Goal: Task Accomplishment & Management: Use online tool/utility

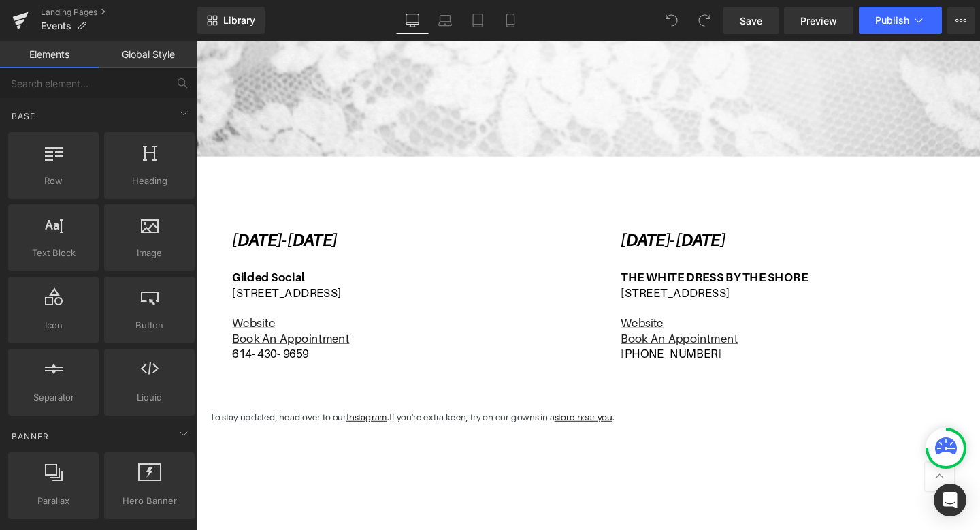
scroll to position [341, 0]
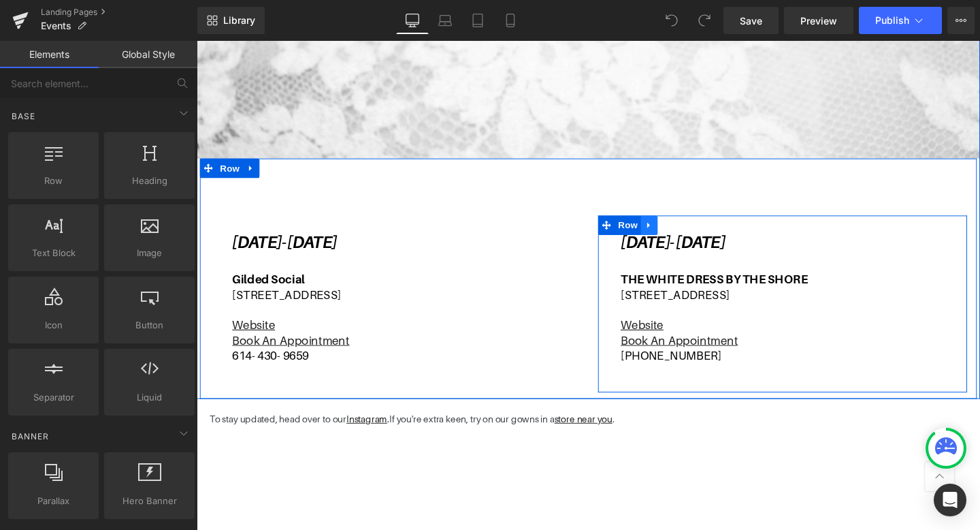
click at [669, 231] on icon at bounding box center [673, 235] width 10 height 10
click at [690, 231] on icon at bounding box center [691, 235] width 10 height 10
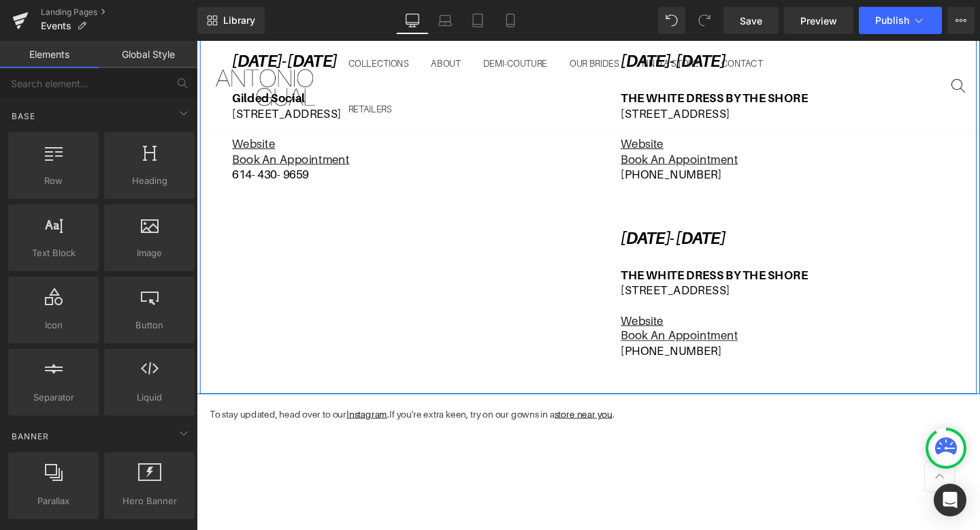
scroll to position [513, 0]
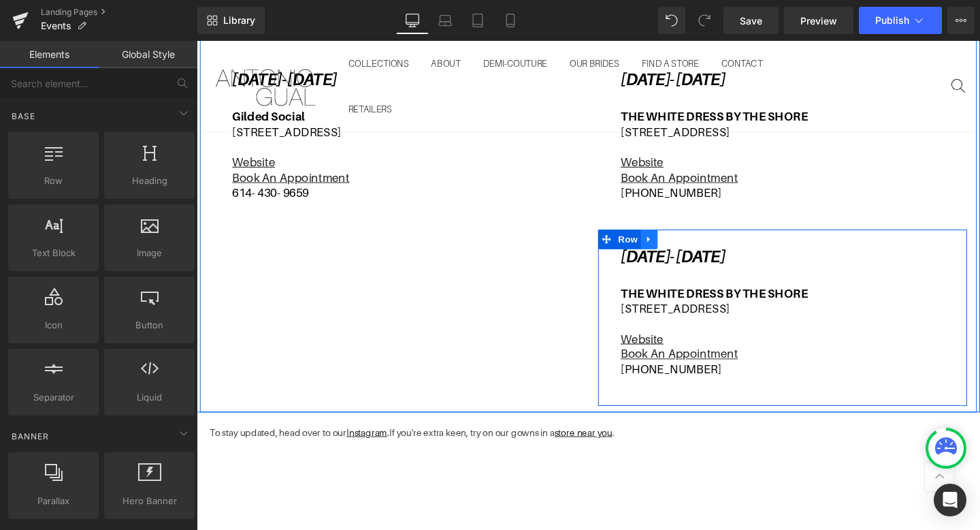
click at [671, 248] on icon at bounding box center [672, 249] width 3 height 6
click at [692, 248] on icon at bounding box center [691, 249] width 10 height 10
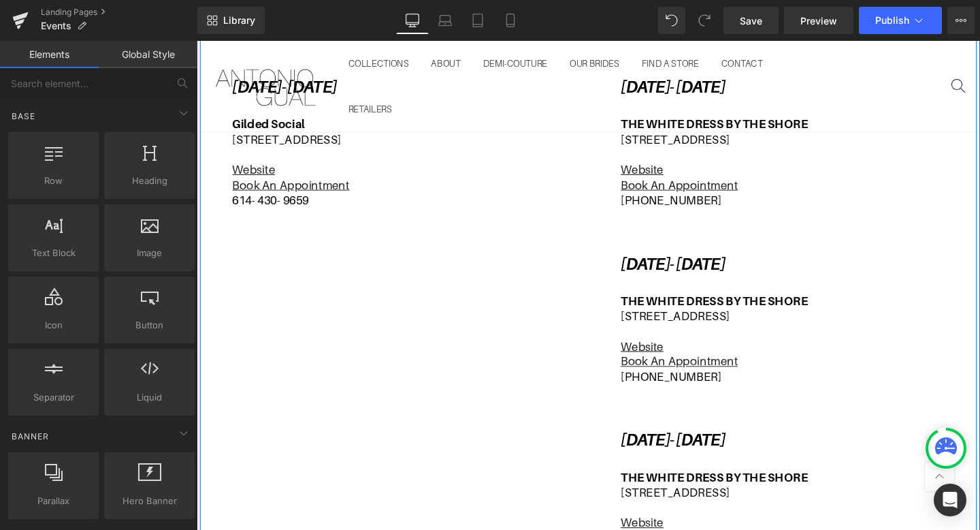
scroll to position [442, 0]
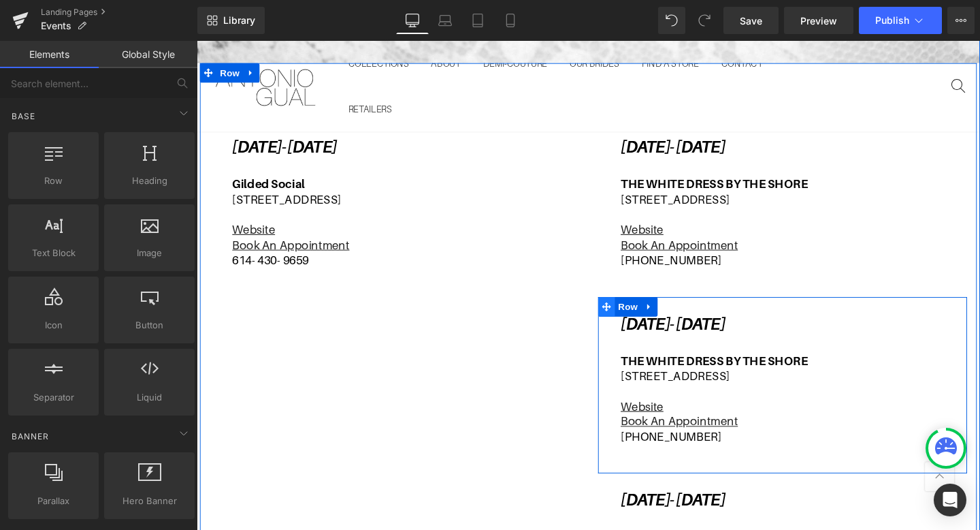
click at [627, 320] on icon at bounding box center [628, 320] width 10 height 10
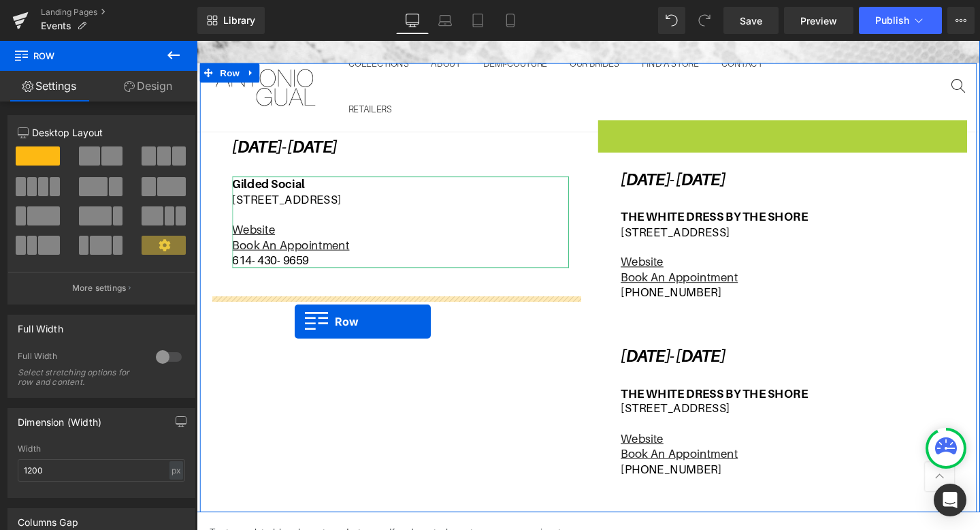
drag, startPoint x: 626, startPoint y: 131, endPoint x: 300, endPoint y: 336, distance: 384.8
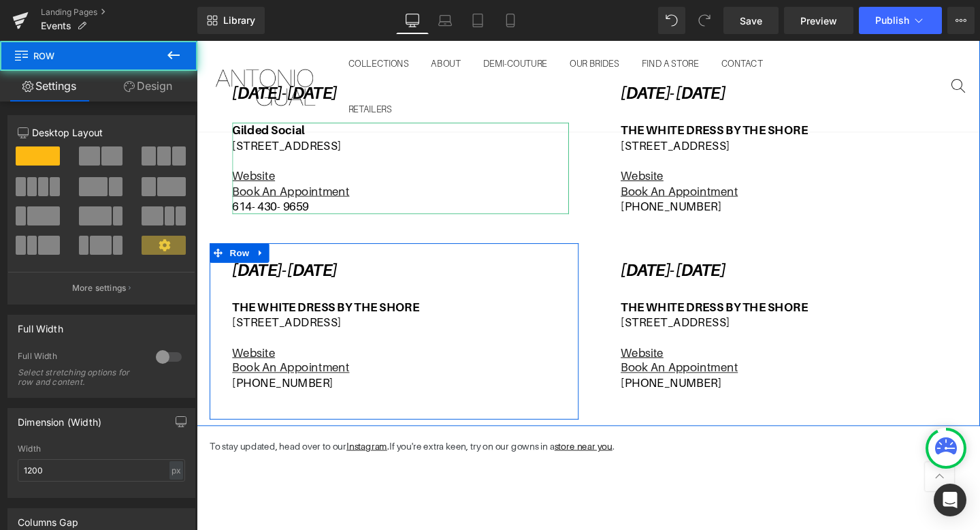
scroll to position [503, 0]
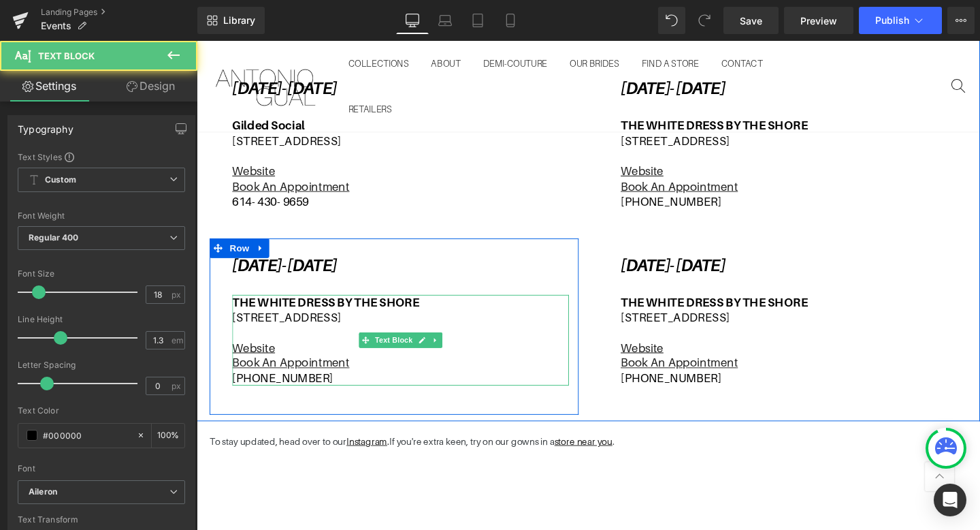
click at [343, 319] on b "THE WHITE DRESS BY THE SHORE" at bounding box center [332, 315] width 197 height 14
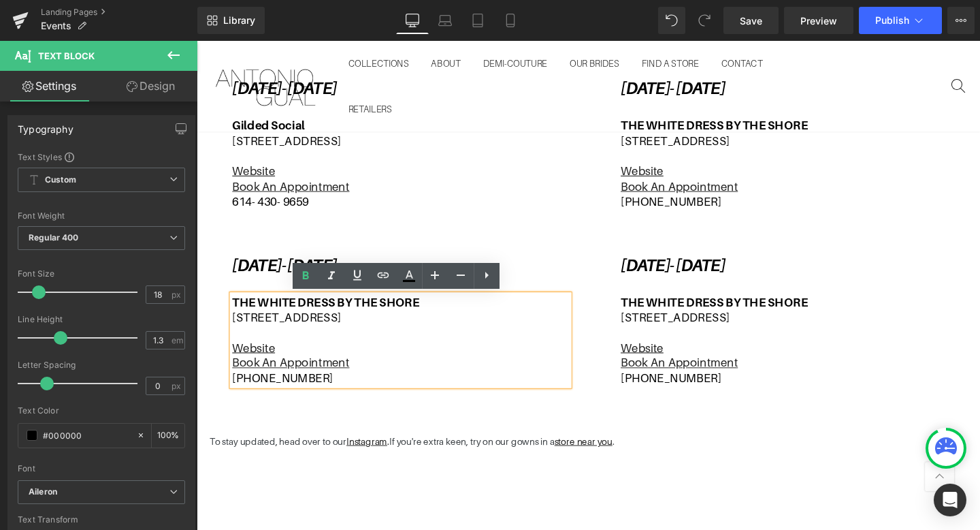
click at [397, 329] on p "[STREET_ADDRESS]" at bounding box center [411, 331] width 354 height 16
drag, startPoint x: 455, startPoint y: 317, endPoint x: 246, endPoint y: 321, distance: 209.7
click at [246, 321] on p "THE WHITE DRESS BY THE SHORE" at bounding box center [411, 316] width 354 height 16
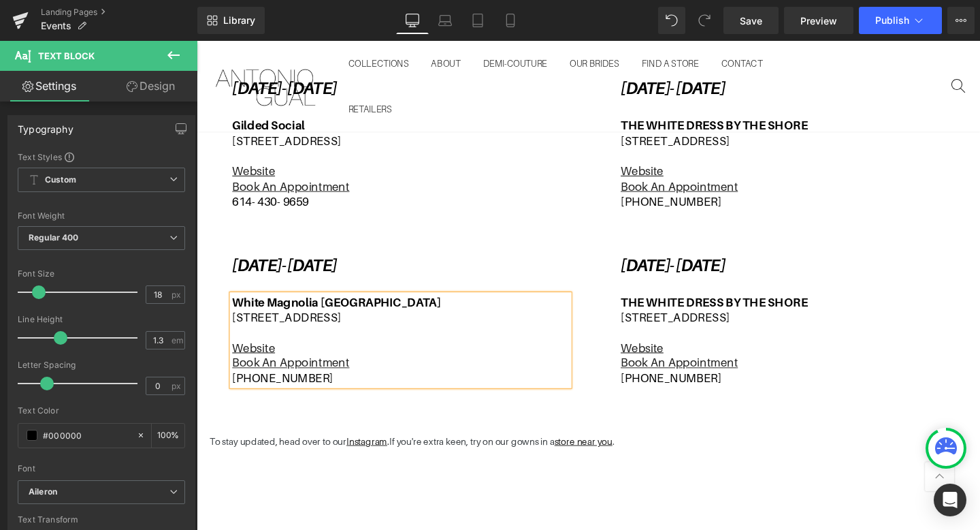
drag, startPoint x: 454, startPoint y: 329, endPoint x: 237, endPoint y: 330, distance: 217.2
click at [237, 330] on p "[STREET_ADDRESS]" at bounding box center [411, 331] width 354 height 16
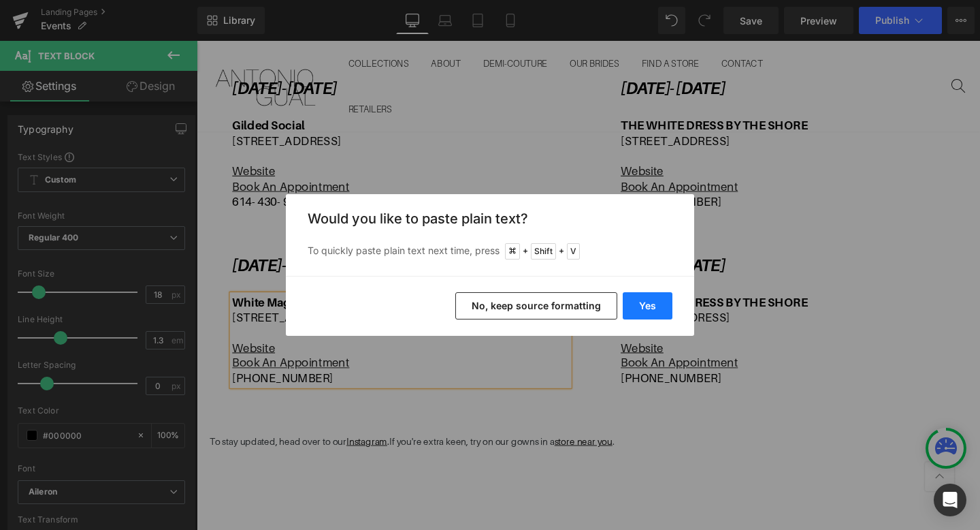
click at [647, 308] on button "Yes" at bounding box center [648, 305] width 50 height 27
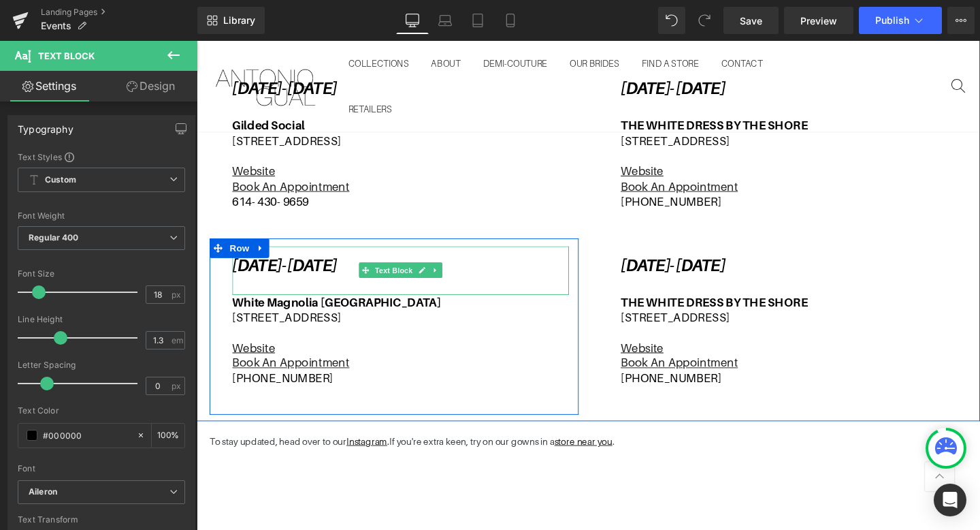
click at [327, 276] on icon "[DATE]- [DATE]" at bounding box center [289, 277] width 110 height 20
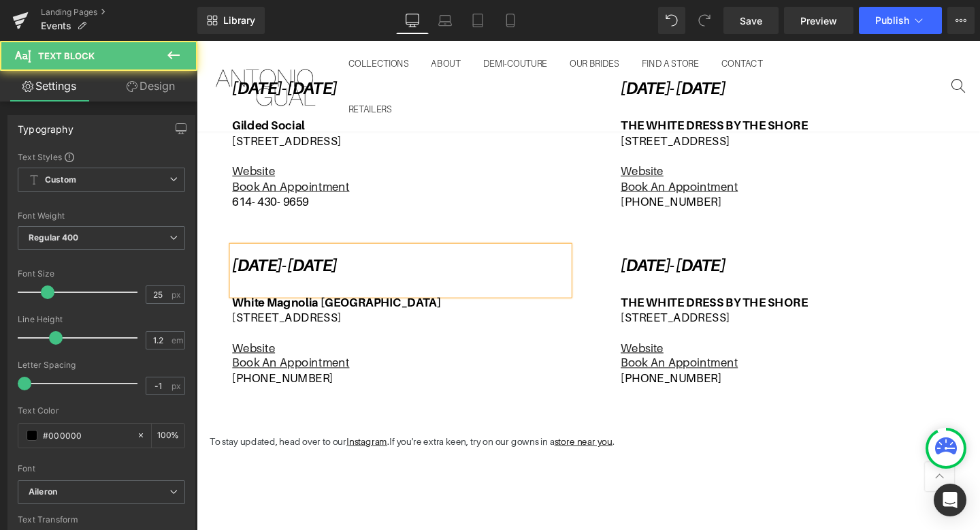
click at [327, 276] on icon "[DATE]- [DATE]" at bounding box center [289, 277] width 110 height 20
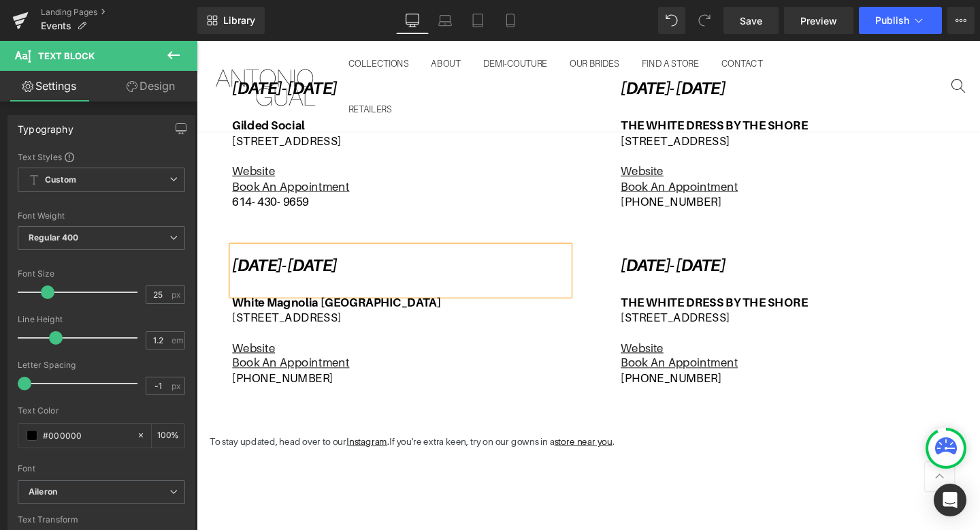
click at [344, 275] on icon "[DATE]- [DATE]" at bounding box center [289, 277] width 110 height 20
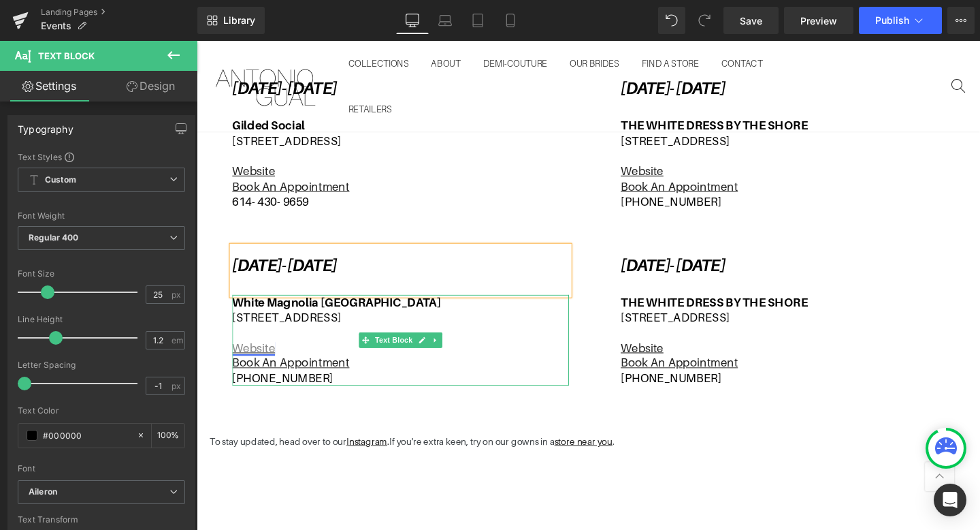
click at [268, 362] on link "Website" at bounding box center [256, 363] width 45 height 14
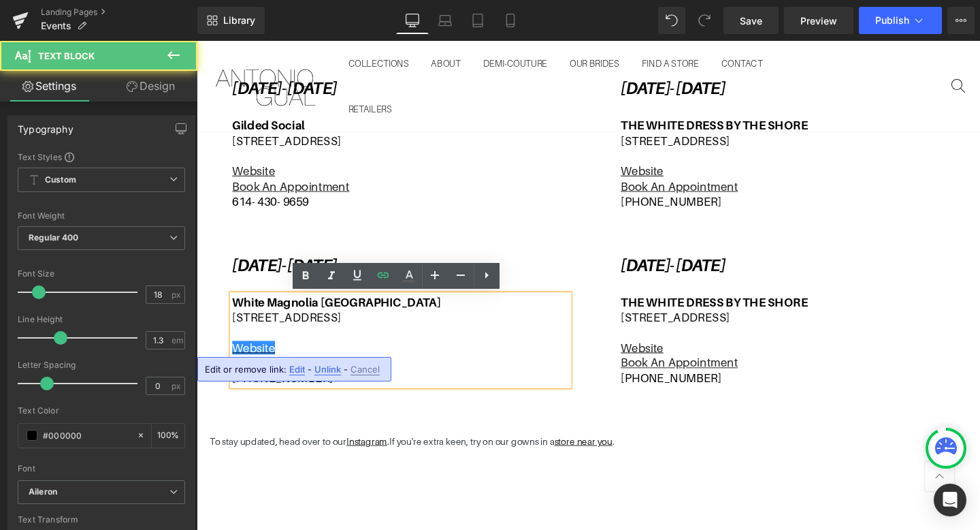
click at [293, 368] on span "Edit" at bounding box center [297, 370] width 16 height 12
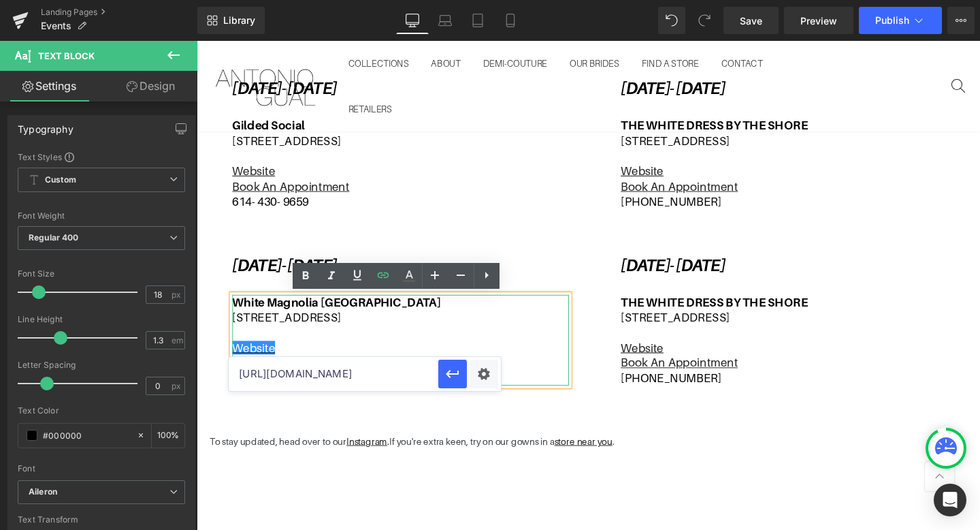
drag, startPoint x: 432, startPoint y: 416, endPoint x: 533, endPoint y: 388, distance: 104.5
paste input "[DOMAIN_NAME][URL]"
type input "[URL][DOMAIN_NAME]"
click at [457, 374] on icon "button" at bounding box center [453, 374] width 16 height 16
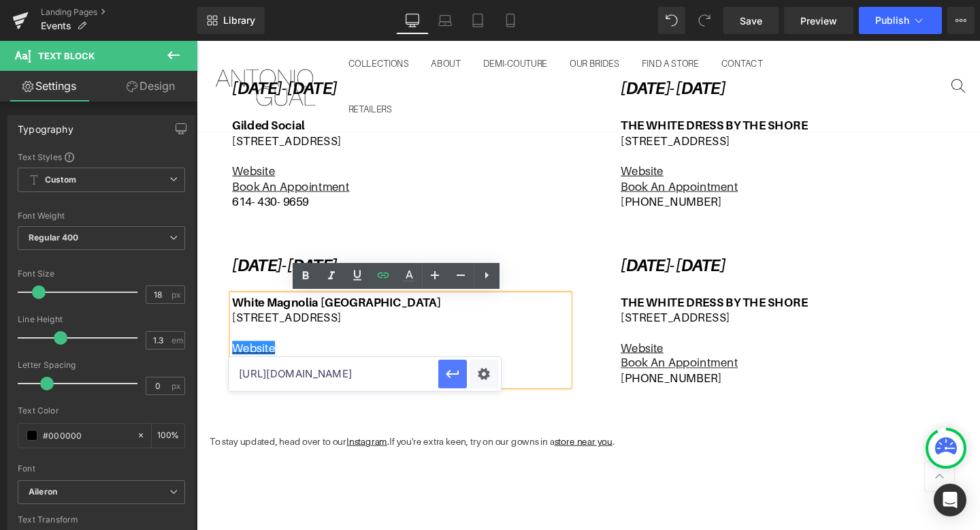
scroll to position [0, 0]
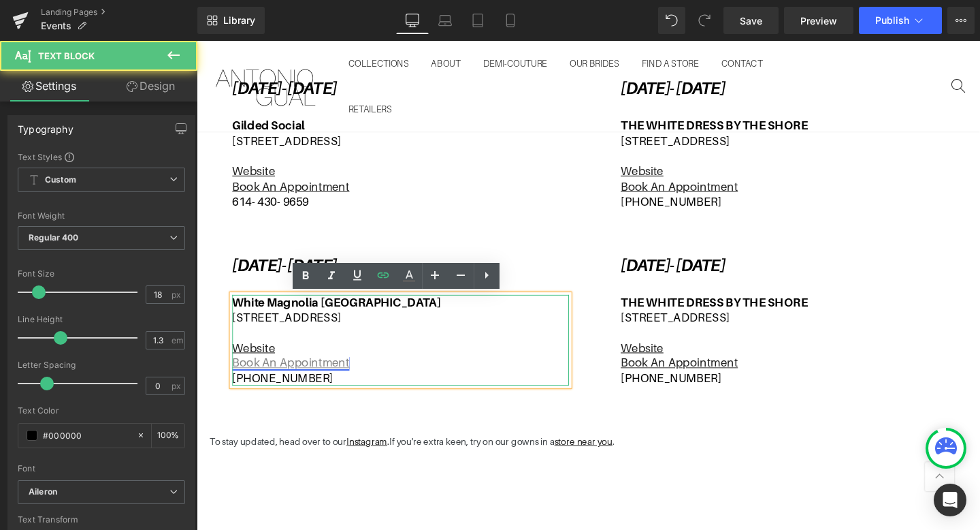
click at [293, 379] on u "Book An Appointment" at bounding box center [295, 379] width 123 height 14
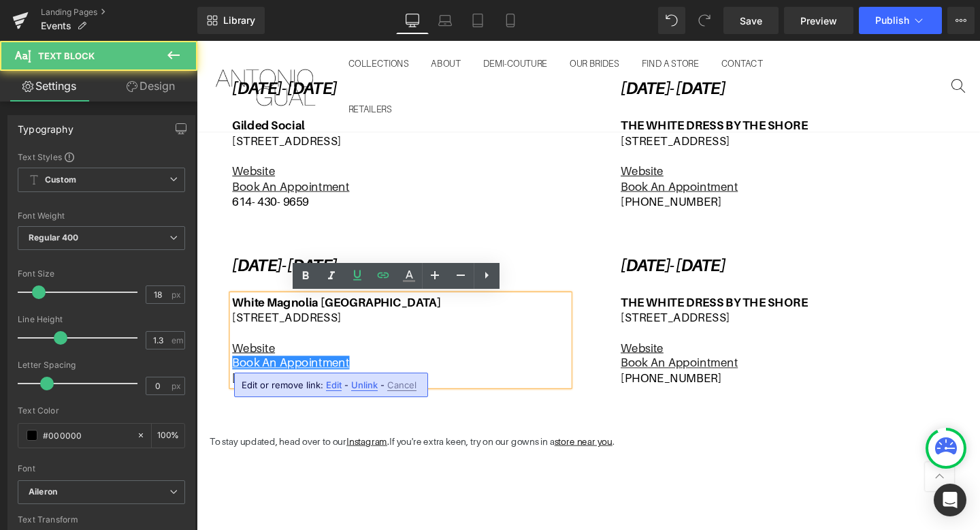
click at [336, 381] on span "Edit" at bounding box center [334, 385] width 16 height 12
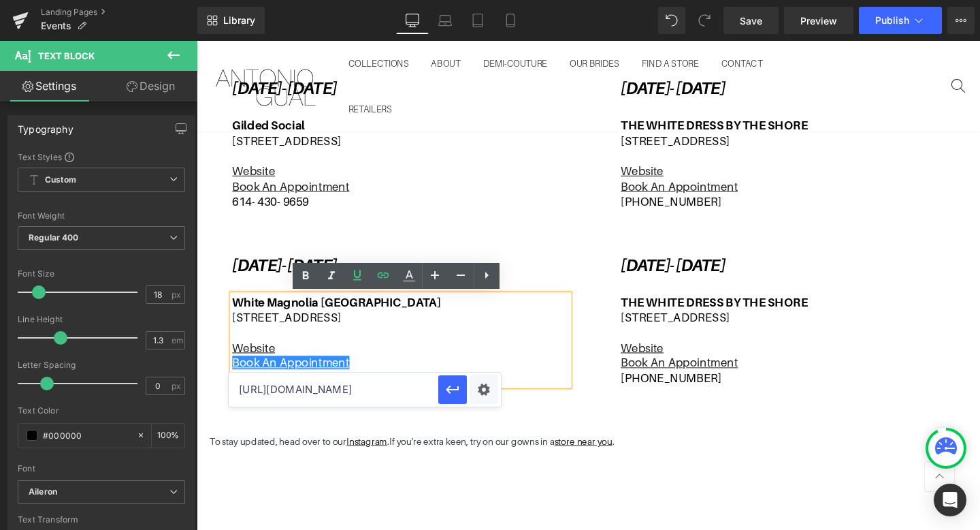
scroll to position [0, 31]
drag, startPoint x: 431, startPoint y: 426, endPoint x: 526, endPoint y: 413, distance: 95.6
paste input "[URL][DOMAIN_NAME]"
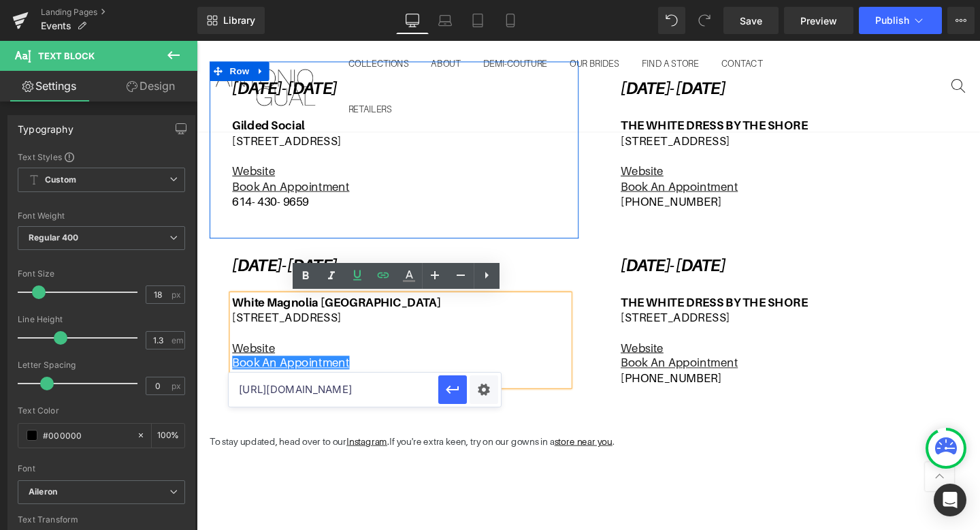
scroll to position [0, 63]
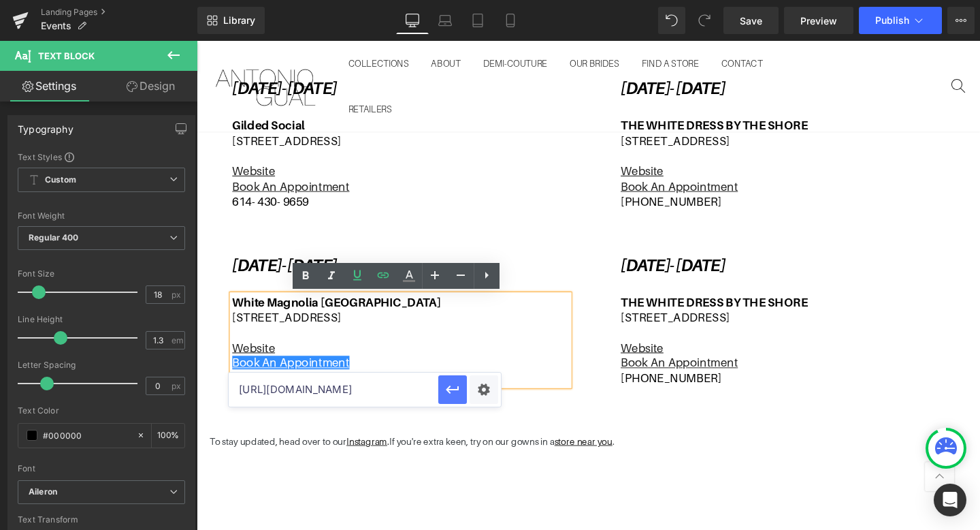
click at [450, 390] on icon "button" at bounding box center [453, 389] width 16 height 16
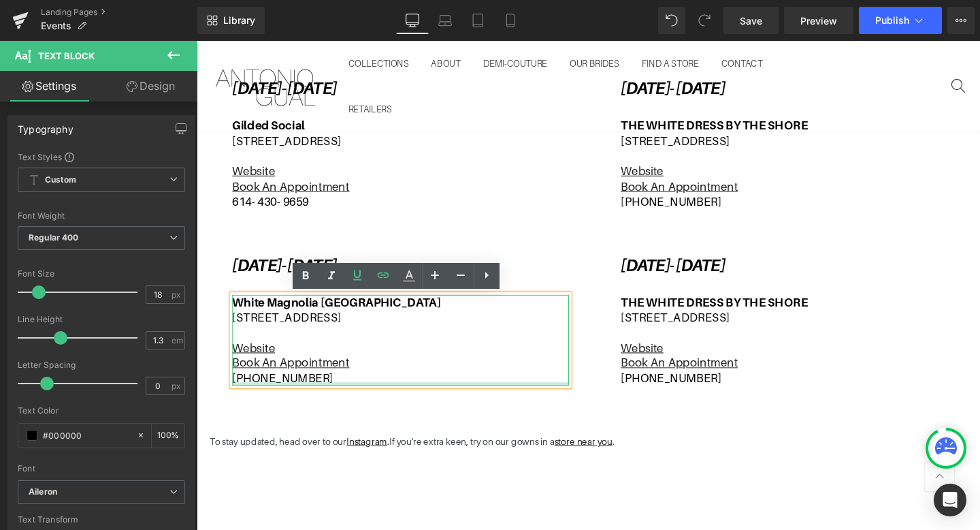
click at [325, 402] on div at bounding box center [411, 401] width 354 height 3
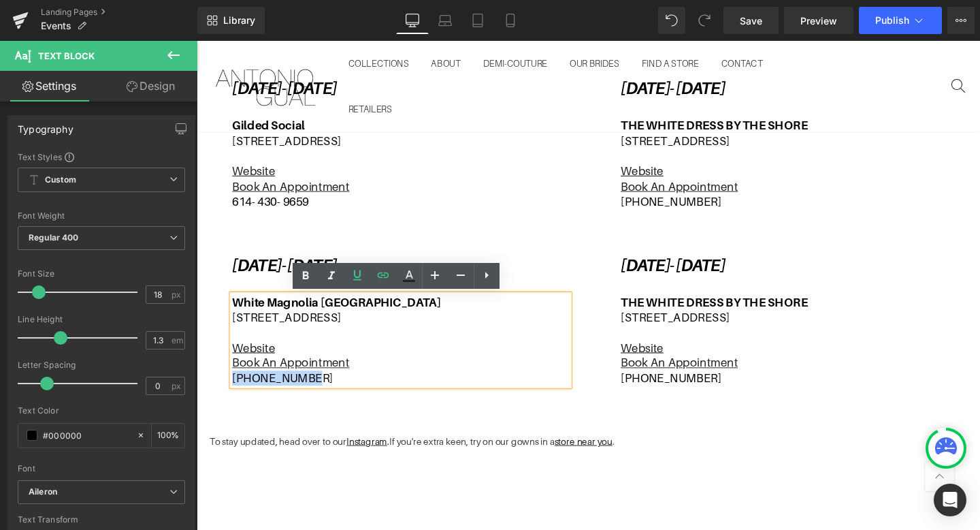
drag, startPoint x: 328, startPoint y: 393, endPoint x: 236, endPoint y: 396, distance: 92.6
click at [236, 396] on p "[PHONE_NUMBER]" at bounding box center [411, 395] width 354 height 16
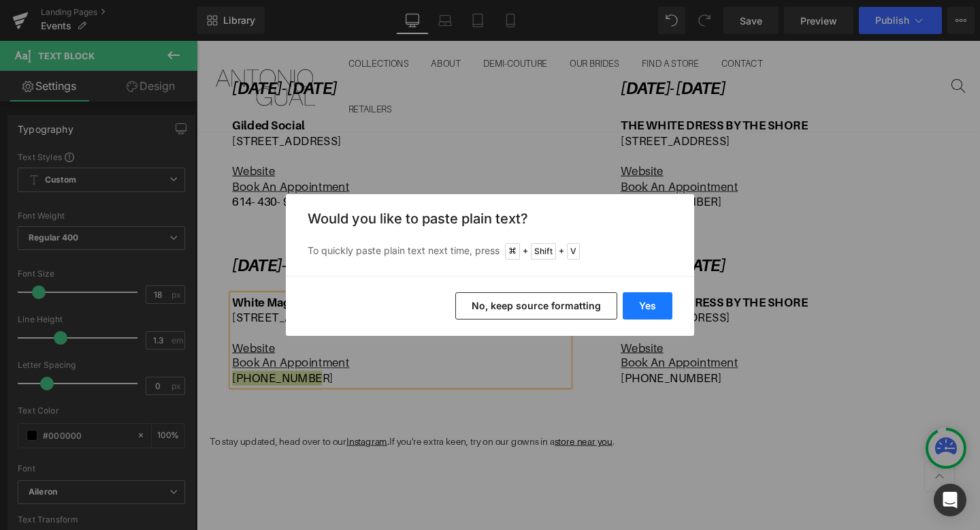
click at [636, 305] on button "Yes" at bounding box center [648, 305] width 50 height 27
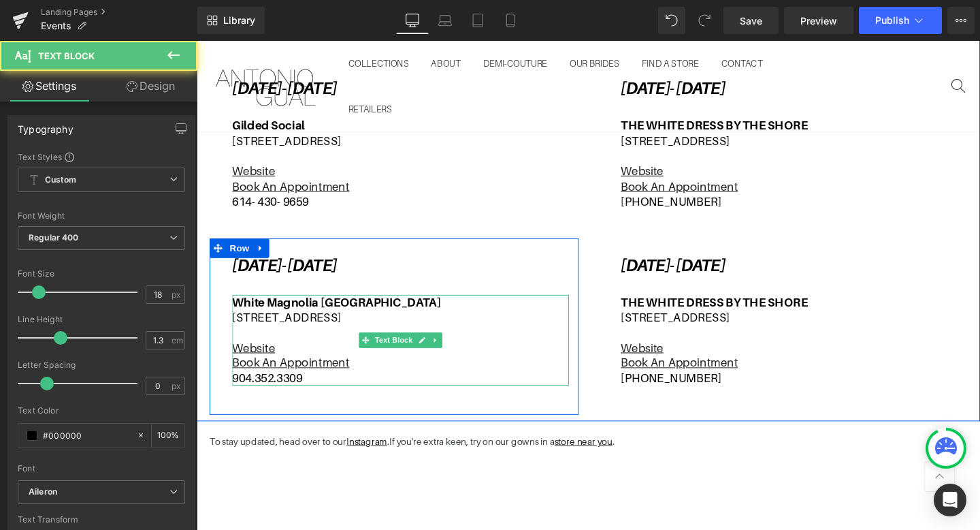
click at [283, 393] on p "904.352.3309" at bounding box center [411, 395] width 354 height 16
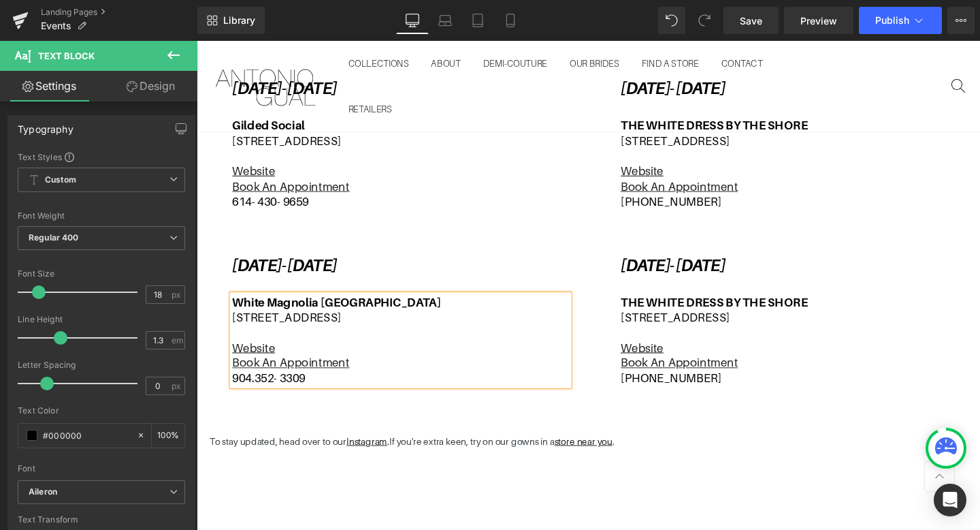
click at [260, 395] on p "904.352- 3309" at bounding box center [411, 395] width 354 height 16
click at [390, 396] on p "904- 352- 3309" at bounding box center [411, 395] width 354 height 16
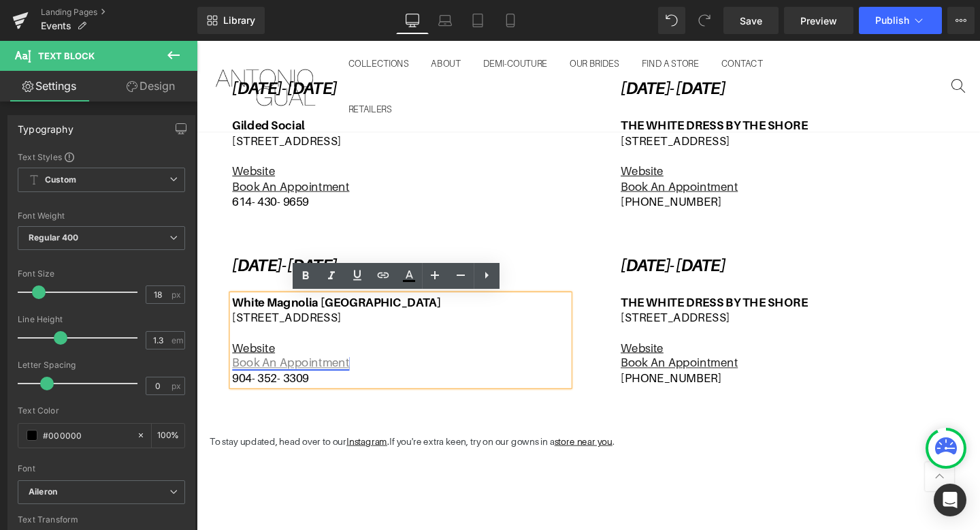
click at [334, 383] on u "Book An Appointment" at bounding box center [295, 379] width 123 height 14
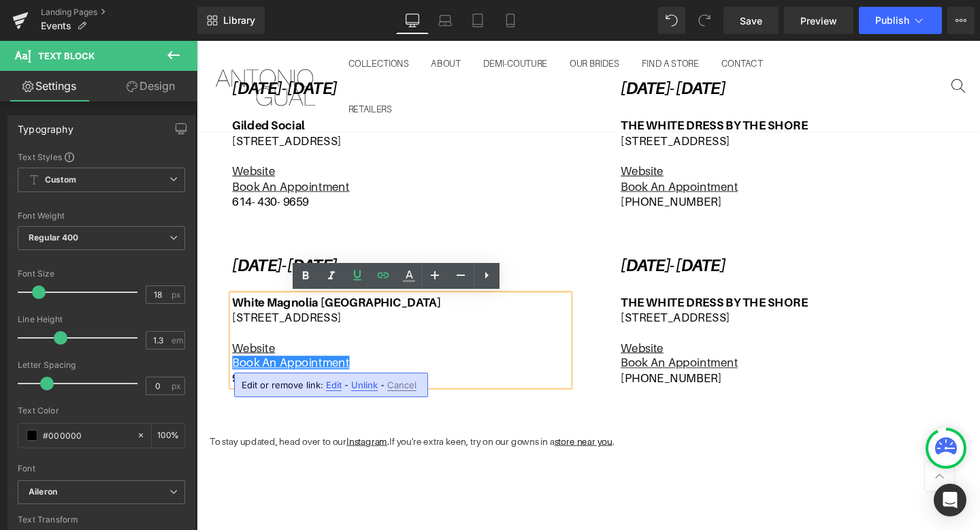
click at [333, 379] on span "Edit" at bounding box center [334, 385] width 16 height 12
type input "[URL][DOMAIN_NAME]"
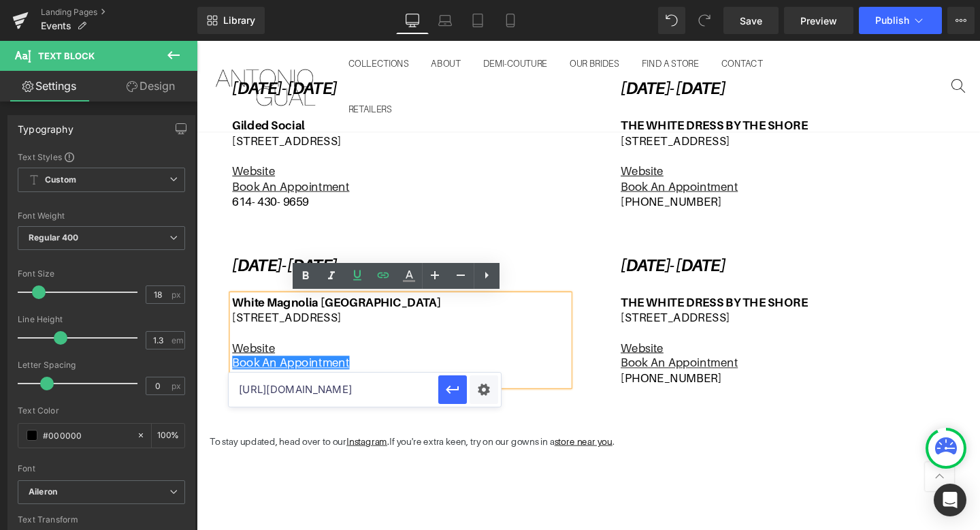
click at [403, 388] on input "[URL][DOMAIN_NAME]" at bounding box center [334, 389] width 210 height 34
click at [417, 348] on p at bounding box center [411, 347] width 354 height 16
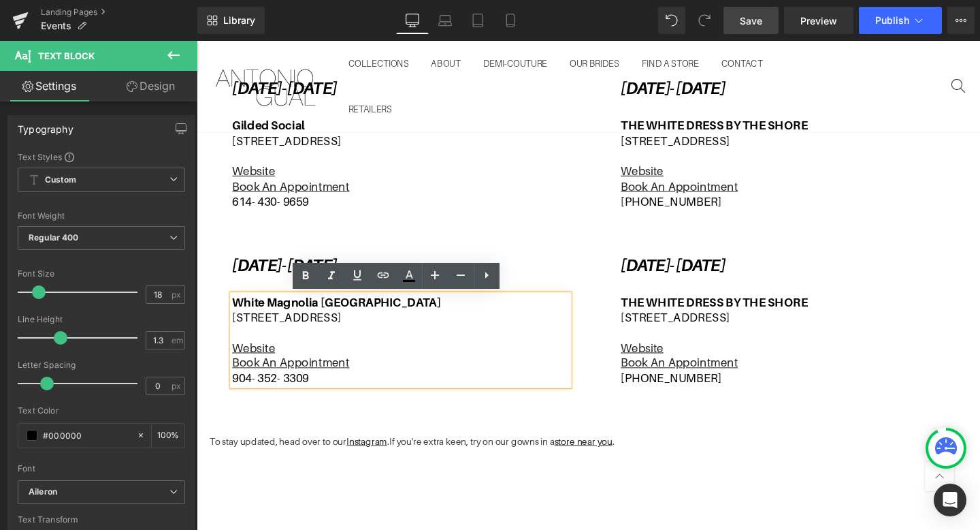
click at [749, 20] on span "Save" at bounding box center [751, 21] width 22 height 14
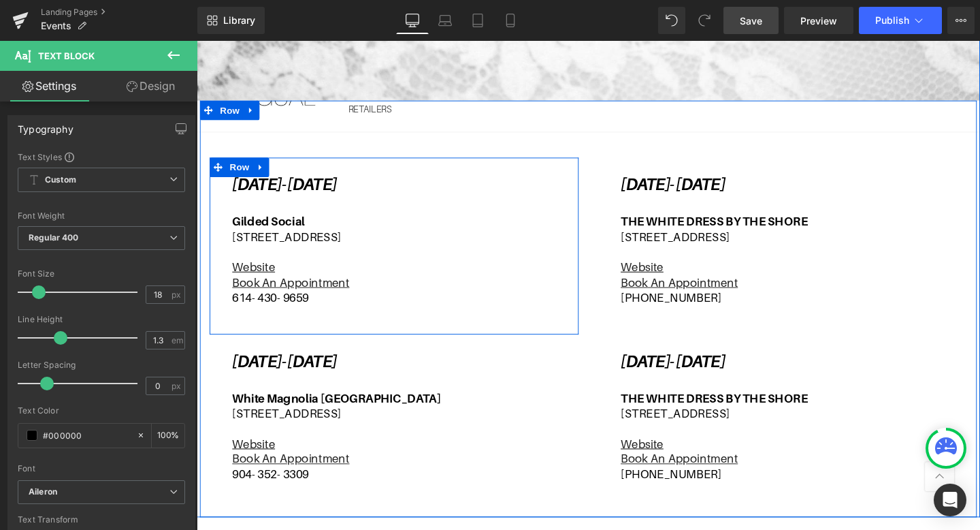
scroll to position [402, 0]
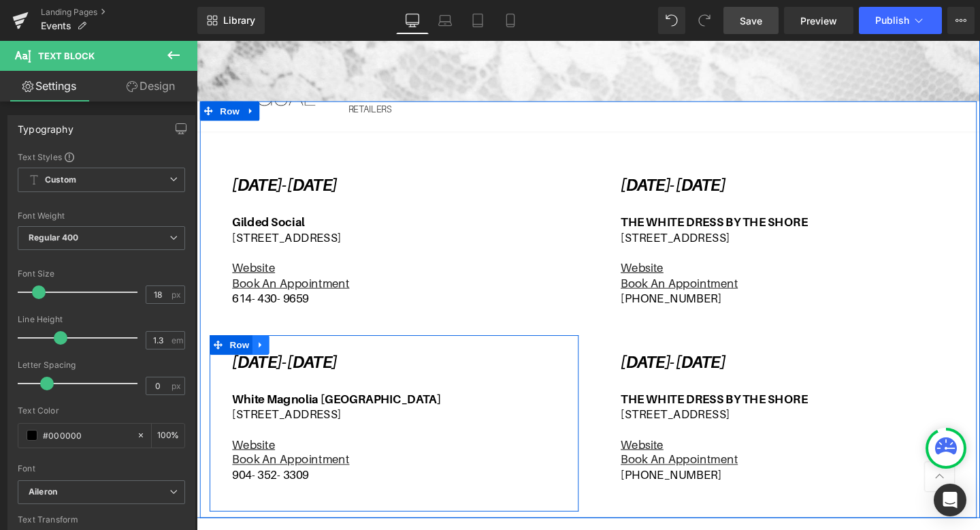
click at [262, 357] on icon at bounding box center [263, 360] width 3 height 6
click at [285, 357] on icon at bounding box center [282, 360] width 10 height 10
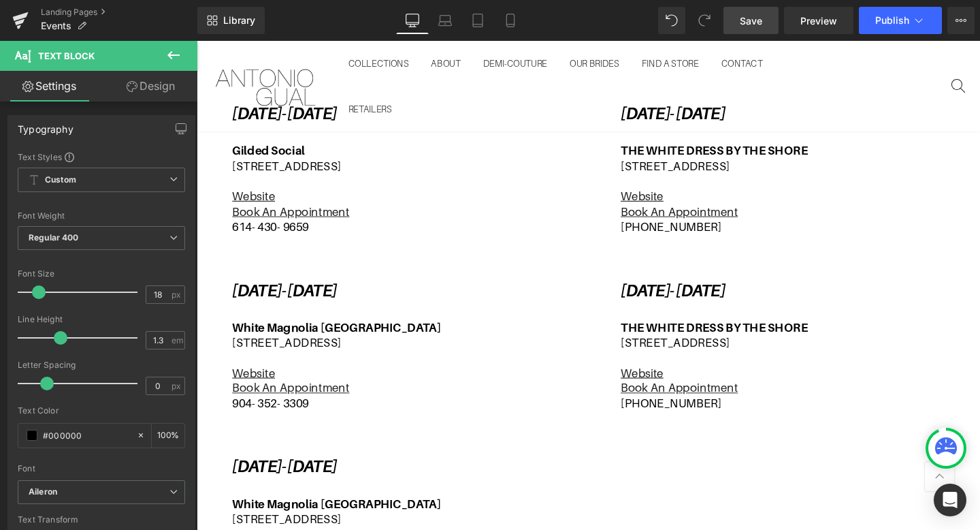
scroll to position [361, 0]
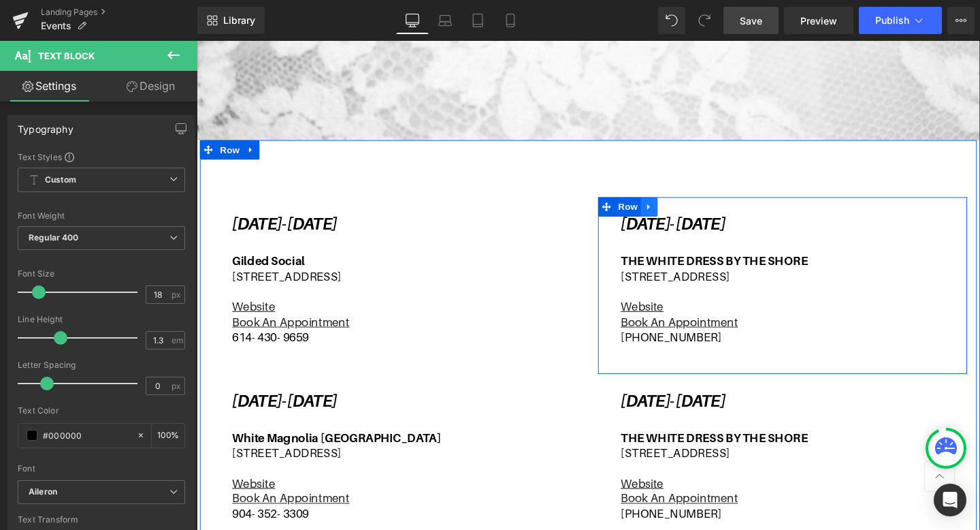
click at [671, 216] on icon at bounding box center [672, 215] width 3 height 6
click at [709, 216] on icon at bounding box center [708, 215] width 10 height 10
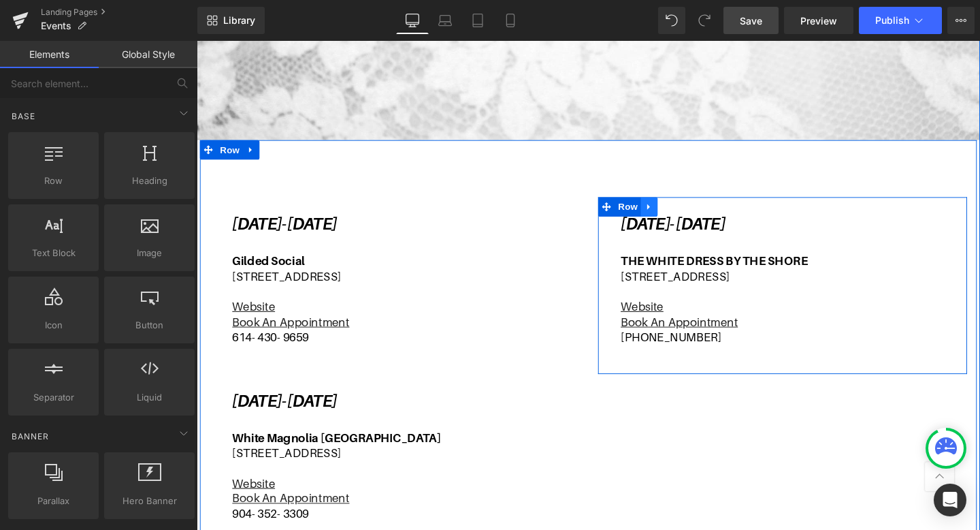
click at [672, 214] on icon at bounding box center [672, 215] width 3 height 6
click at [706, 214] on icon at bounding box center [708, 215] width 10 height 10
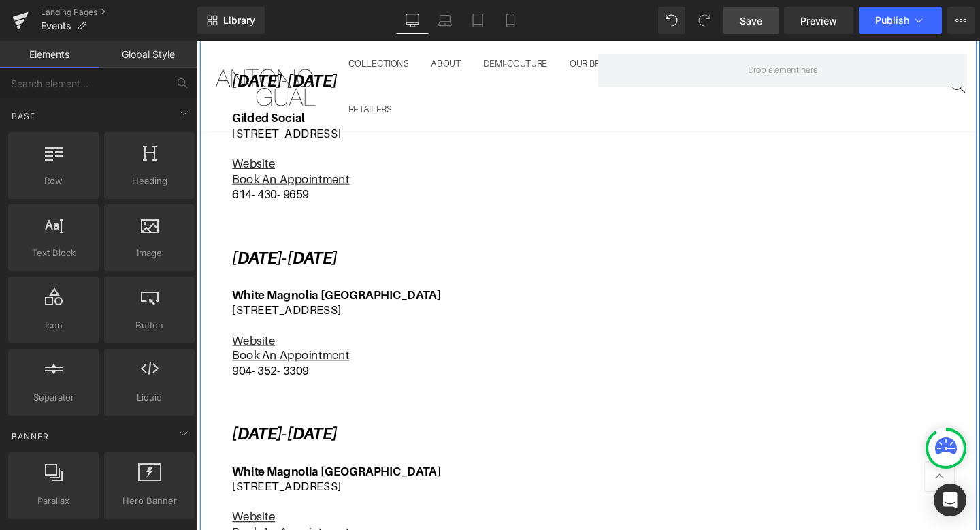
scroll to position [517, 0]
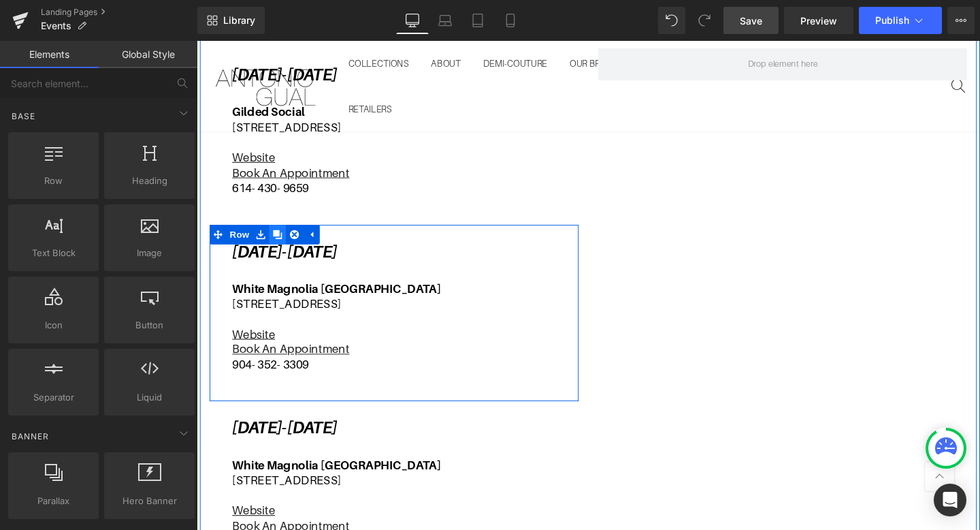
click at [281, 244] on icon at bounding box center [282, 245] width 10 height 10
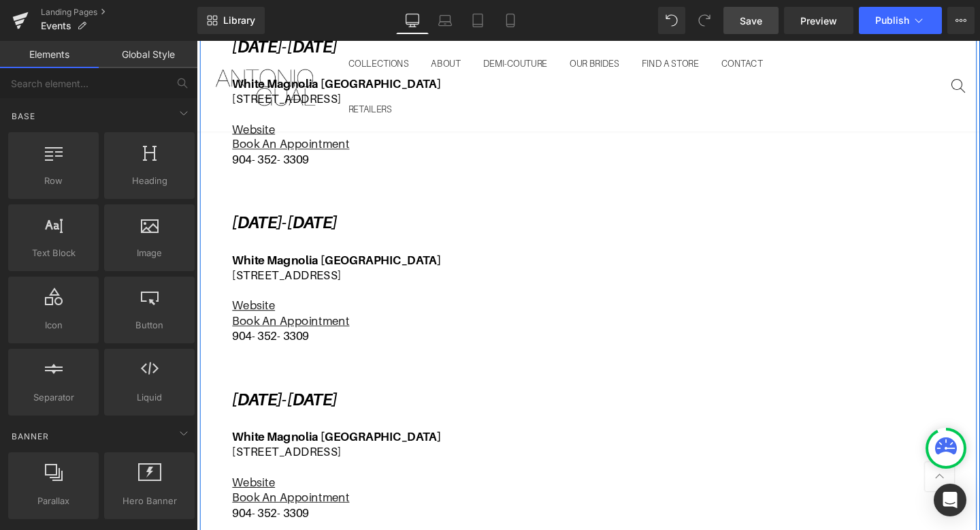
scroll to position [839, 0]
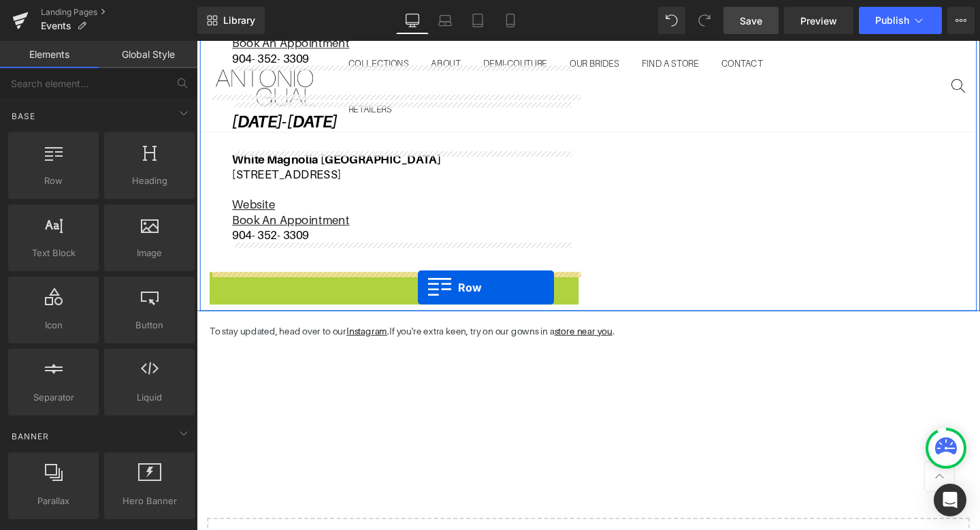
drag, startPoint x: 221, startPoint y: 293, endPoint x: 430, endPoint y: 301, distance: 208.4
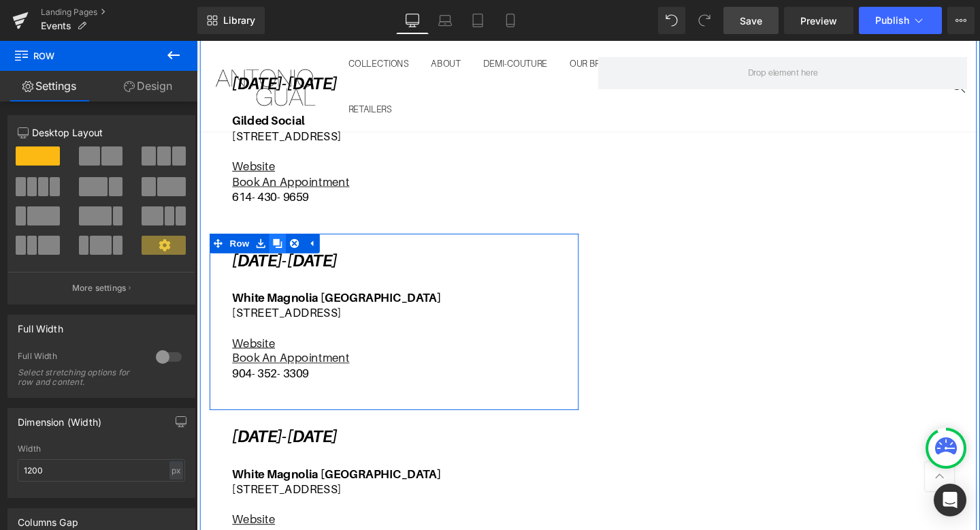
scroll to position [452, 0]
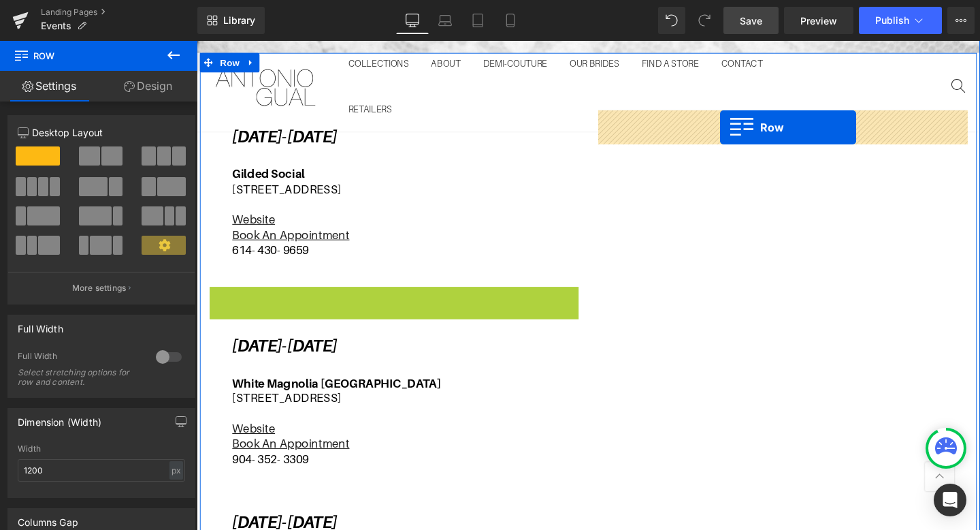
drag, startPoint x: 220, startPoint y: 312, endPoint x: 747, endPoint y: 132, distance: 556.7
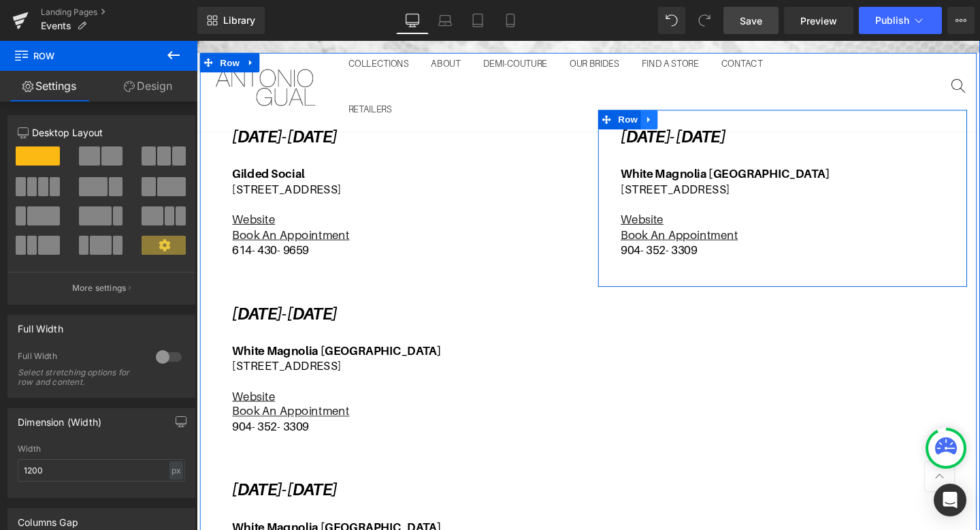
click at [675, 128] on icon at bounding box center [673, 124] width 10 height 10
click at [690, 127] on icon at bounding box center [691, 124] width 10 height 10
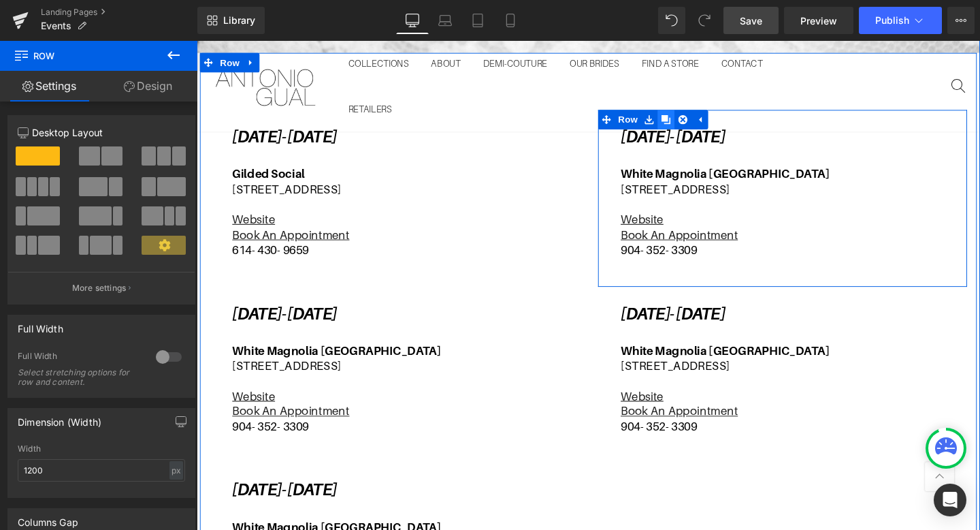
click at [690, 127] on icon at bounding box center [691, 124] width 10 height 10
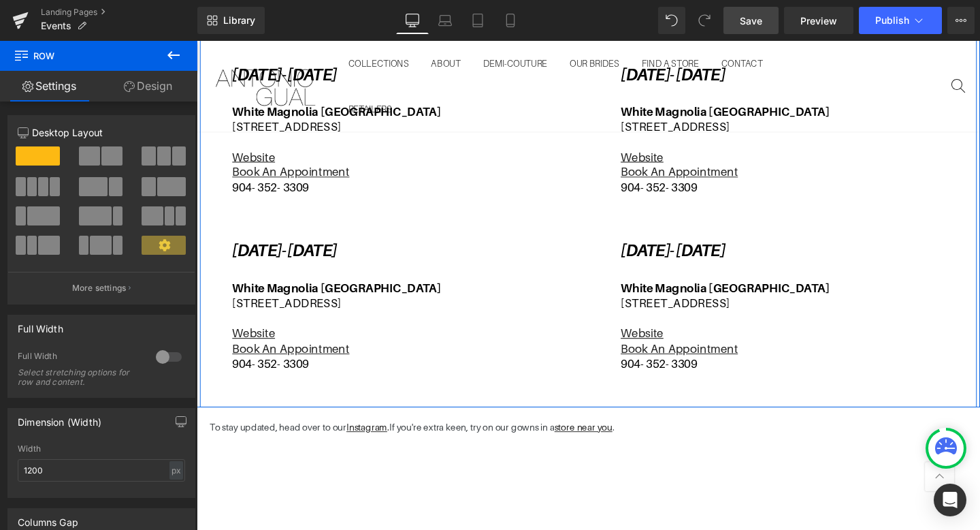
scroll to position [704, 0]
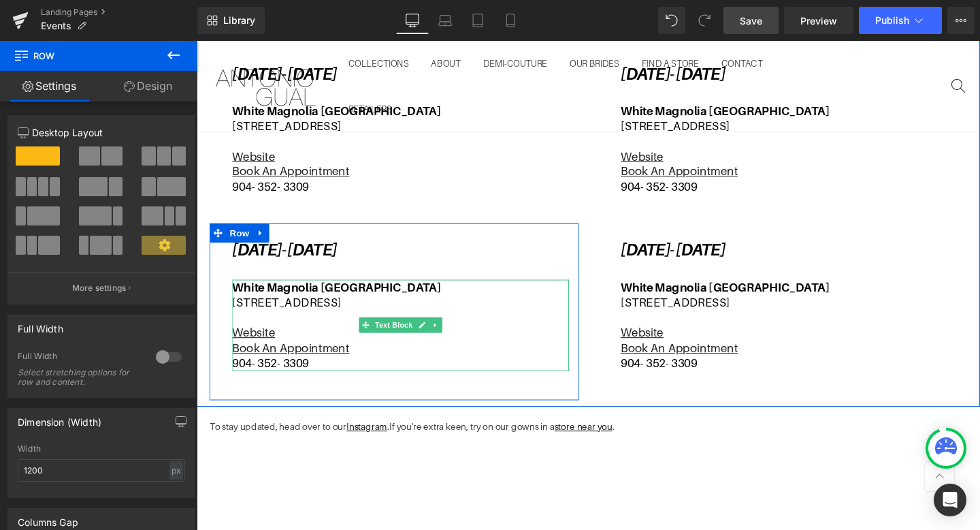
click at [415, 298] on p "White Magnolia [GEOGRAPHIC_DATA]" at bounding box center [411, 300] width 354 height 16
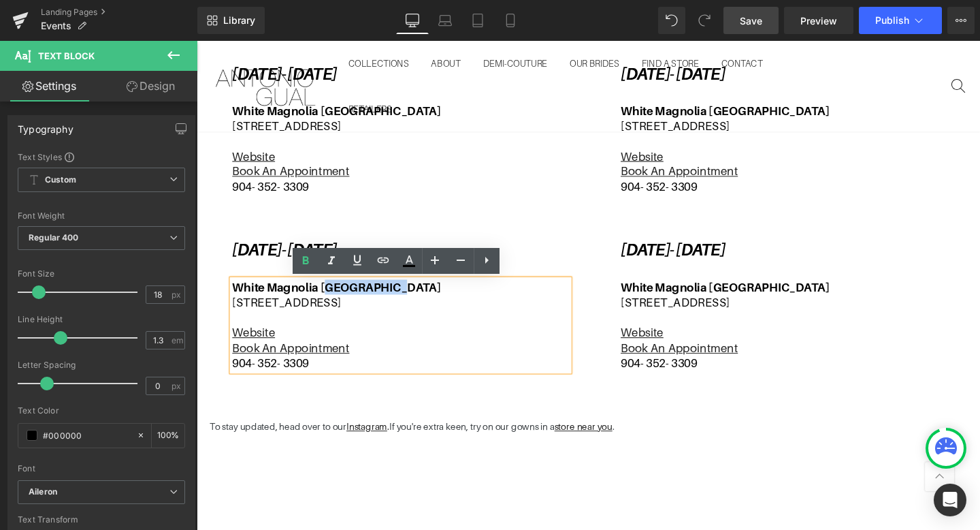
drag, startPoint x: 410, startPoint y: 297, endPoint x: 332, endPoint y: 296, distance: 78.3
click at [332, 296] on p "White Magnolia [GEOGRAPHIC_DATA]" at bounding box center [411, 300] width 354 height 16
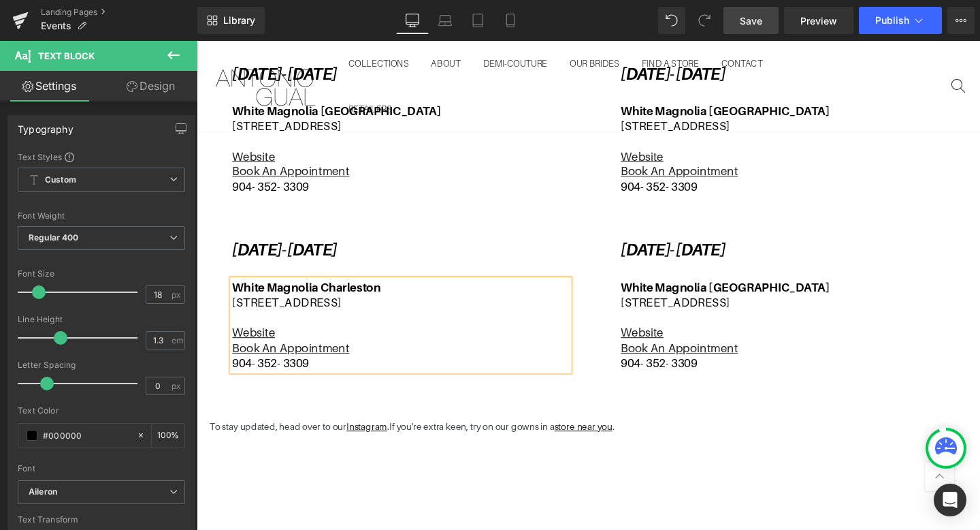
drag, startPoint x: 534, startPoint y: 320, endPoint x: 238, endPoint y: 323, distance: 296.2
click at [238, 323] on p "[STREET_ADDRESS]" at bounding box center [411, 316] width 354 height 16
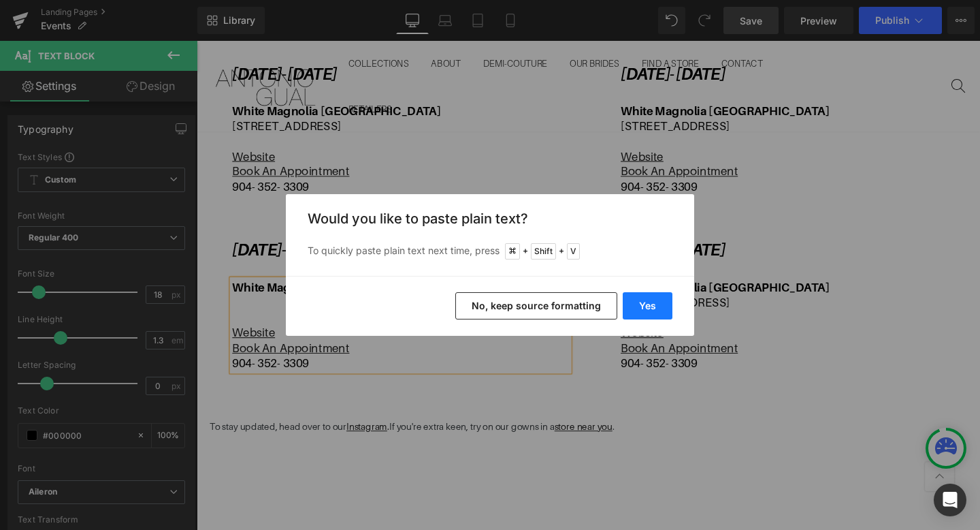
click at [666, 304] on button "Yes" at bounding box center [648, 305] width 50 height 27
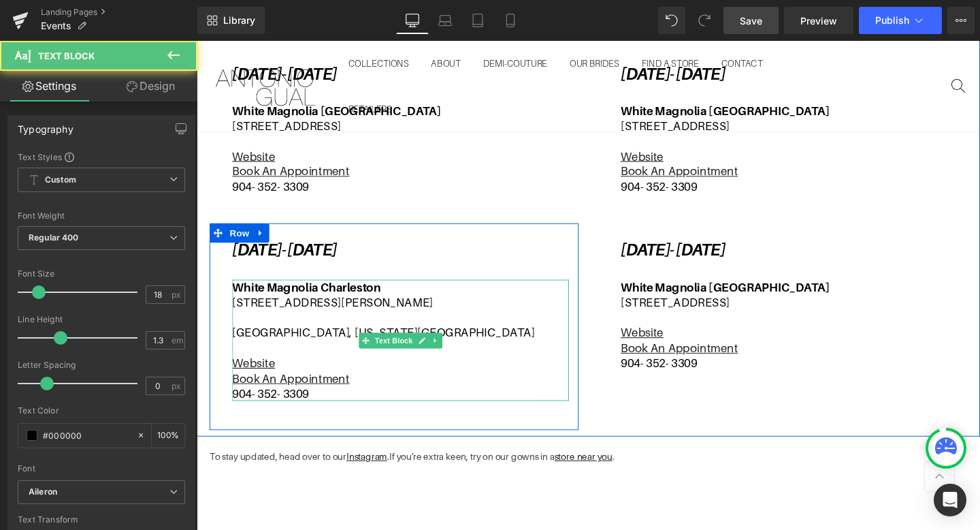
click at [239, 348] on p "[GEOGRAPHIC_DATA], [US_STATE][GEOGRAPHIC_DATA]" at bounding box center [411, 348] width 354 height 16
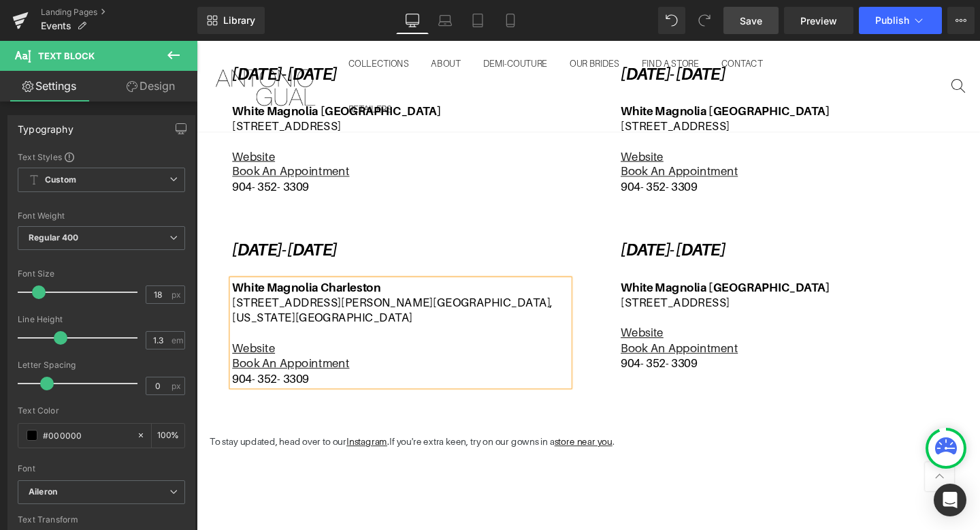
click at [332, 321] on p "[STREET_ADDRESS][PERSON_NAME][US_STATE]" at bounding box center [411, 324] width 354 height 32
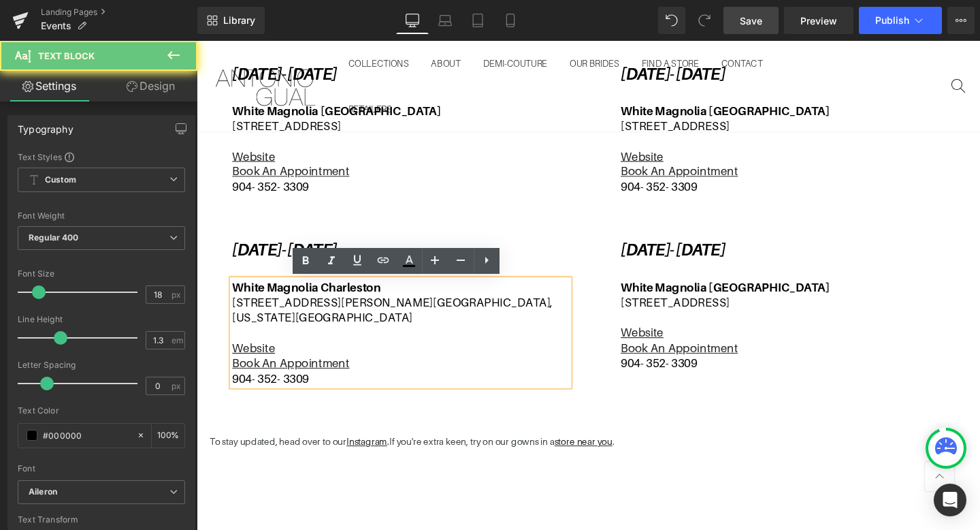
click at [314, 340] on p at bounding box center [411, 348] width 354 height 16
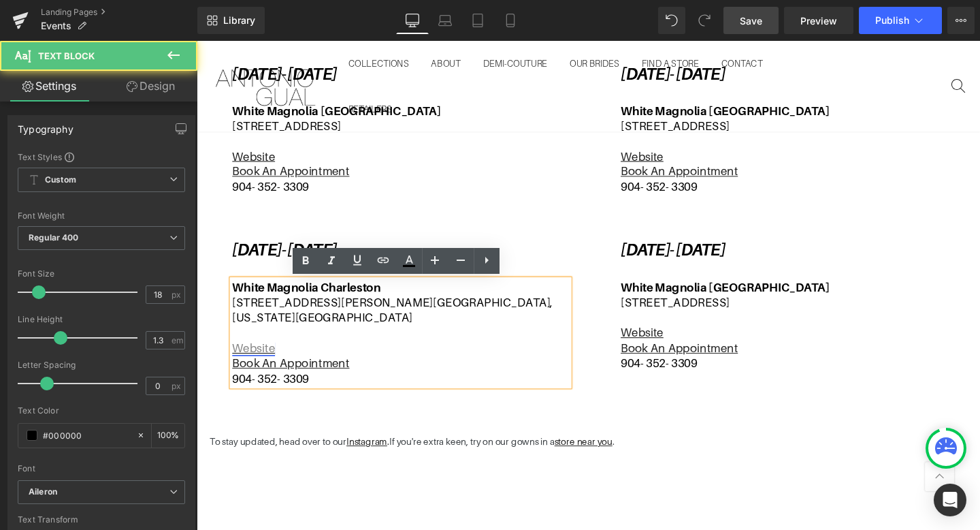
click at [248, 357] on link "Website" at bounding box center [256, 364] width 45 height 14
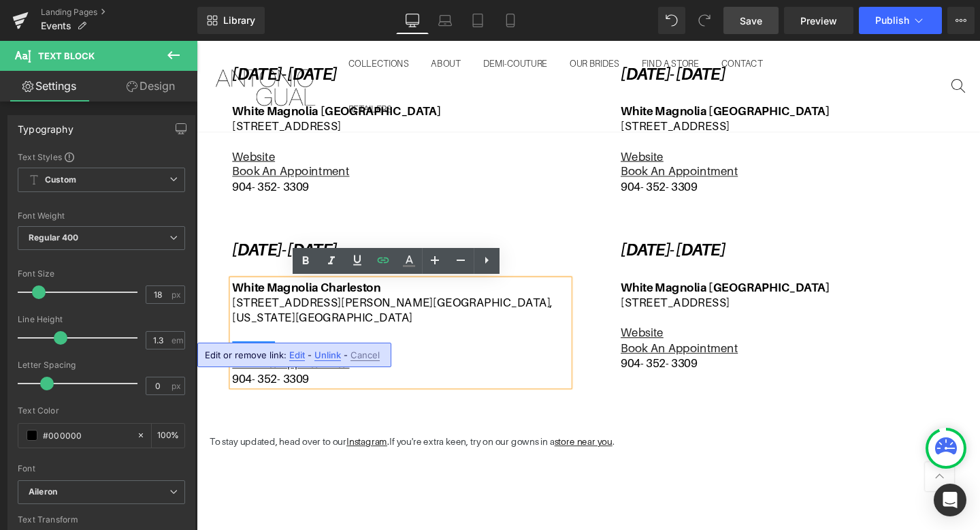
click at [291, 353] on span "Edit" at bounding box center [297, 355] width 16 height 12
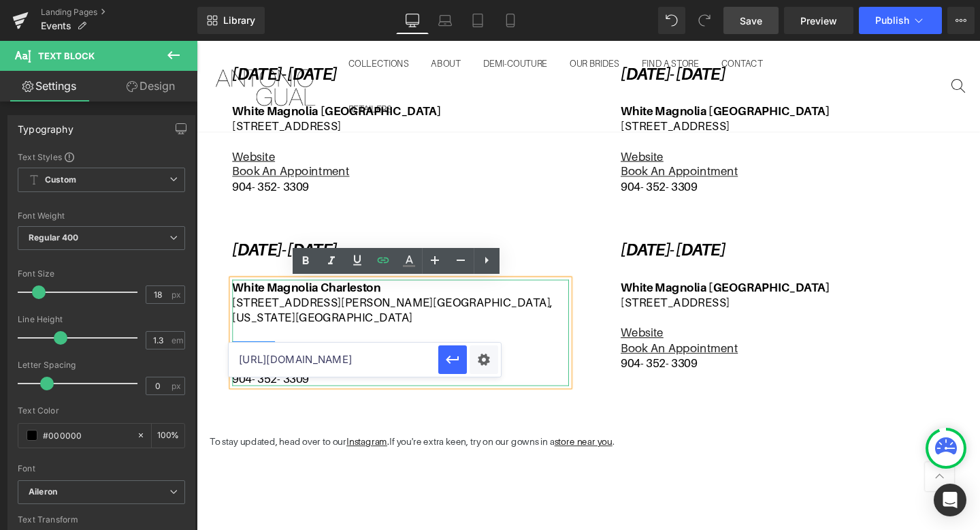
drag, startPoint x: 435, startPoint y: 402, endPoint x: 532, endPoint y: 377, distance: 99.7
paste input "[GEOGRAPHIC_DATA]"
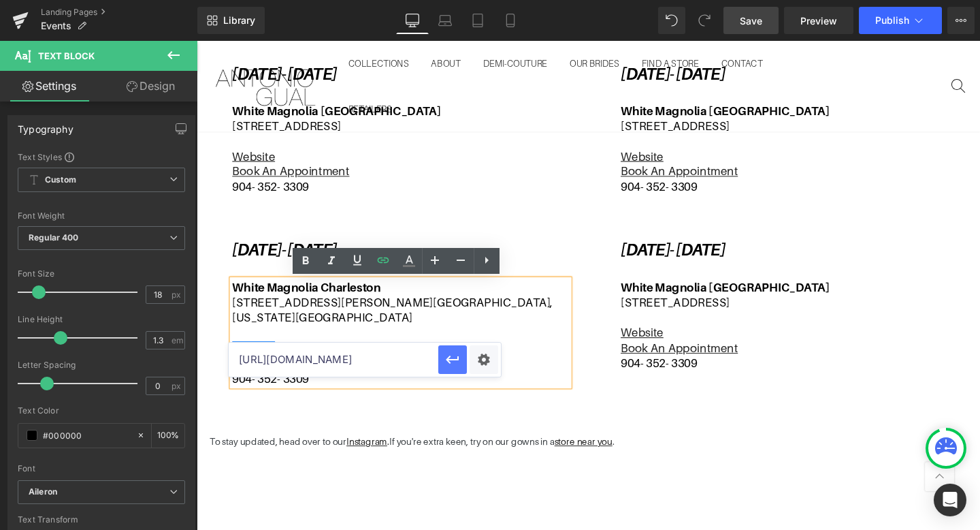
click at [452, 364] on icon "button" at bounding box center [453, 359] width 16 height 16
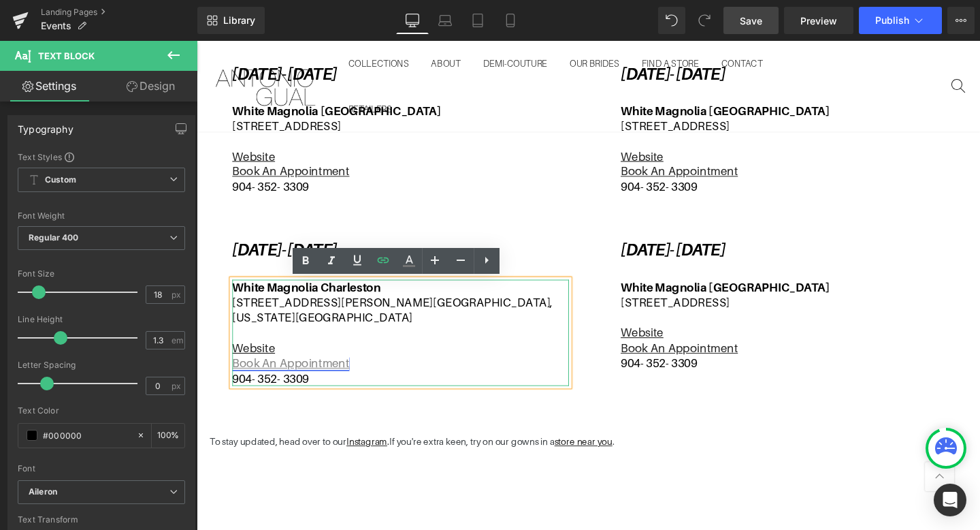
click at [323, 372] on u "Book An Appointment" at bounding box center [295, 379] width 123 height 14
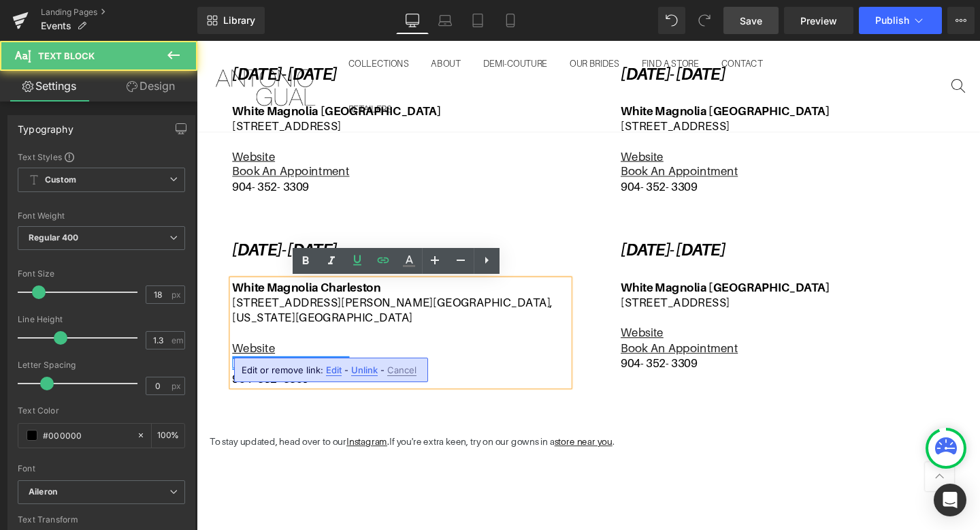
click at [336, 370] on span "Edit" at bounding box center [334, 370] width 16 height 12
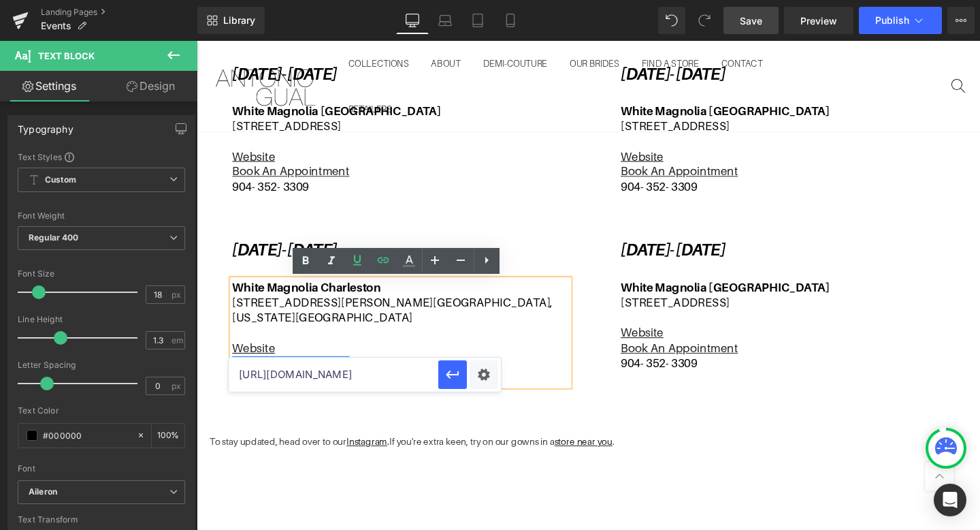
drag, startPoint x: 435, startPoint y: 413, endPoint x: 519, endPoint y: 391, distance: 87.4
paste input "[GEOGRAPHIC_DATA]"
click at [450, 377] on icon "button" at bounding box center [452, 374] width 13 height 8
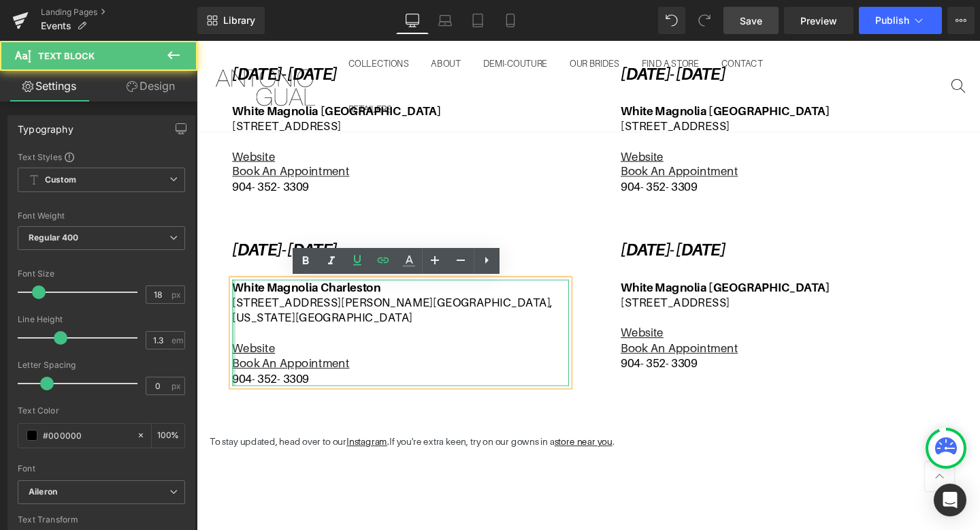
drag, startPoint x: 344, startPoint y: 379, endPoint x: 234, endPoint y: 383, distance: 110.3
click at [234, 383] on div "[GEOGRAPHIC_DATA] [STREET_ADDRESS][PERSON_NAME][US_STATE] Website Book An Appoi…" at bounding box center [411, 348] width 354 height 112
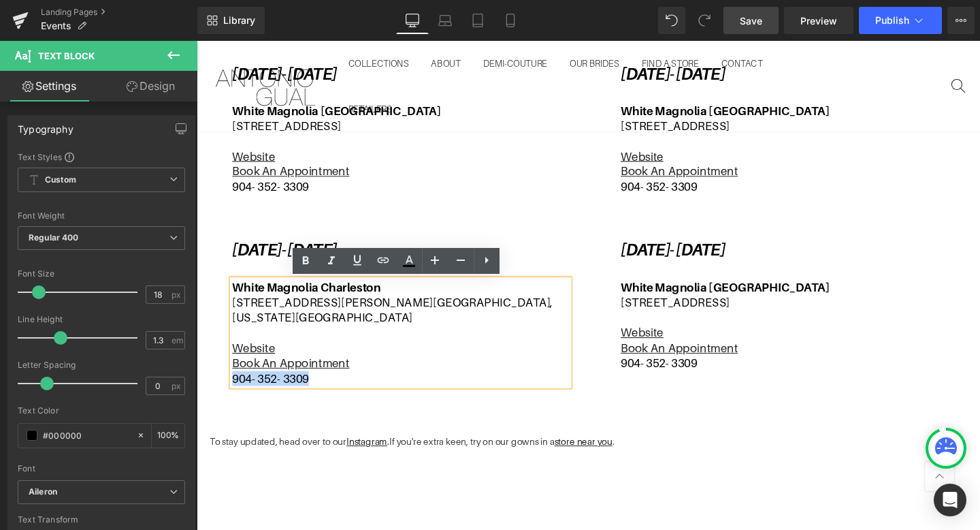
drag, startPoint x: 323, startPoint y: 381, endPoint x: 234, endPoint y: 382, distance: 88.5
click at [234, 388] on p "904- 352- 3309" at bounding box center [411, 396] width 354 height 16
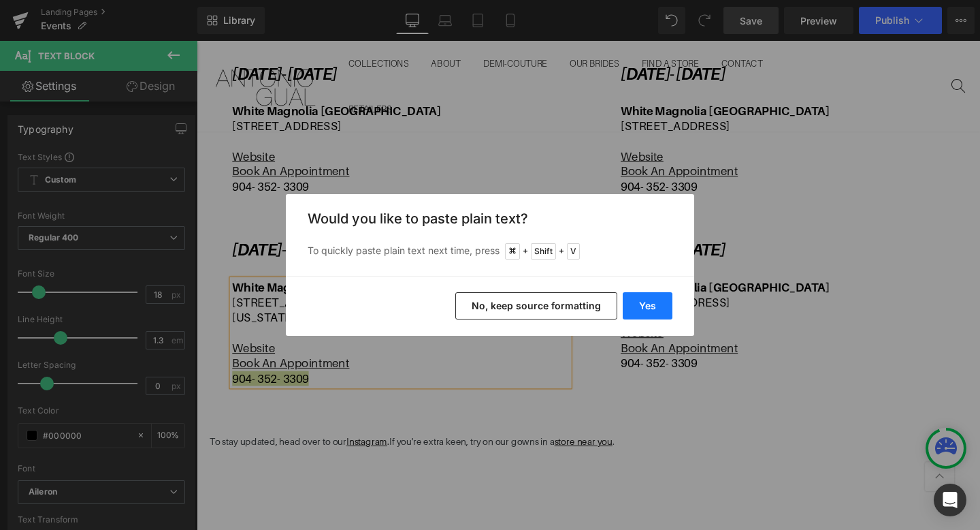
click at [634, 302] on button "Yes" at bounding box center [648, 305] width 50 height 27
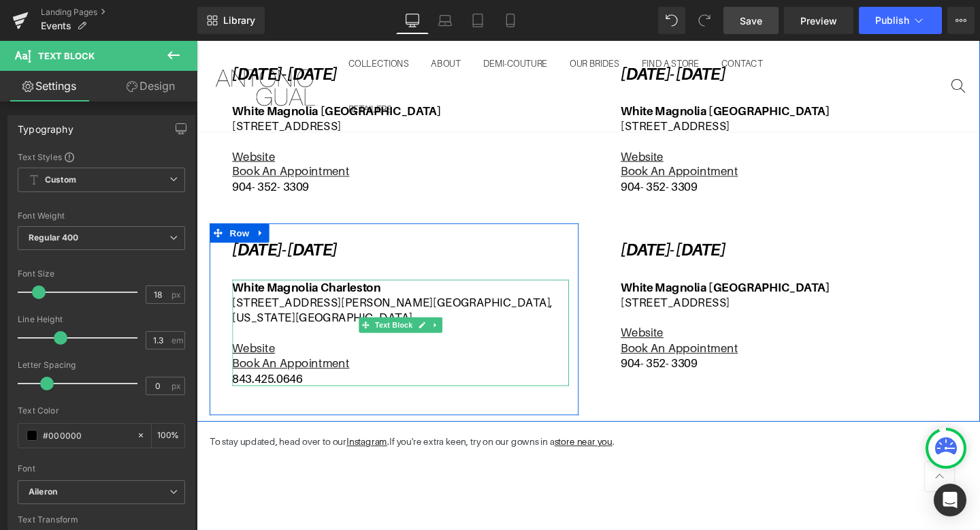
click at [281, 388] on p "843.425.0646" at bounding box center [411, 396] width 354 height 16
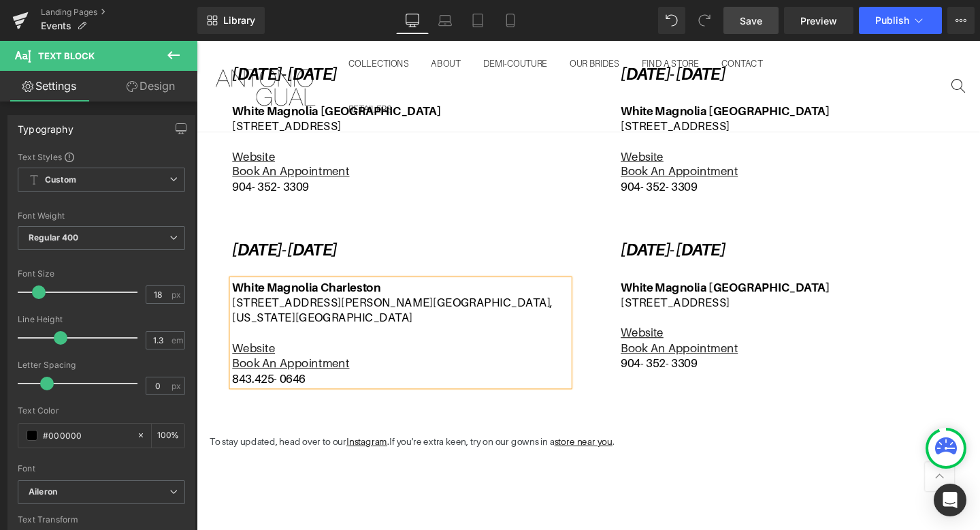
click at [257, 388] on p "843.425- 0646" at bounding box center [411, 396] width 354 height 16
click at [369, 388] on p "843- 425- 0646" at bounding box center [411, 396] width 354 height 16
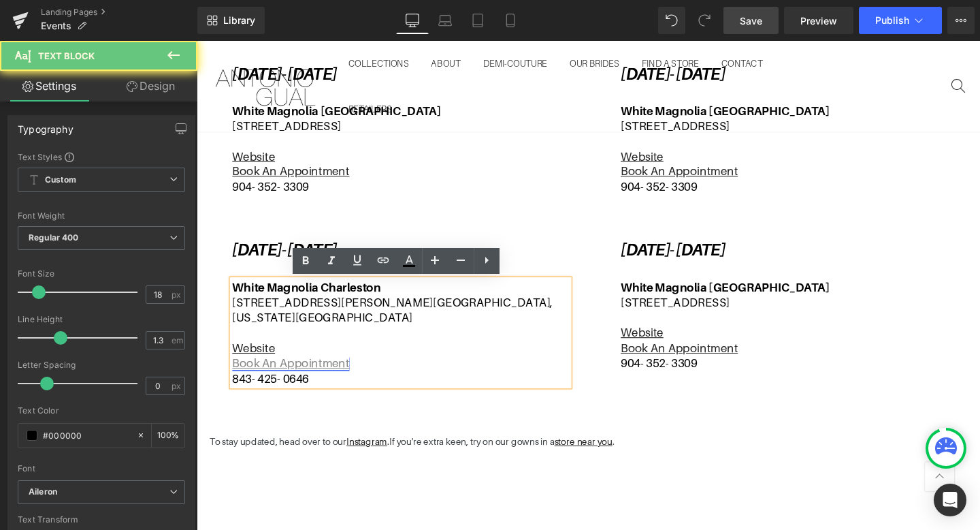
click at [341, 372] on u "Book An Appointment" at bounding box center [295, 379] width 123 height 14
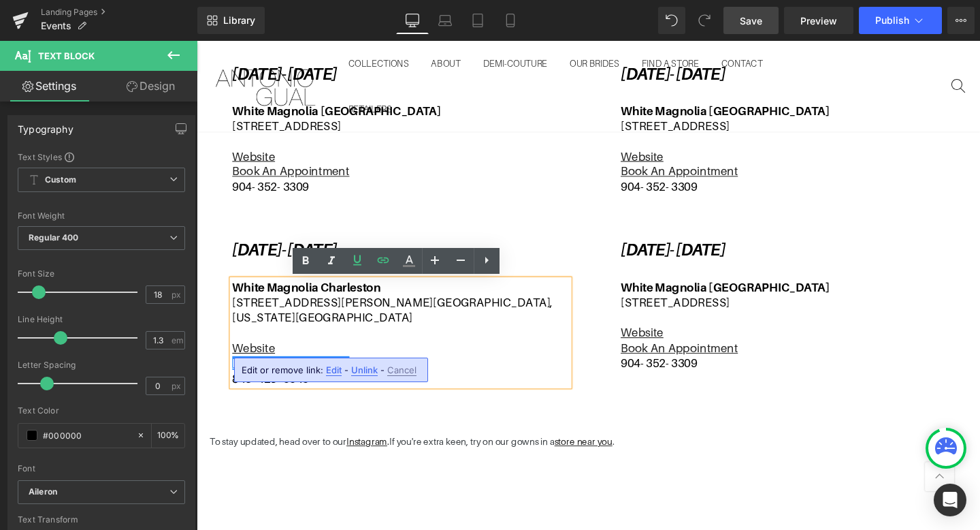
click at [333, 369] on span "Edit" at bounding box center [334, 370] width 16 height 12
type input "[URL][DOMAIN_NAME]"
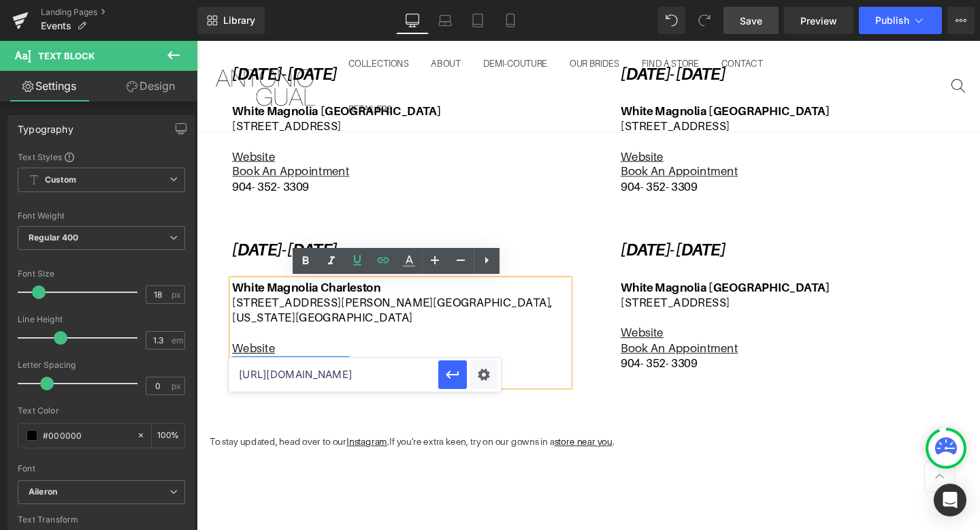
click at [379, 372] on input "[URL][DOMAIN_NAME]" at bounding box center [334, 374] width 210 height 34
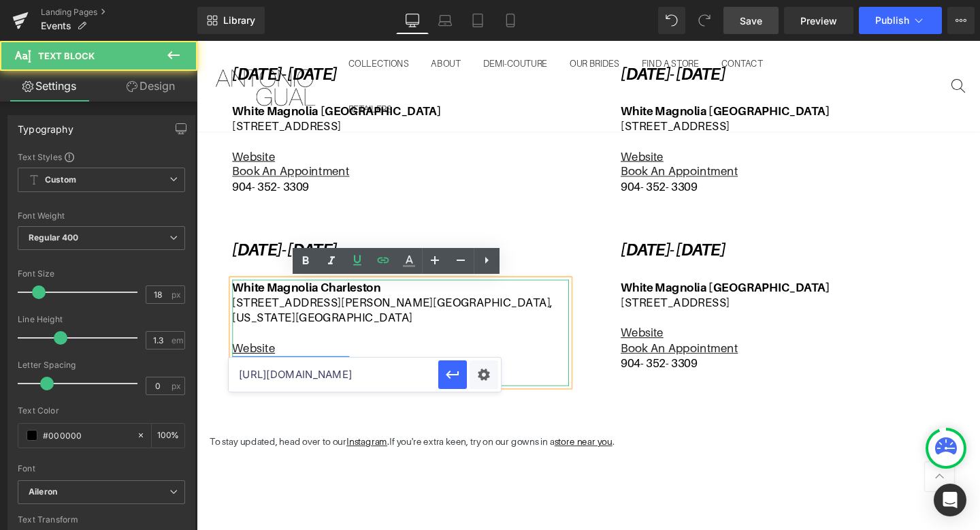
click at [417, 356] on p "Website" at bounding box center [411, 364] width 354 height 16
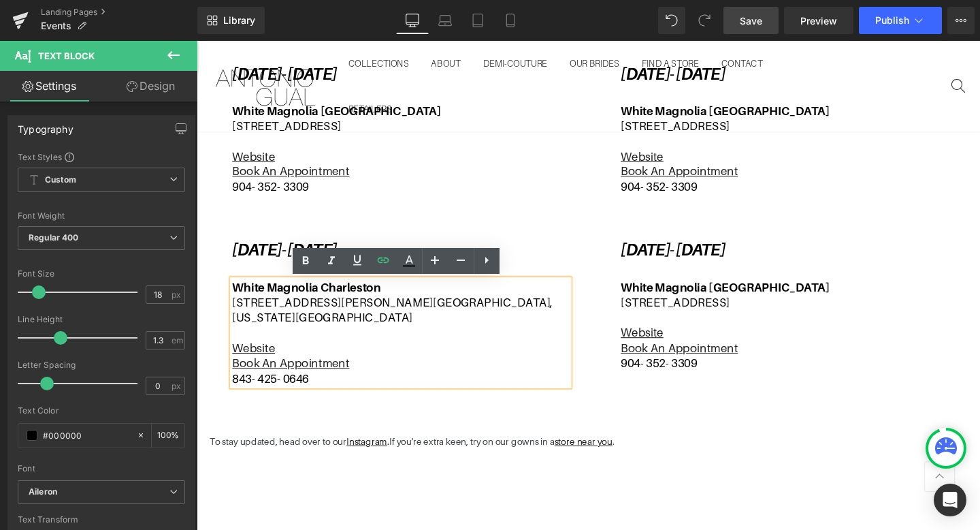
click at [453, 410] on div "[DATE]- [DATE] Text Block [GEOGRAPHIC_DATA] [STREET_ADDRESS][PERSON_NAME][US_ST…" at bounding box center [404, 334] width 388 height 202
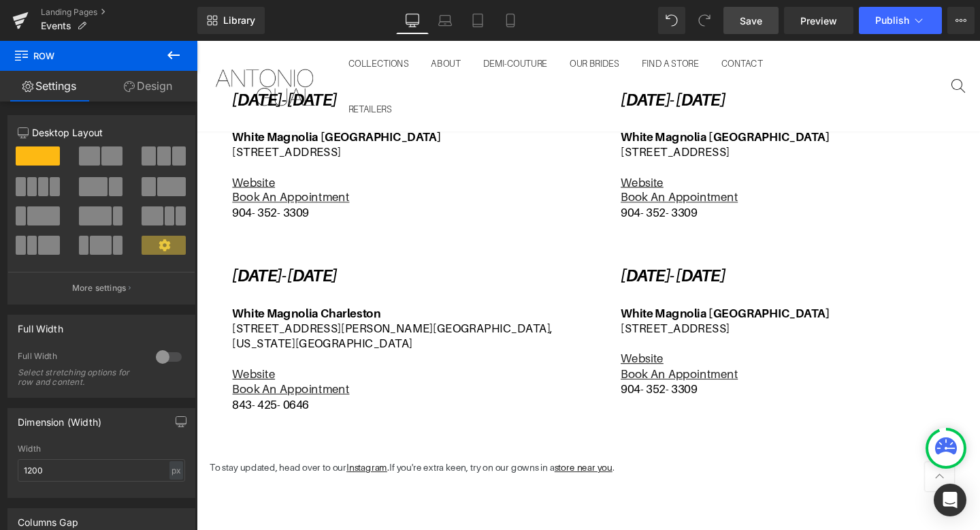
scroll to position [672, 0]
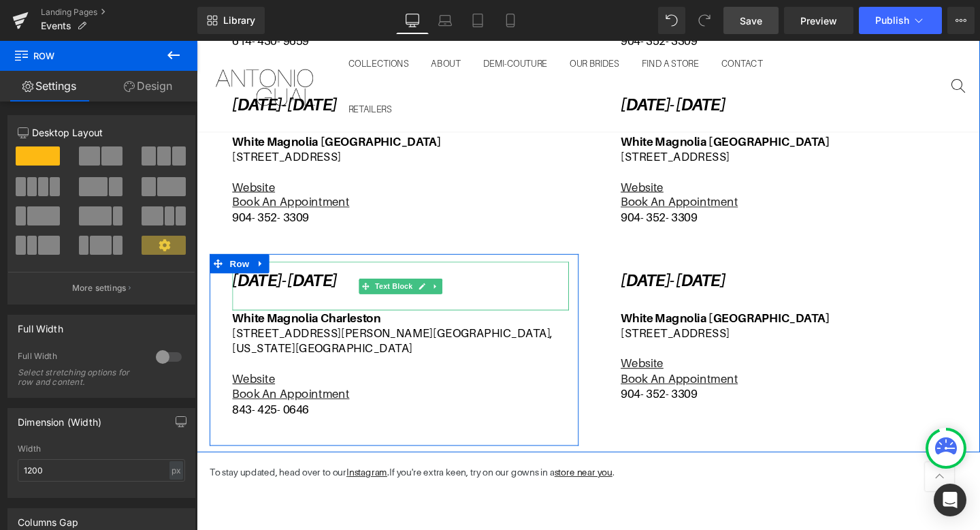
click at [338, 287] on icon "[DATE]- [DATE]" at bounding box center [289, 293] width 110 height 20
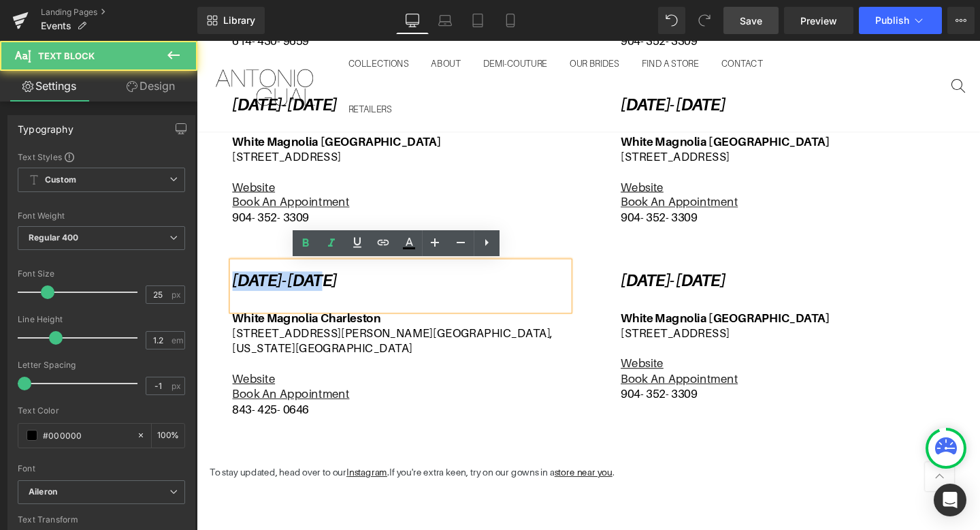
drag, startPoint x: 337, startPoint y: 291, endPoint x: 236, endPoint y: 296, distance: 100.9
click at [236, 296] on icon "[DATE]- [DATE]" at bounding box center [289, 293] width 110 height 20
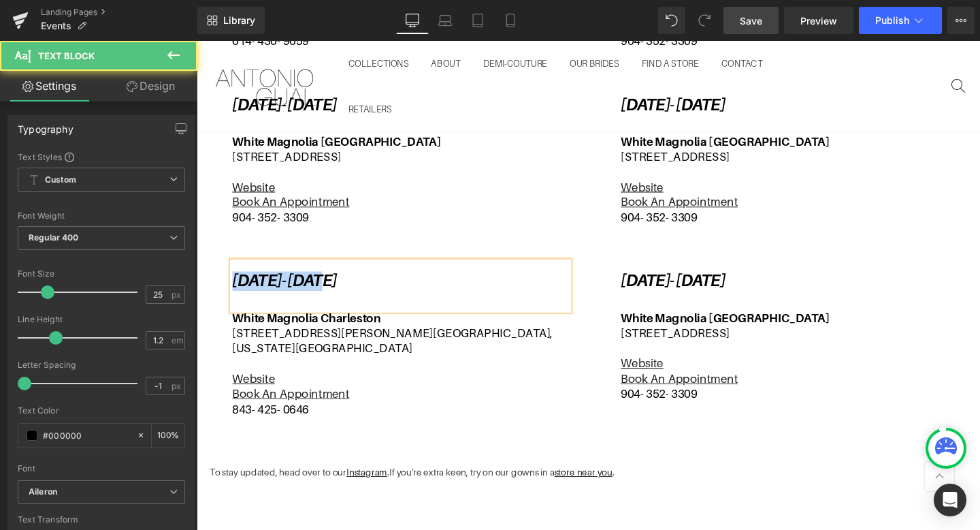
drag, startPoint x: 340, startPoint y: 293, endPoint x: 235, endPoint y: 298, distance: 104.9
click at [235, 298] on icon "[DATE]- [DATE]" at bounding box center [289, 293] width 110 height 20
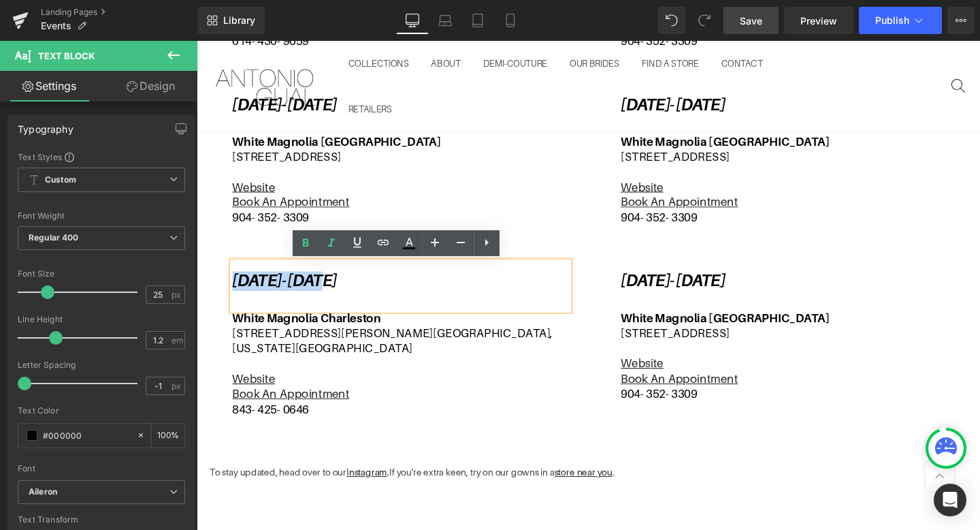
copy icon "[DATE]"
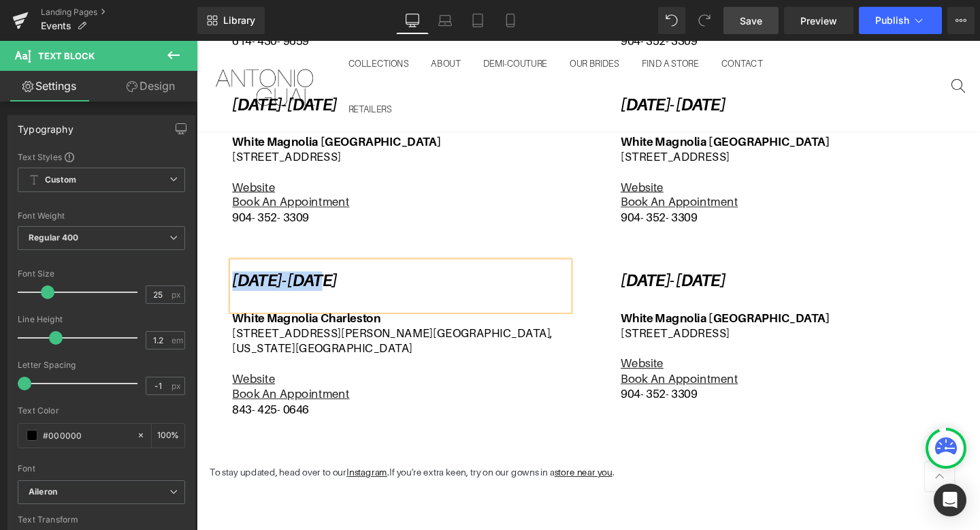
drag, startPoint x: 477, startPoint y: 289, endPoint x: 351, endPoint y: 298, distance: 126.3
click at [351, 298] on p "[DATE]- [DATE]" at bounding box center [411, 293] width 354 height 20
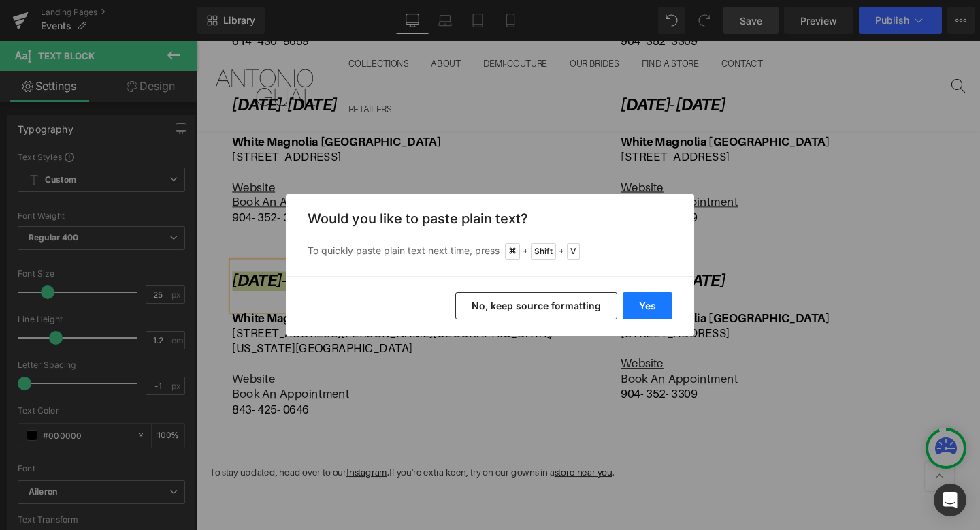
click at [625, 301] on button "Yes" at bounding box center [648, 305] width 50 height 27
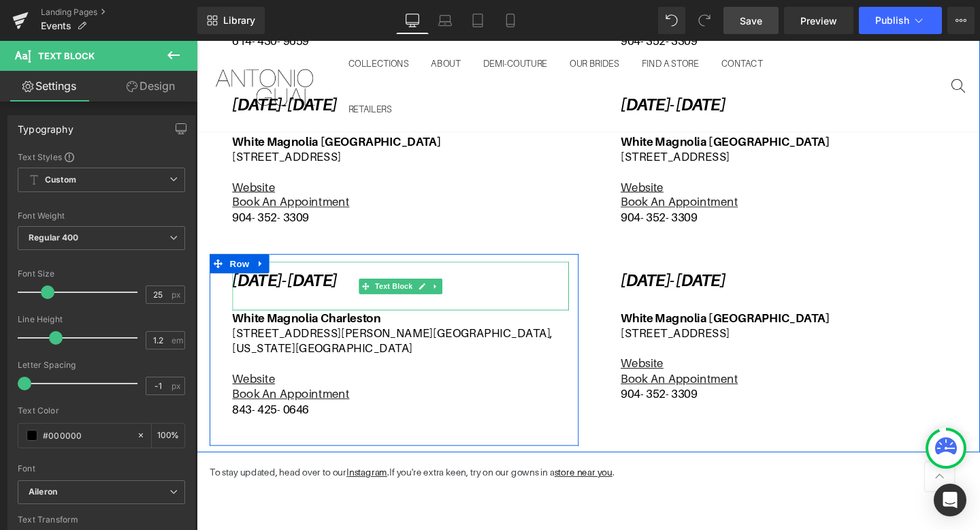
click at [344, 284] on icon "[DATE]- [DATE]" at bounding box center [289, 293] width 110 height 20
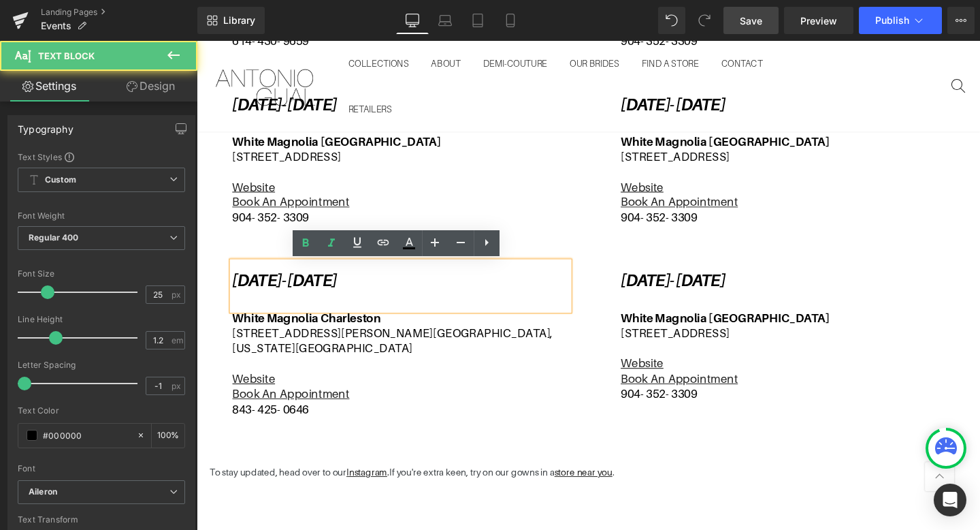
click at [344, 290] on icon "[DATE]- [DATE]" at bounding box center [289, 293] width 110 height 20
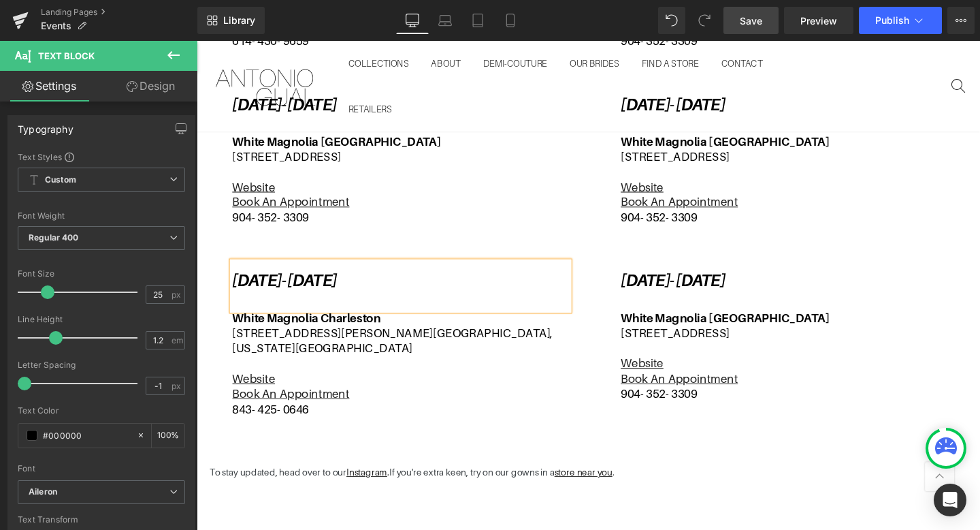
click at [486, 292] on p "[DATE]- [DATE]" at bounding box center [411, 293] width 354 height 20
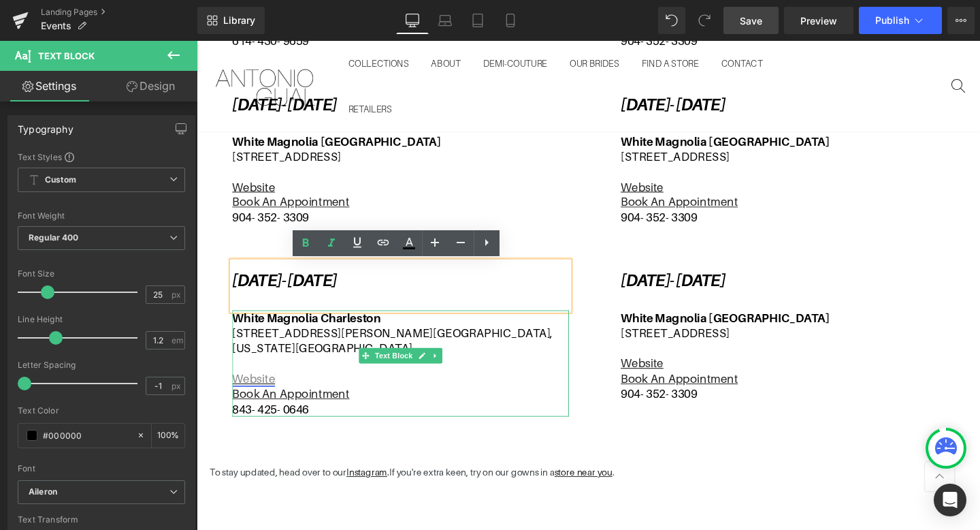
click at [261, 389] on link "Website" at bounding box center [256, 396] width 45 height 14
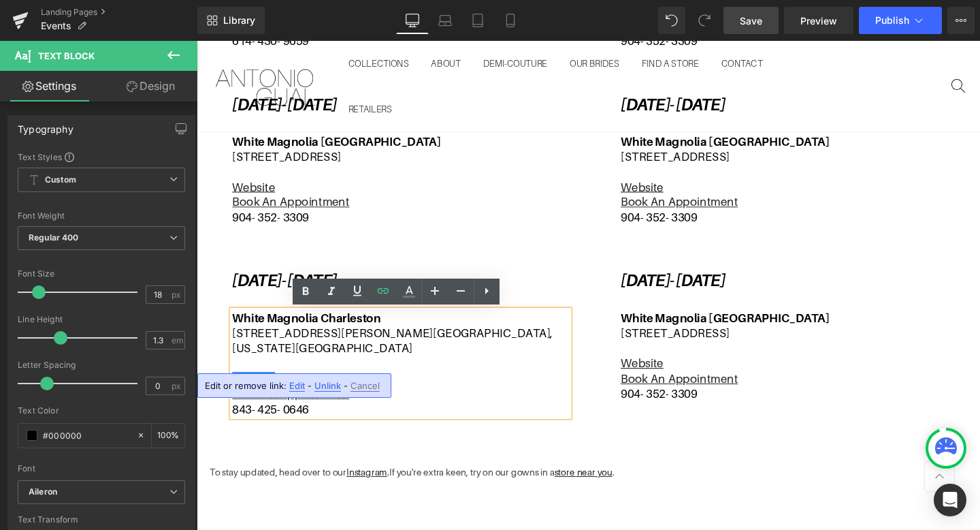
click at [298, 387] on span "Edit" at bounding box center [297, 386] width 16 height 12
type input "[URL][DOMAIN_NAME]"
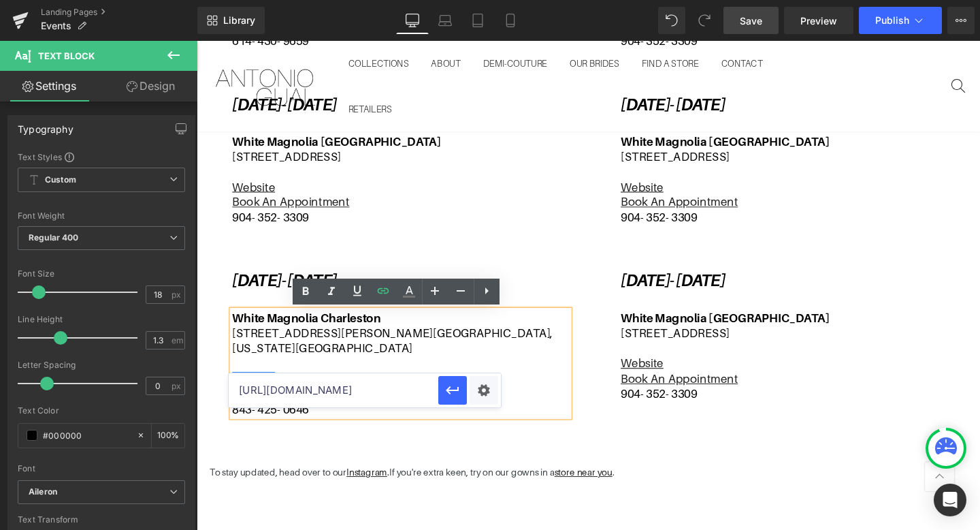
click at [391, 391] on input "[URL][DOMAIN_NAME]" at bounding box center [334, 390] width 210 height 34
click at [427, 388] on input "[URL][DOMAIN_NAME]" at bounding box center [334, 390] width 210 height 34
click at [450, 389] on icon "button" at bounding box center [453, 390] width 16 height 16
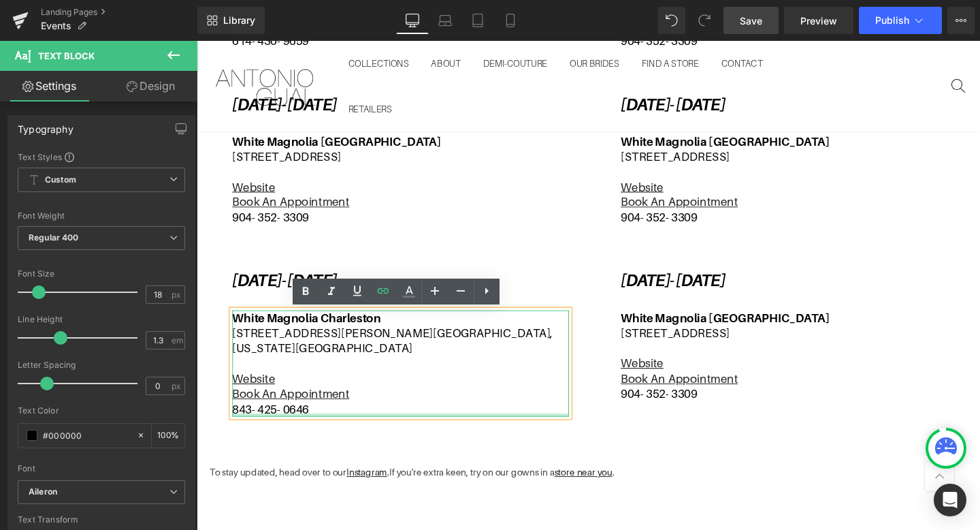
click at [386, 432] on div at bounding box center [411, 433] width 354 height 3
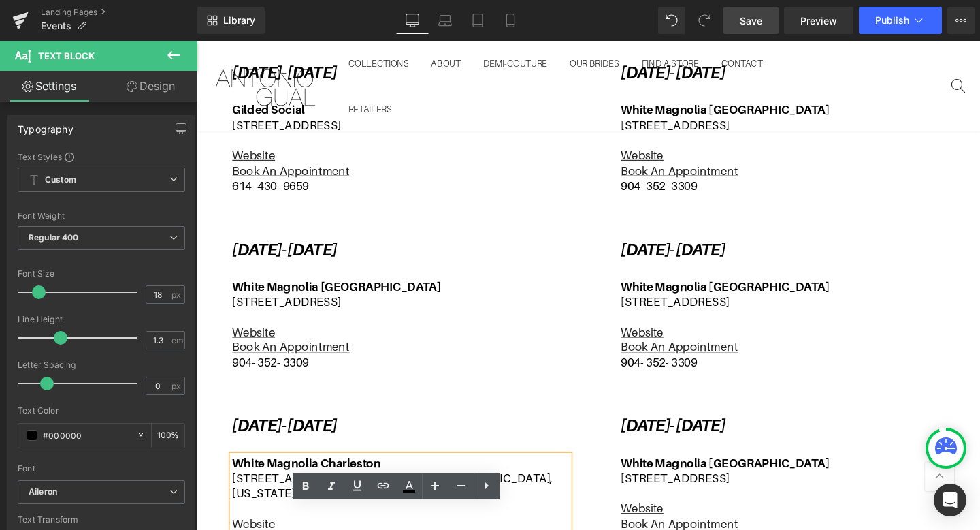
scroll to position [467, 0]
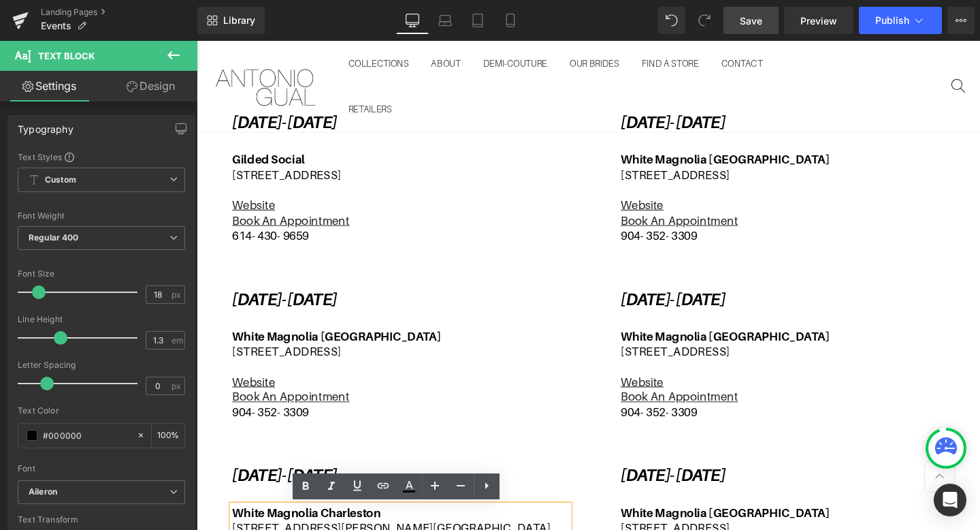
click at [756, 208] on p "Website" at bounding box center [820, 214] width 354 height 16
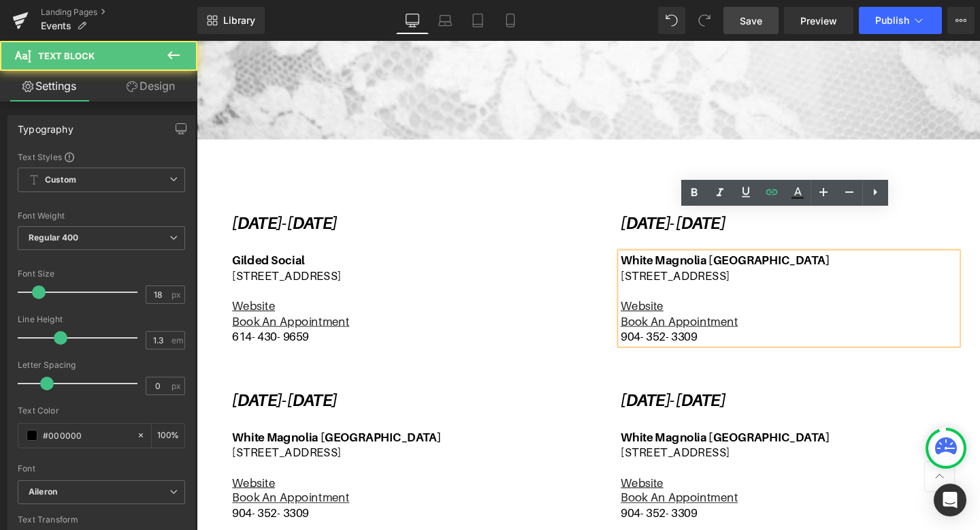
scroll to position [334, 0]
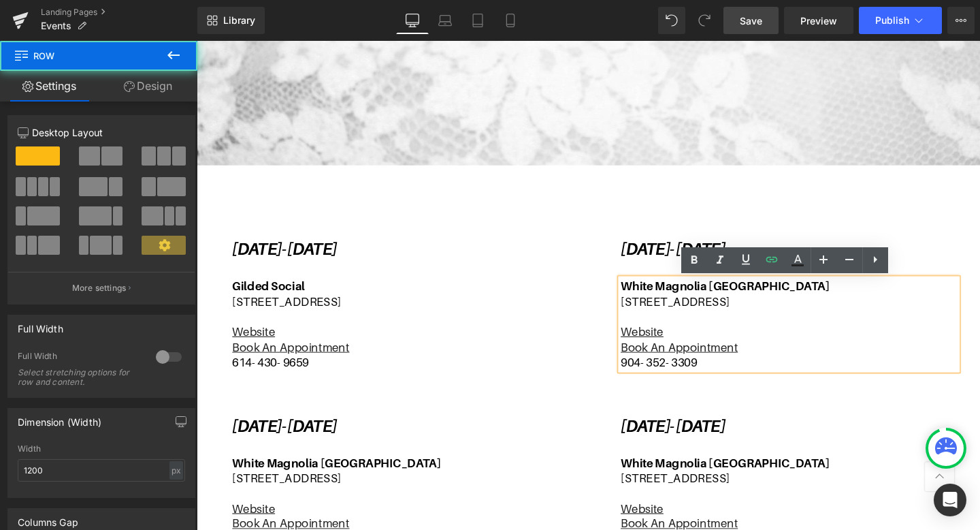
click at [621, 263] on div "[DATE]- [DATE] Text Block White Magnolia [GEOGRAPHIC_DATA] [STREET_ADDRESS] Web…" at bounding box center [813, 323] width 388 height 185
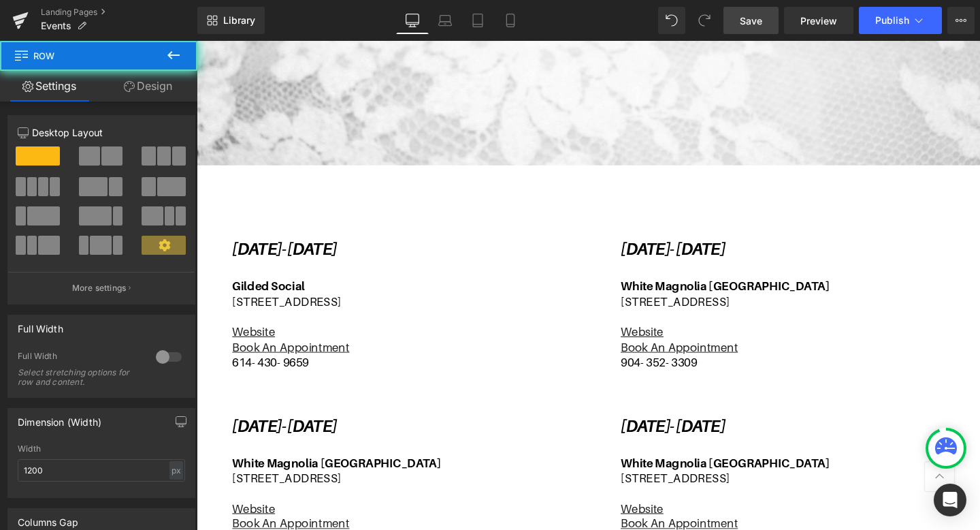
click at [626, 284] on div "[DATE]- [DATE] Text Block White Magnolia [GEOGRAPHIC_DATA] [STREET_ADDRESS] Web…" at bounding box center [813, 323] width 388 height 185
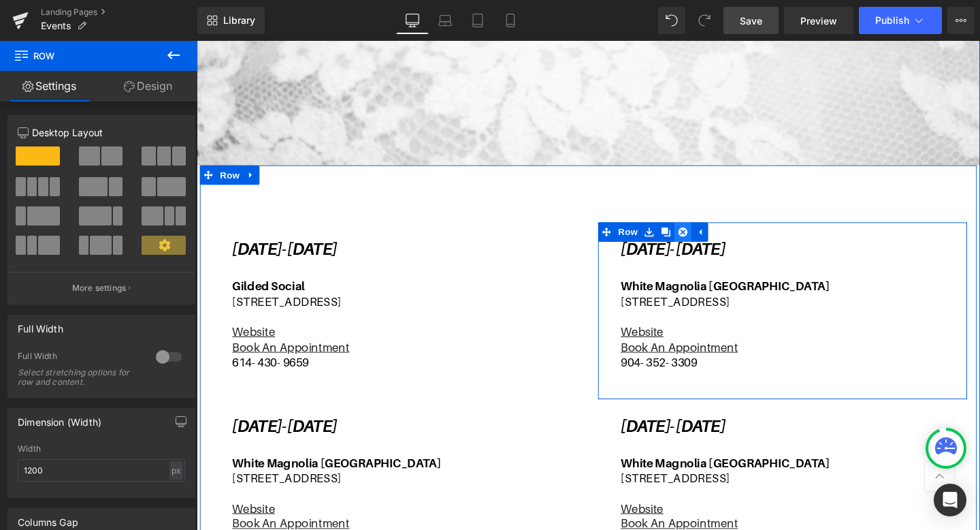
click at [711, 238] on icon at bounding box center [708, 242] width 10 height 10
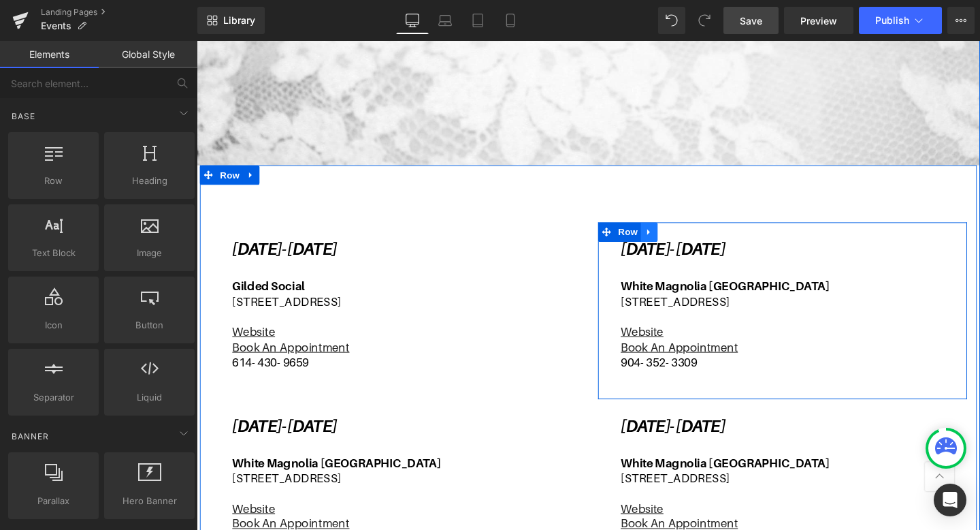
click at [671, 245] on icon at bounding box center [673, 242] width 10 height 10
click at [707, 243] on icon at bounding box center [708, 242] width 10 height 10
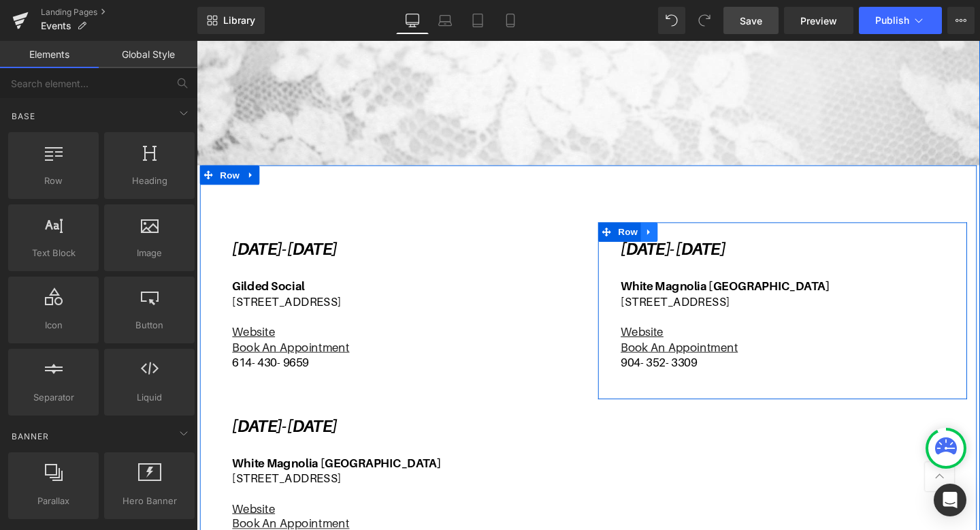
click at [674, 246] on icon at bounding box center [673, 242] width 10 height 10
click at [707, 244] on icon at bounding box center [708, 242] width 10 height 10
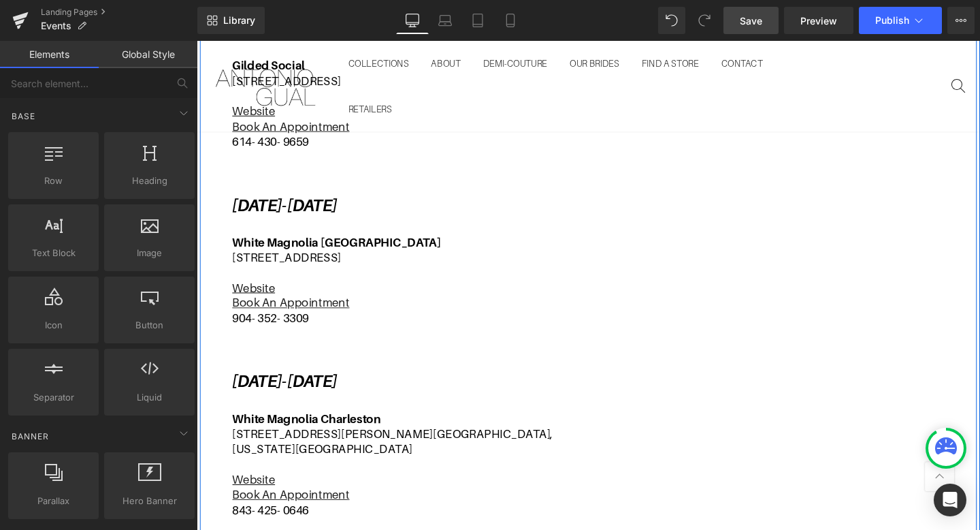
scroll to position [574, 0]
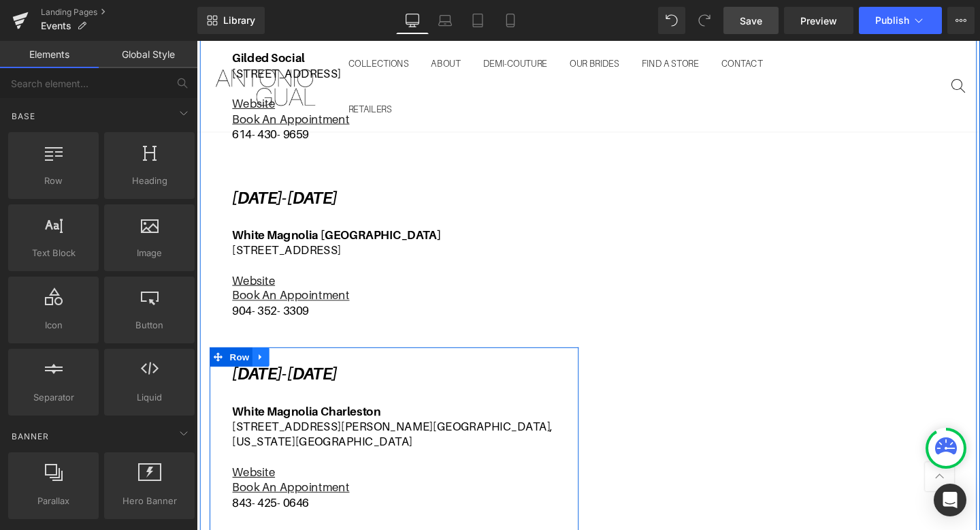
click at [265, 373] on icon at bounding box center [264, 373] width 10 height 10
click at [285, 372] on icon at bounding box center [282, 373] width 10 height 10
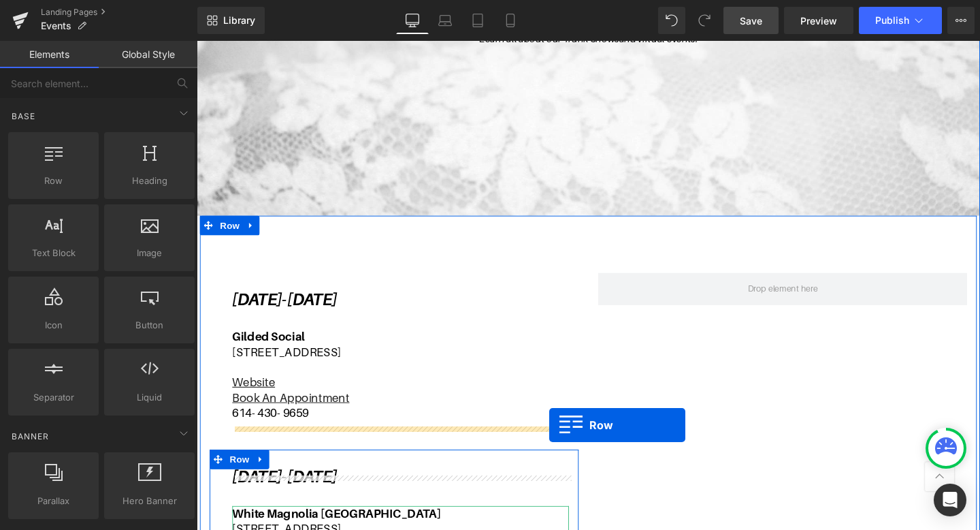
scroll to position [258, 0]
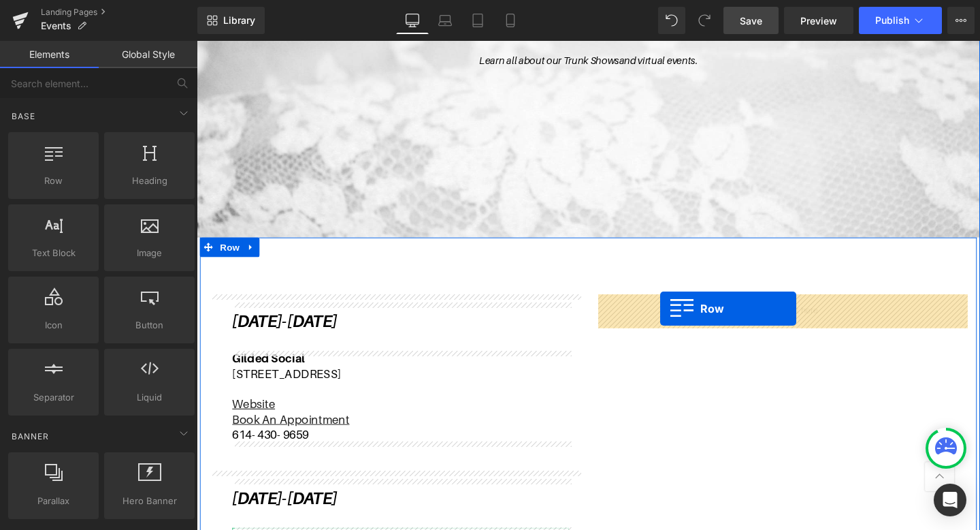
drag, startPoint x: 221, startPoint y: 393, endPoint x: 684, endPoint y: 323, distance: 468.3
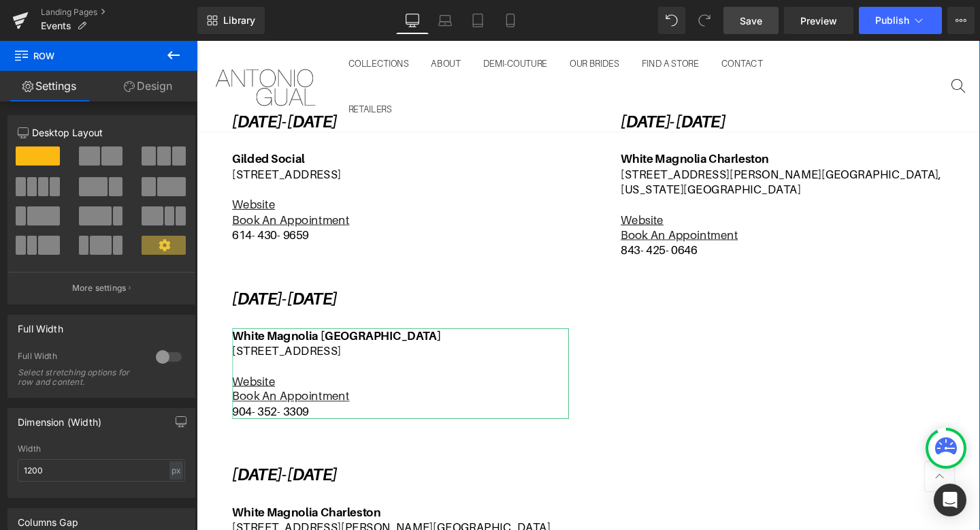
scroll to position [434, 0]
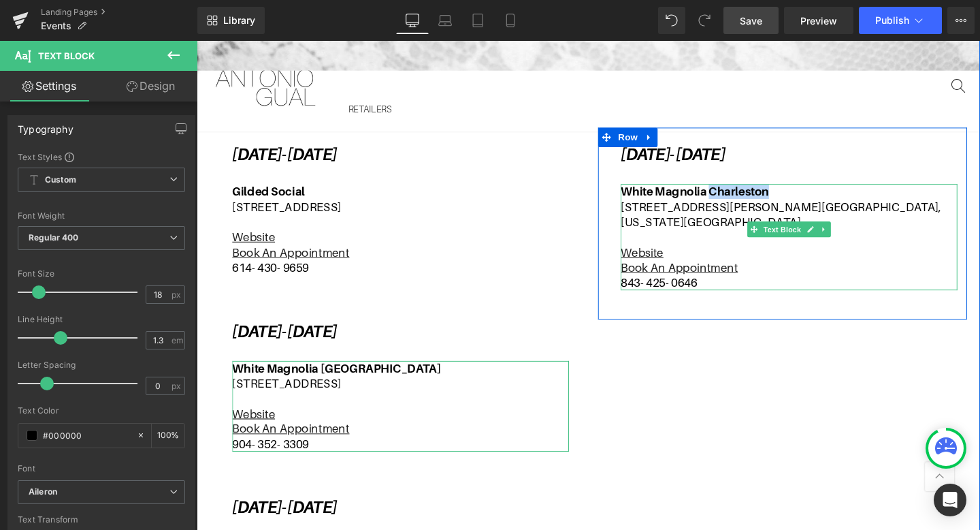
drag, startPoint x: 816, startPoint y: 199, endPoint x: 737, endPoint y: 199, distance: 79.0
click at [737, 199] on p "White Magnolia Charleston" at bounding box center [820, 199] width 354 height 16
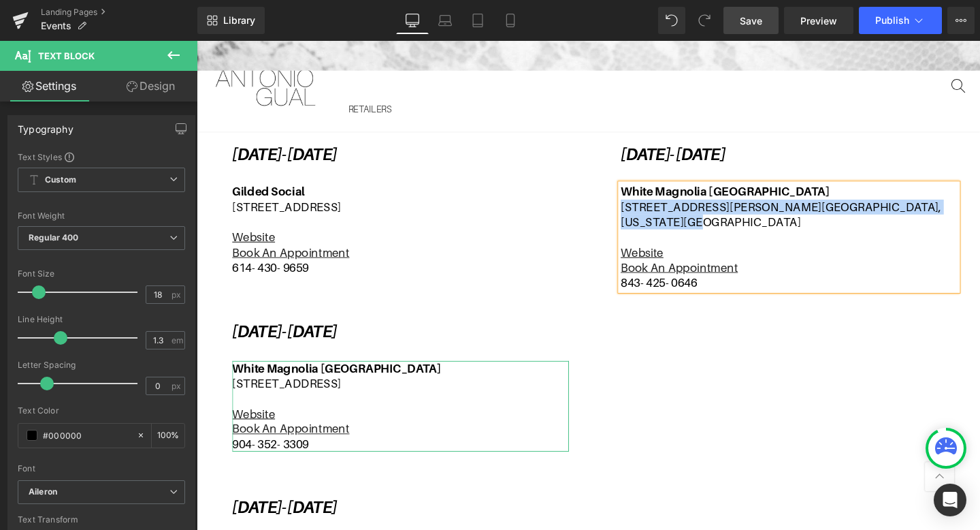
drag, startPoint x: 937, startPoint y: 213, endPoint x: 645, endPoint y: 221, distance: 291.5
click at [645, 221] on p "[STREET_ADDRESS][PERSON_NAME][US_STATE]" at bounding box center [820, 224] width 354 height 32
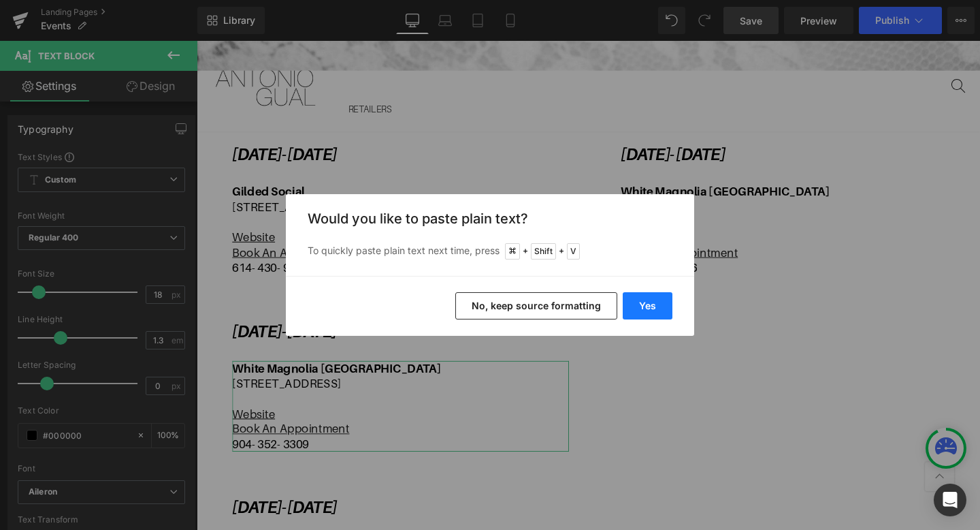
click at [639, 297] on button "Yes" at bounding box center [648, 305] width 50 height 27
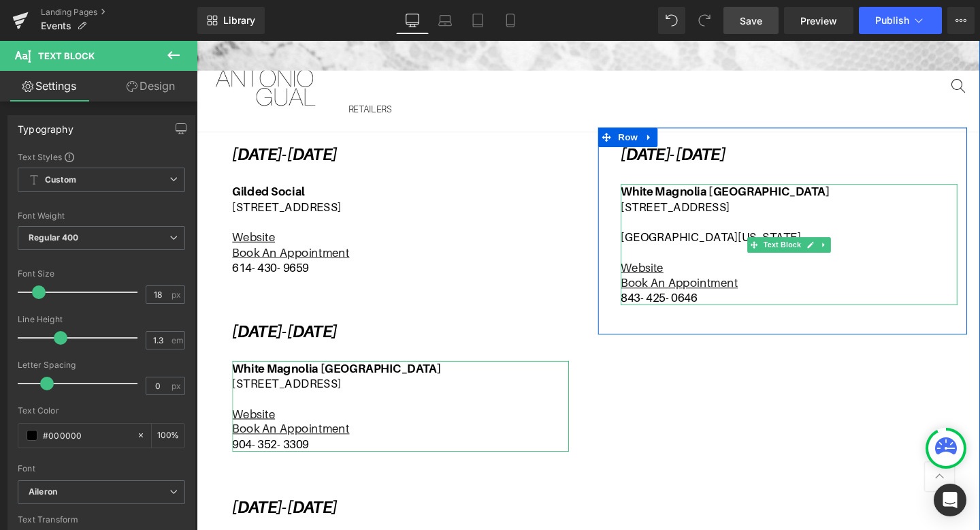
click at [647, 246] on p "[GEOGRAPHIC_DATA][US_STATE]" at bounding box center [820, 247] width 354 height 16
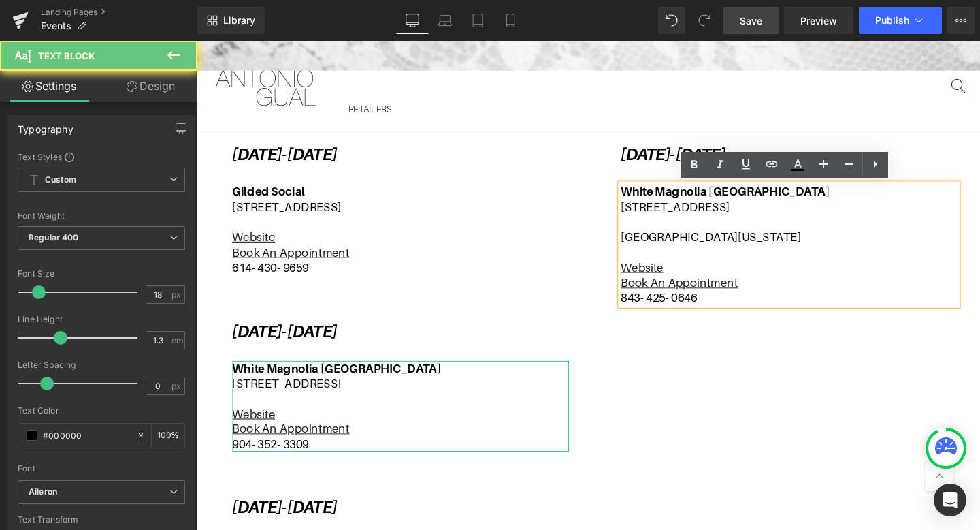
click at [644, 245] on p "[GEOGRAPHIC_DATA][US_STATE]" at bounding box center [820, 247] width 354 height 16
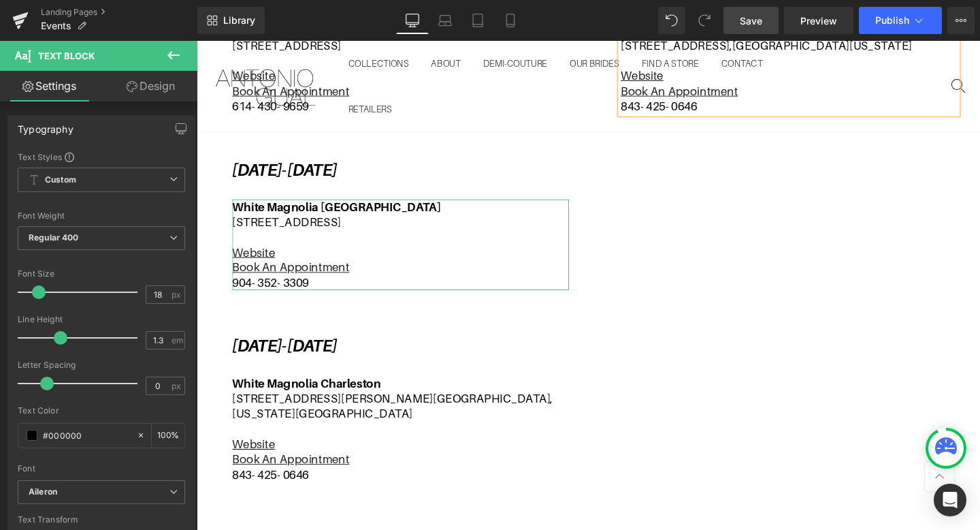
scroll to position [602, 0]
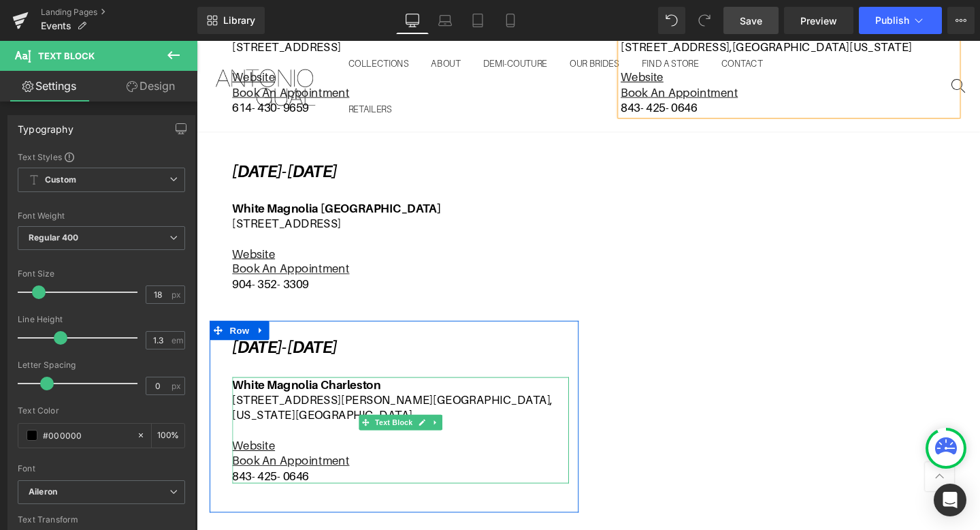
click at [342, 417] on p "[STREET_ADDRESS][PERSON_NAME][US_STATE]" at bounding box center [411, 426] width 354 height 32
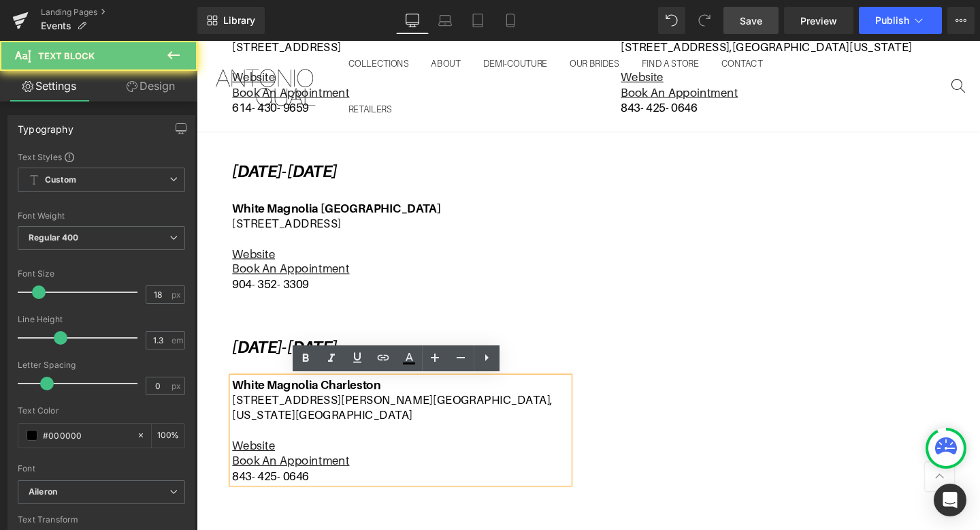
click at [340, 423] on p "[STREET_ADDRESS][PERSON_NAME][US_STATE]" at bounding box center [411, 426] width 354 height 32
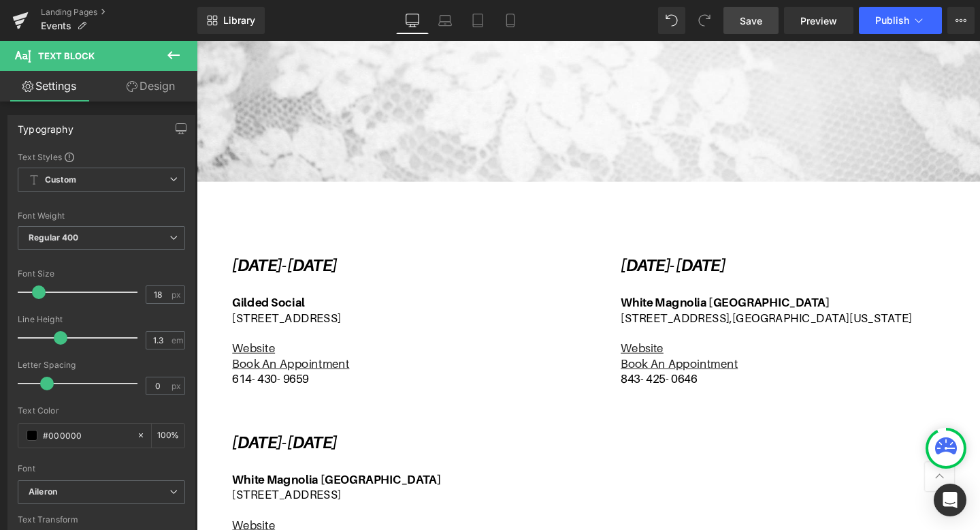
scroll to position [314, 0]
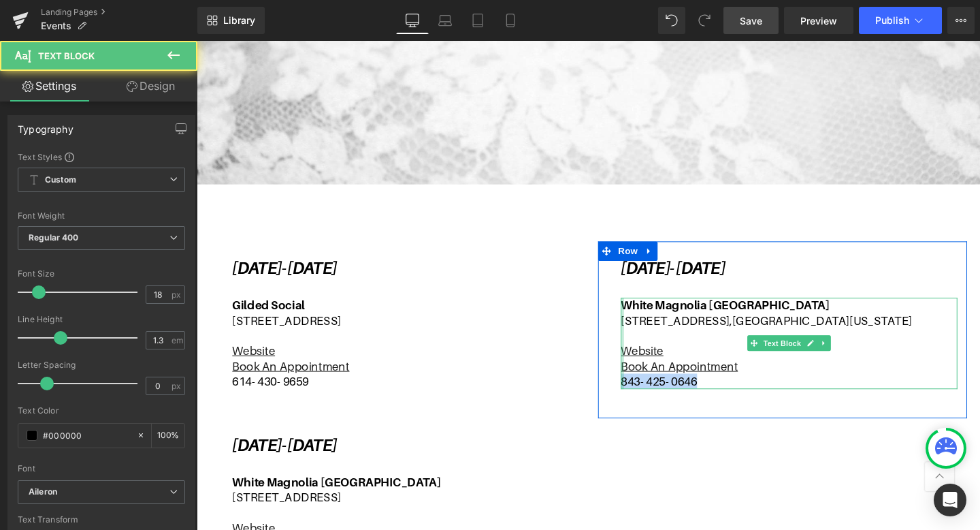
drag, startPoint x: 735, startPoint y: 400, endPoint x: 643, endPoint y: 402, distance: 91.9
click at [643, 402] on div "[GEOGRAPHIC_DATA] [STREET_ADDRESS][US_STATE] Website Book An Appointment 843- 4…" at bounding box center [820, 358] width 354 height 95
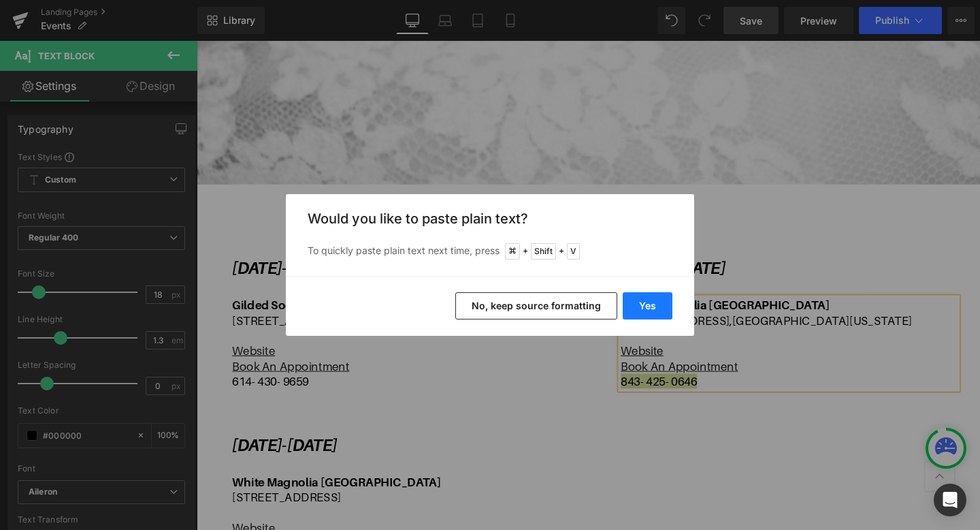
click at [657, 302] on button "Yes" at bounding box center [648, 305] width 50 height 27
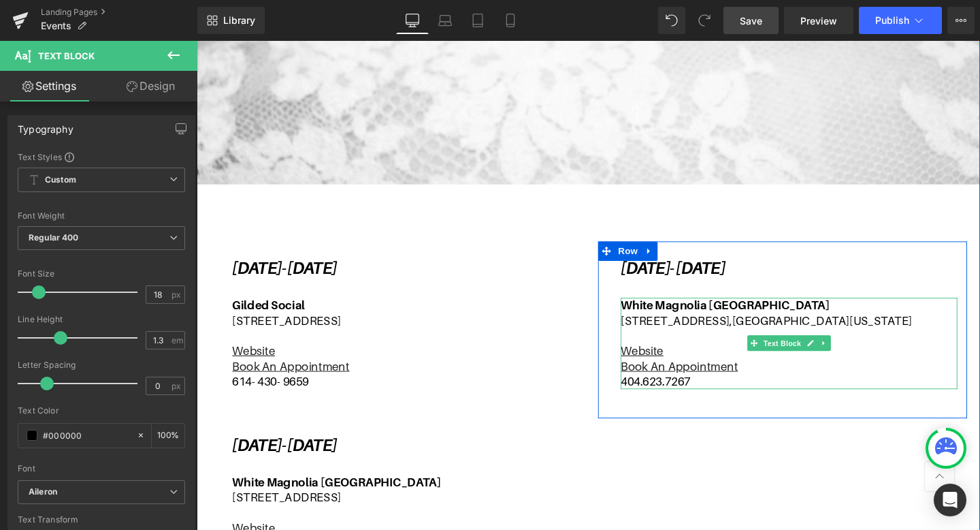
click at [669, 398] on p "404.623.7267" at bounding box center [820, 399] width 354 height 16
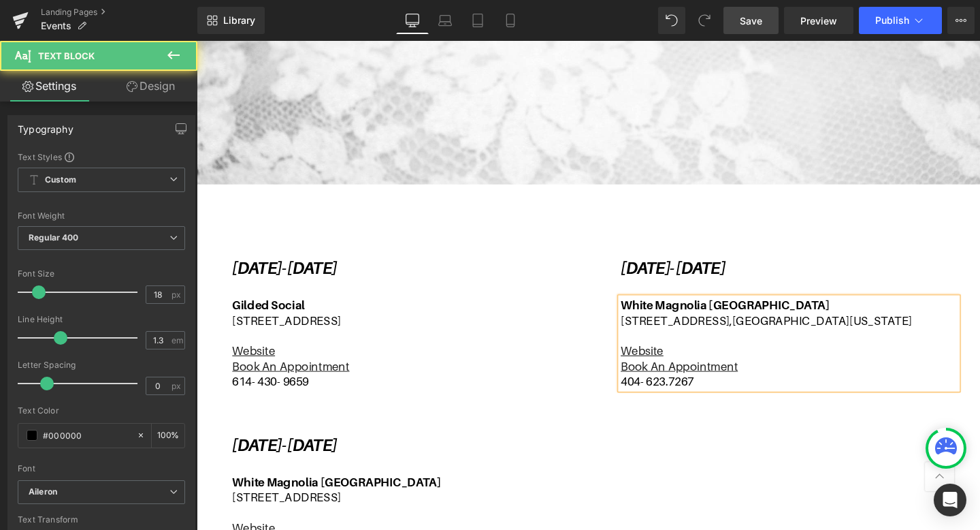
click at [697, 397] on p "404- 623.7267" at bounding box center [820, 399] width 354 height 16
click at [663, 370] on link "Website" at bounding box center [665, 366] width 45 height 14
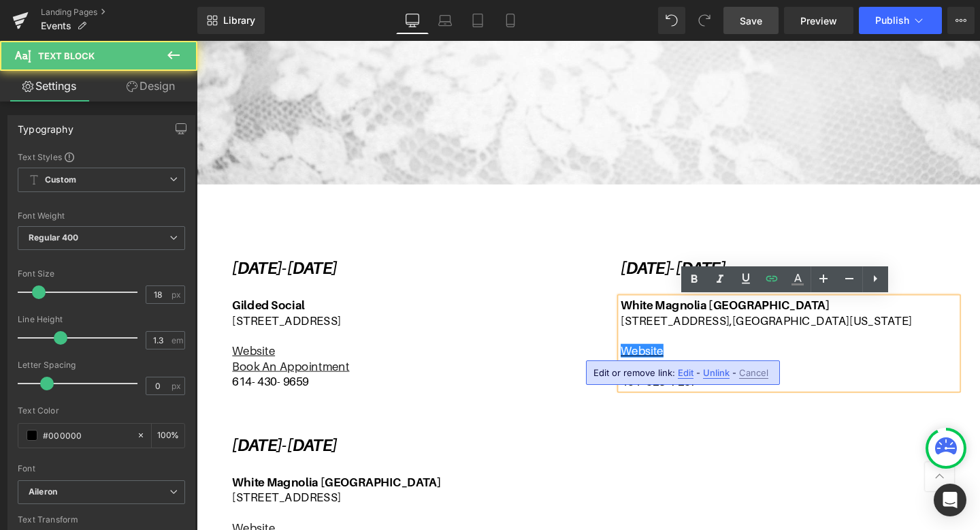
click at [683, 368] on span "Edit" at bounding box center [686, 373] width 16 height 12
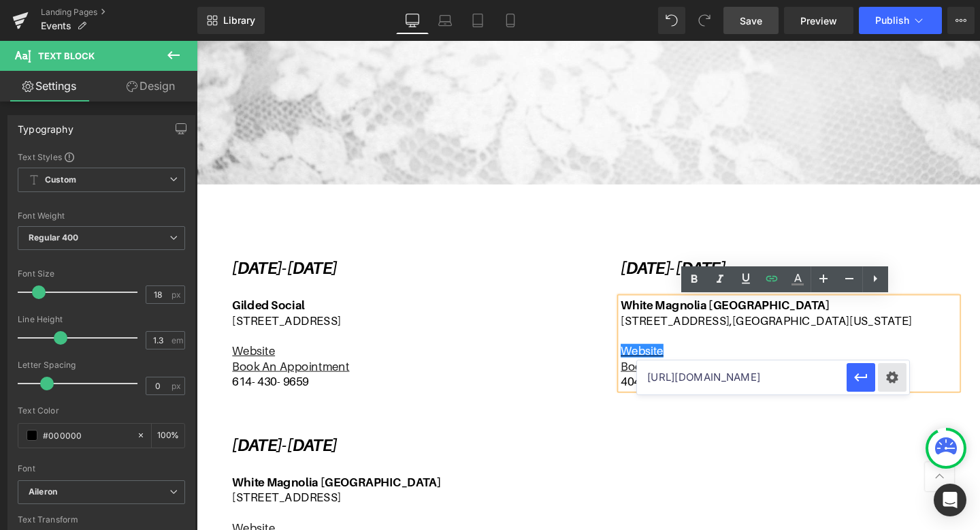
drag, startPoint x: 645, startPoint y: 377, endPoint x: 900, endPoint y: 378, distance: 254.6
click at [900, 378] on div "[URL][DOMAIN_NAME]" at bounding box center [773, 377] width 272 height 34
paste input "[GEOGRAPHIC_DATA]"
click at [864, 377] on icon "button" at bounding box center [860, 377] width 13 height 8
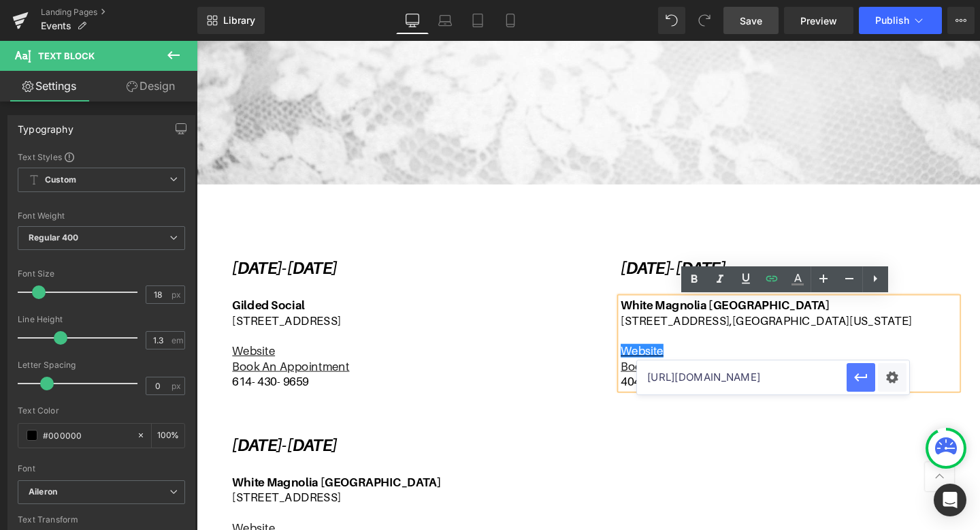
scroll to position [0, 0]
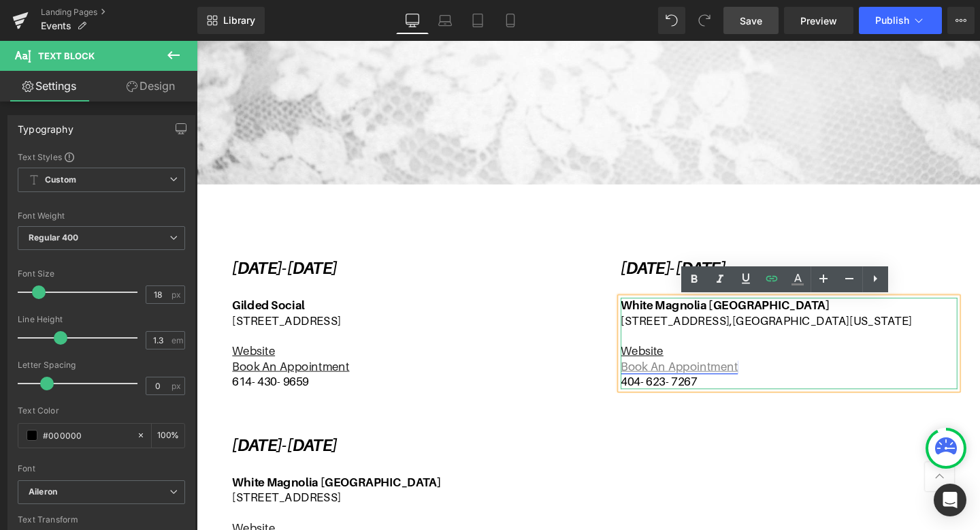
click at [721, 385] on u "Book An Appointment" at bounding box center [704, 383] width 123 height 14
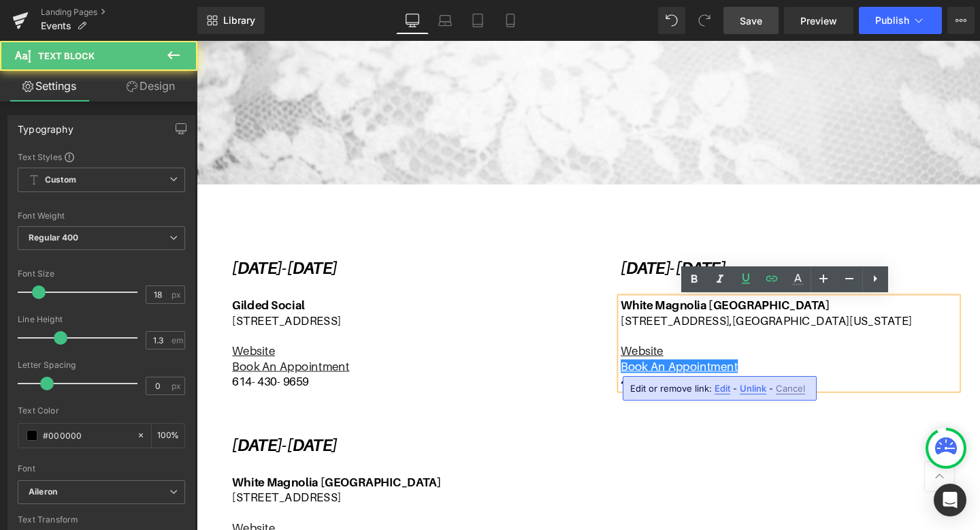
click at [717, 385] on span "Edit" at bounding box center [723, 389] width 16 height 12
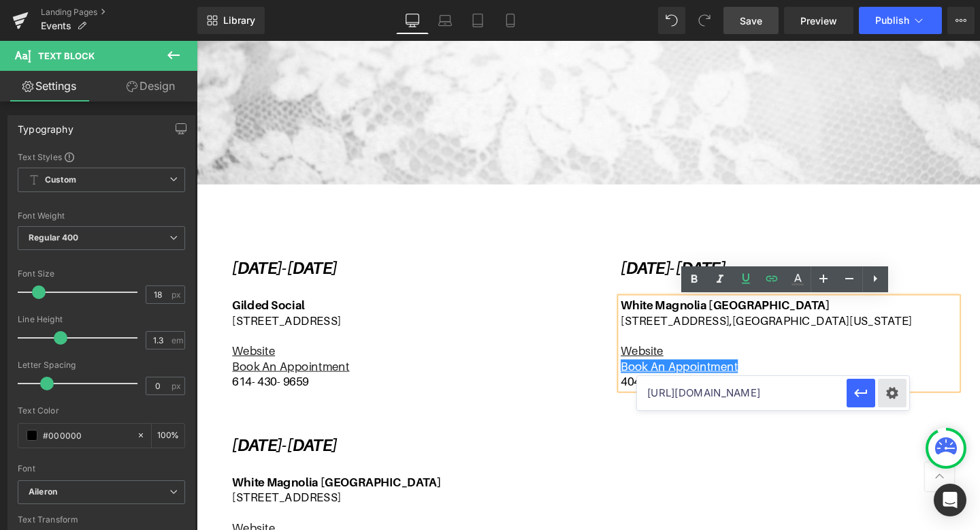
drag, startPoint x: 647, startPoint y: 395, endPoint x: 886, endPoint y: 398, distance: 239.0
click at [886, 398] on div "[URL][DOMAIN_NAME]" at bounding box center [773, 393] width 272 height 34
paste input "[GEOGRAPHIC_DATA]"
type input "[URL][DOMAIN_NAME]"
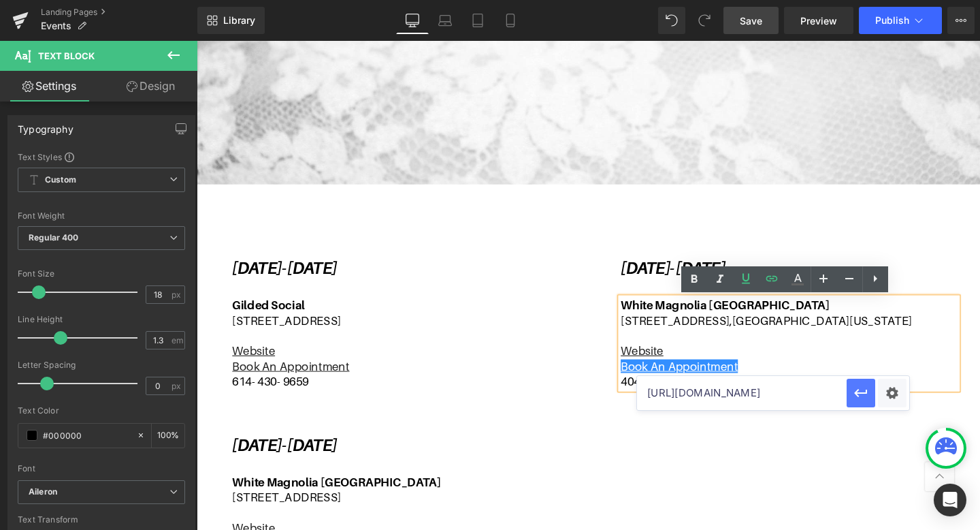
click at [856, 389] on icon "button" at bounding box center [861, 393] width 16 height 16
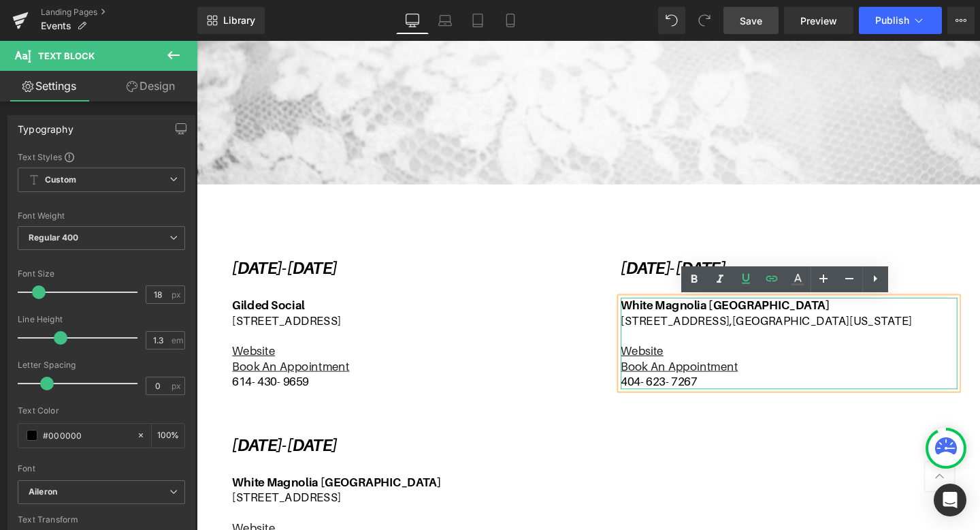
click at [805, 366] on p "Website" at bounding box center [820, 367] width 354 height 16
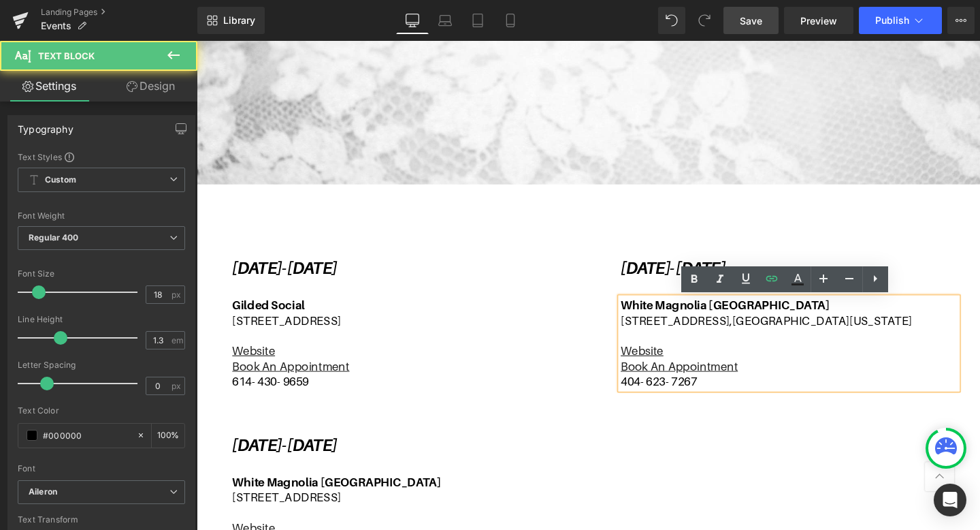
click at [820, 456] on div "[DATE]- [DATE] Text Block Gilded Social [STREET_ADDRESS] Website Book An Appoin…" at bounding box center [608, 511] width 817 height 639
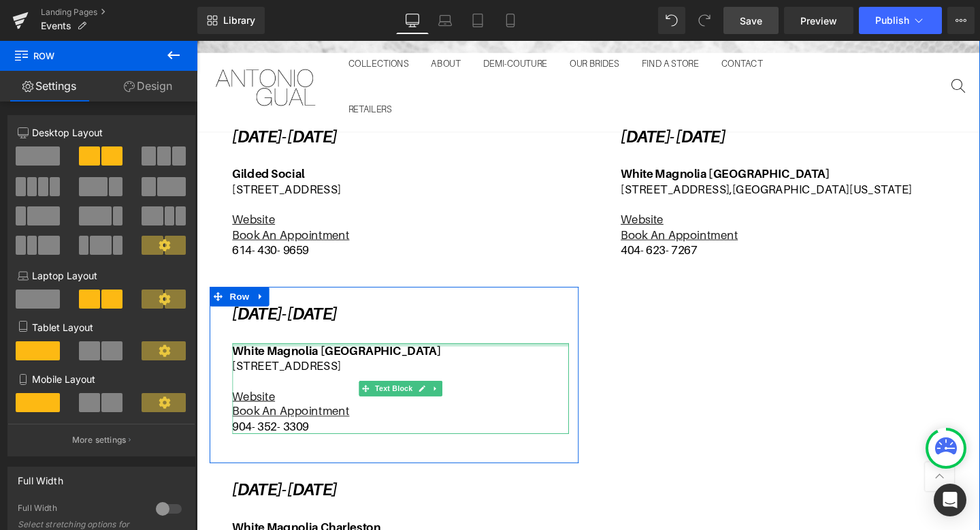
scroll to position [458, 0]
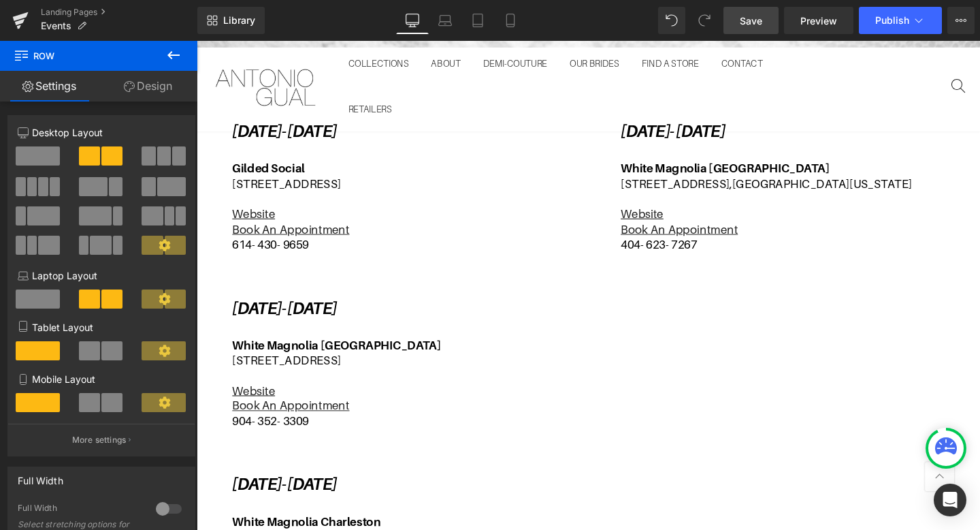
click at [745, 18] on span "Save" at bounding box center [751, 21] width 22 height 14
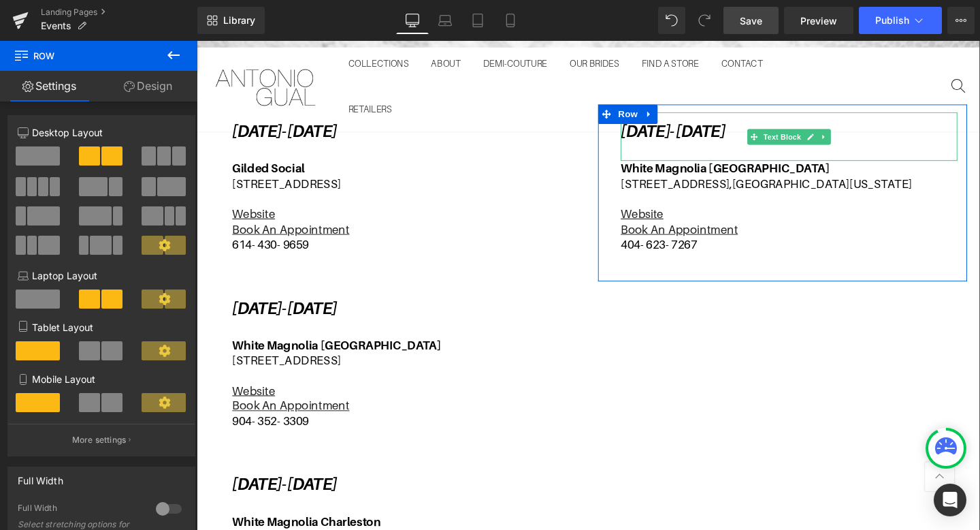
click at [736, 140] on icon "[DATE]- [DATE]" at bounding box center [698, 136] width 110 height 20
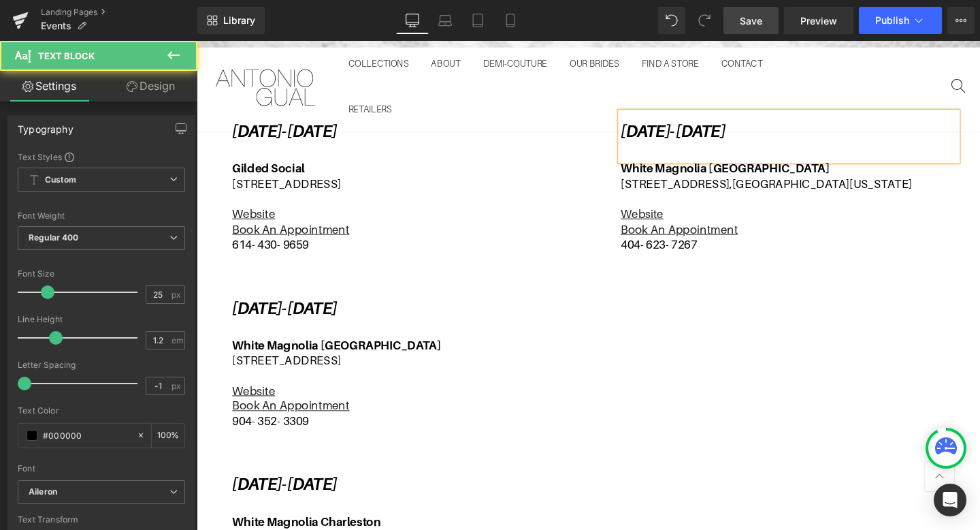
click at [752, 132] on icon "[DATE]- [DATE]" at bounding box center [698, 136] width 110 height 20
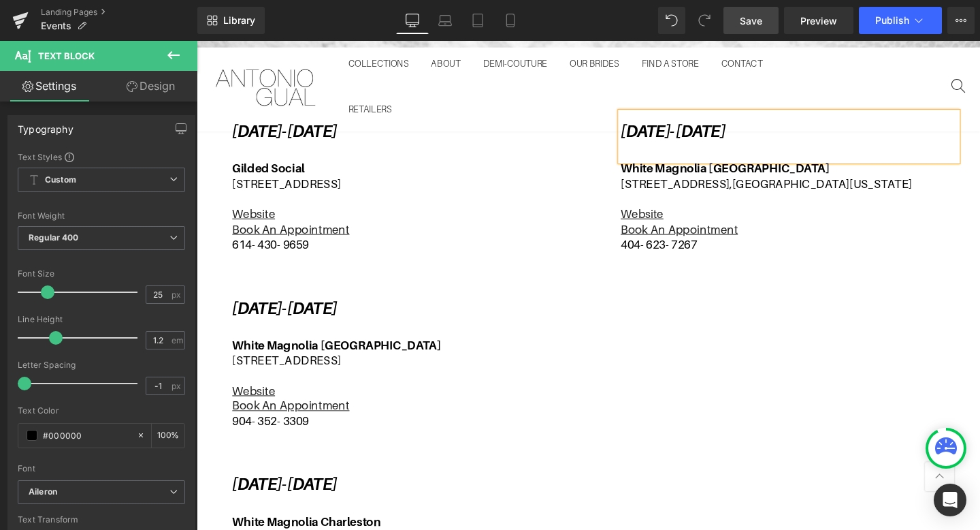
click at [862, 315] on div "[DATE]- [DATE] Text Block Gilded Social [STREET_ADDRESS] Website Book An Appoin…" at bounding box center [608, 367] width 817 height 639
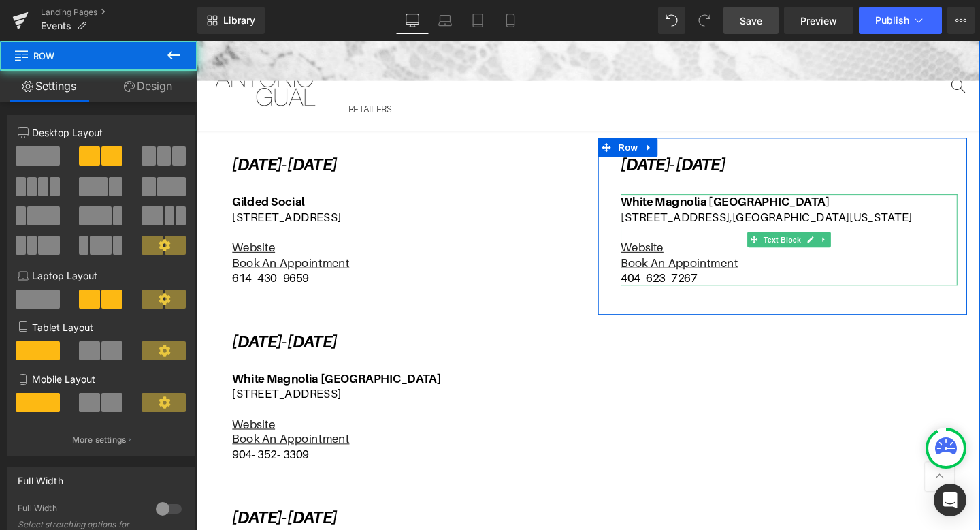
scroll to position [383, 0]
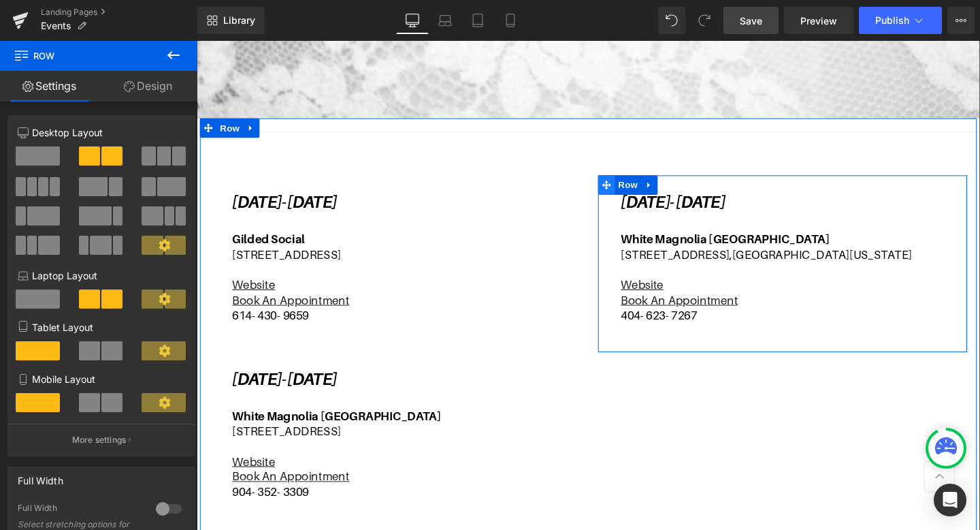
click at [630, 196] on icon at bounding box center [628, 193] width 10 height 10
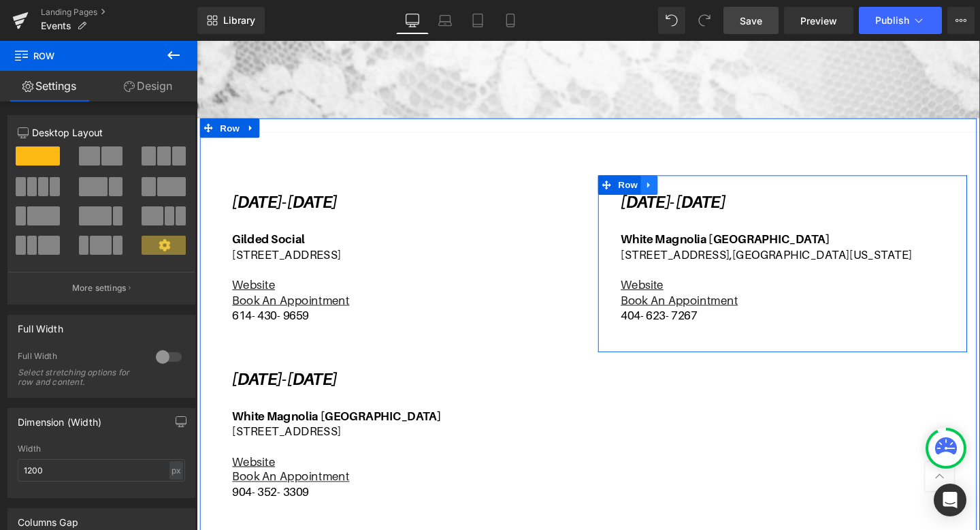
click at [673, 189] on icon at bounding box center [673, 193] width 10 height 10
click at [694, 191] on icon at bounding box center [691, 193] width 10 height 10
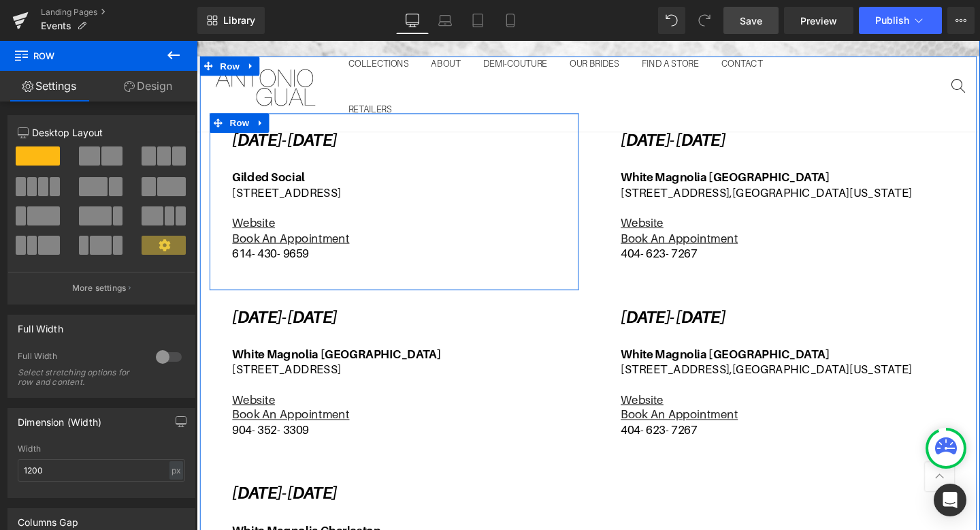
scroll to position [485, 0]
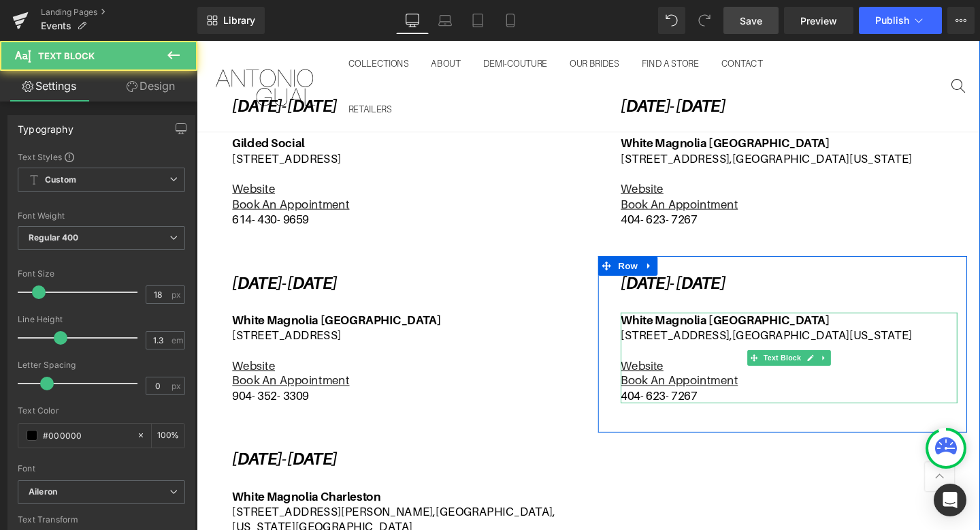
click at [760, 342] on p "[STREET_ADDRESS][US_STATE]" at bounding box center [820, 350] width 354 height 16
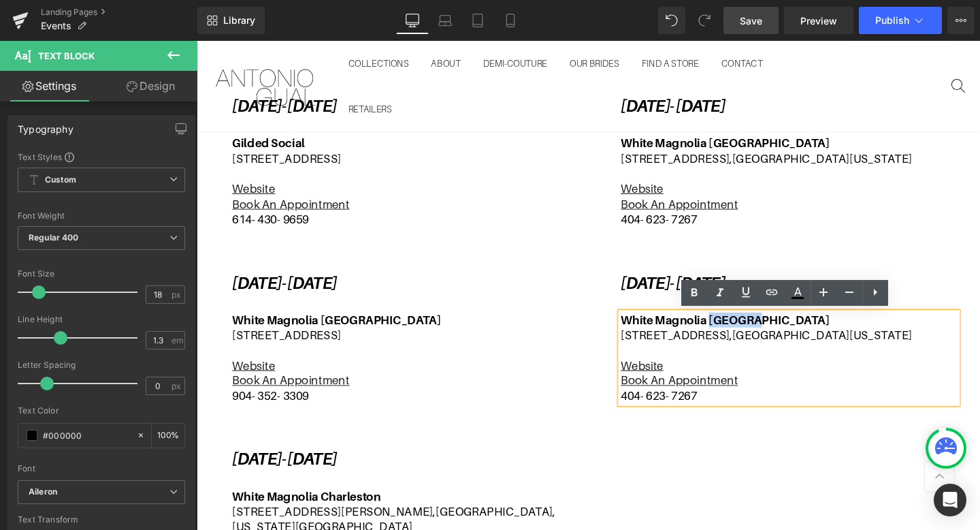
drag, startPoint x: 777, startPoint y: 332, endPoint x: 739, endPoint y: 332, distance: 37.4
click at [739, 332] on b "White Magnolia [GEOGRAPHIC_DATA]" at bounding box center [752, 334] width 219 height 14
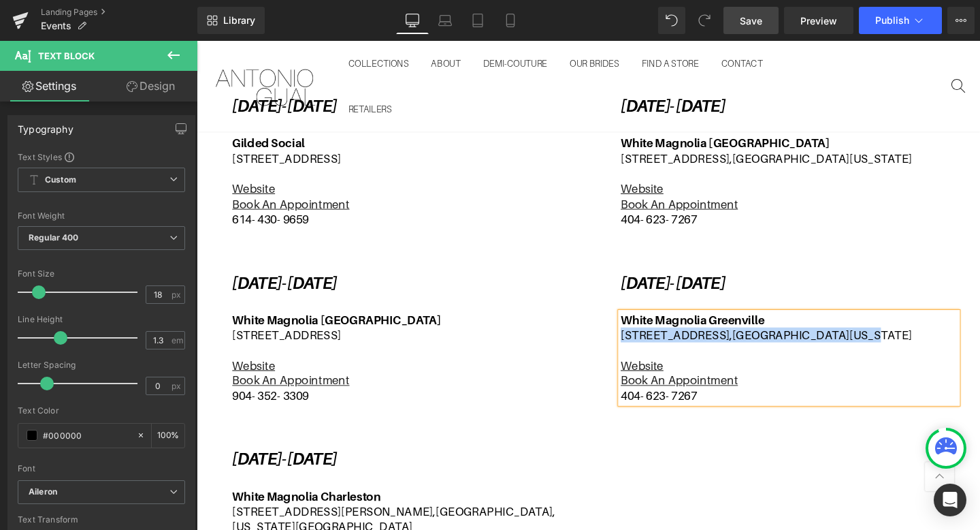
drag, startPoint x: 942, startPoint y: 351, endPoint x: 645, endPoint y: 350, distance: 296.8
click at [645, 350] on p "[STREET_ADDRESS][US_STATE]" at bounding box center [820, 350] width 354 height 16
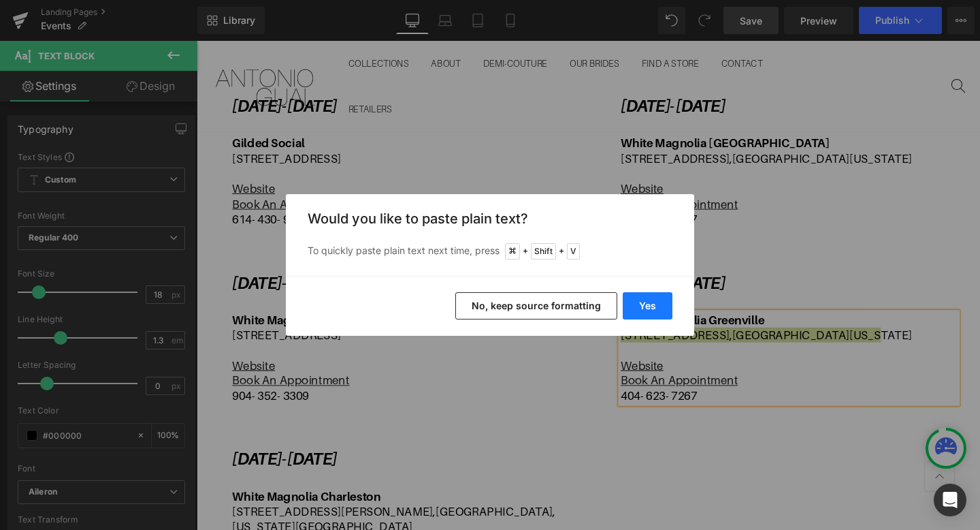
click at [652, 304] on button "Yes" at bounding box center [648, 305] width 50 height 27
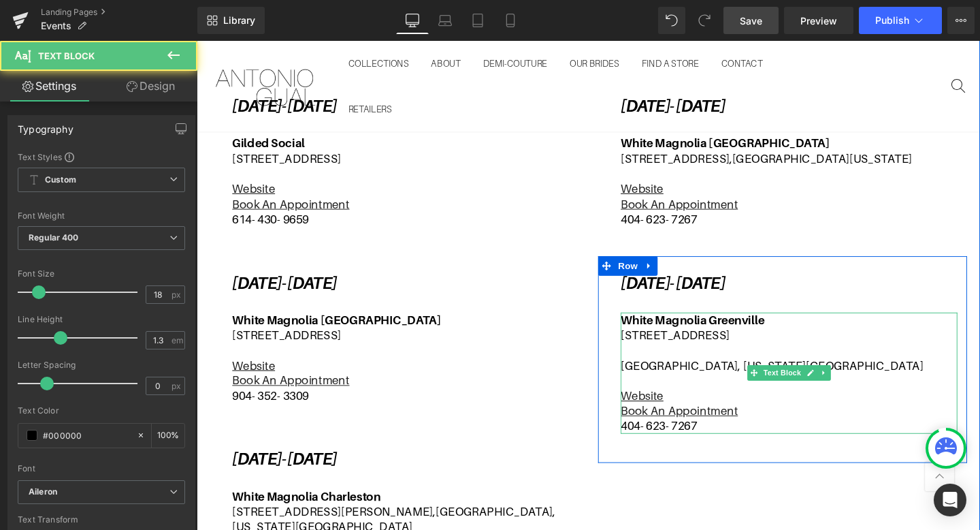
click at [648, 381] on p "[GEOGRAPHIC_DATA], [US_STATE][GEOGRAPHIC_DATA]" at bounding box center [820, 382] width 354 height 16
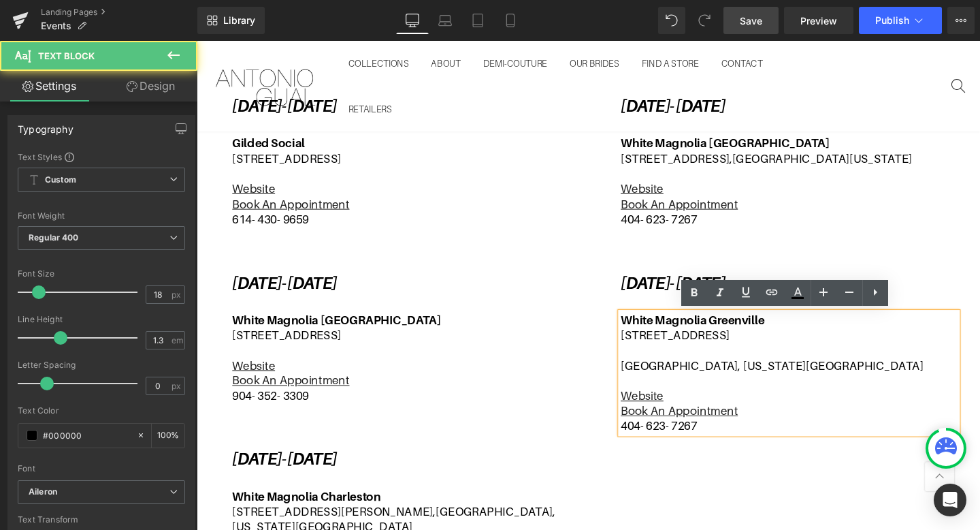
click at [646, 381] on p "[GEOGRAPHIC_DATA], [US_STATE][GEOGRAPHIC_DATA]" at bounding box center [820, 382] width 354 height 16
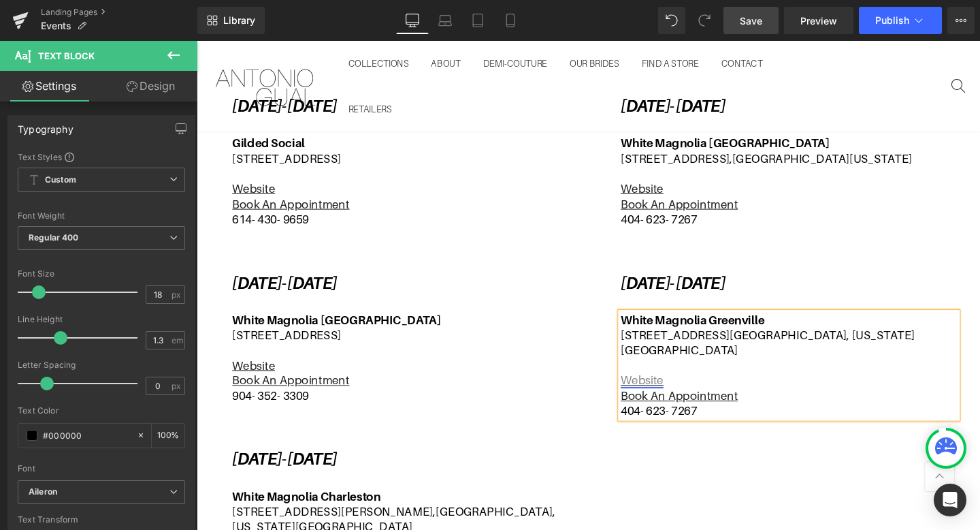
click at [683, 390] on link "Website" at bounding box center [665, 397] width 45 height 14
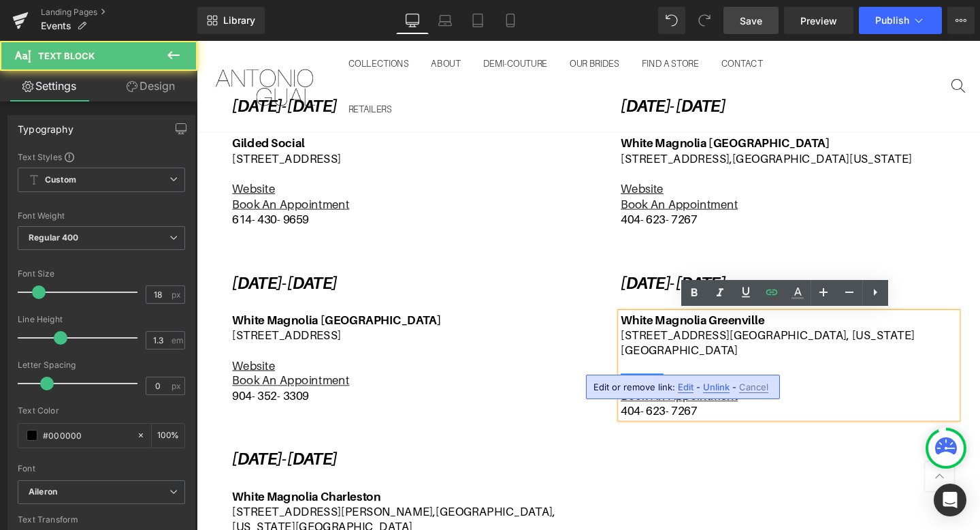
click at [688, 388] on span "Edit" at bounding box center [686, 387] width 16 height 12
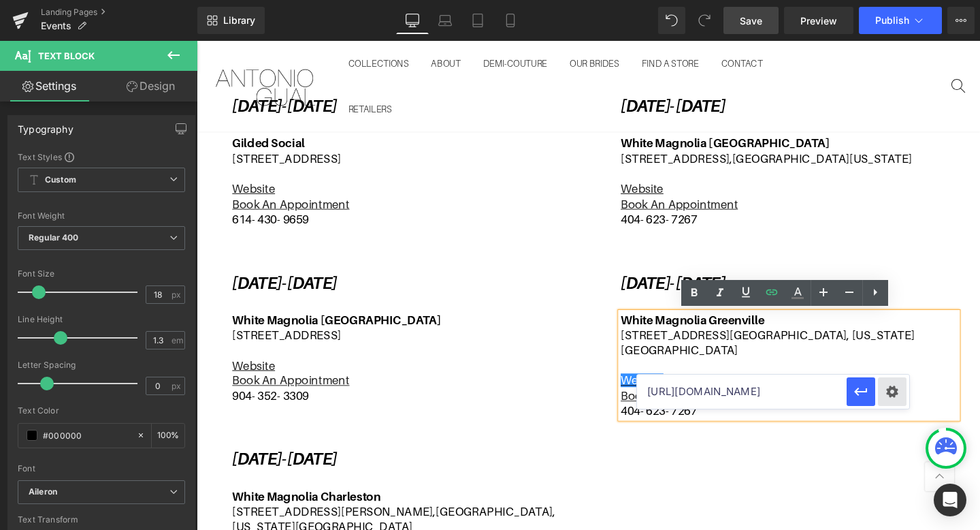
drag, startPoint x: 645, startPoint y: 392, endPoint x: 891, endPoint y: 391, distance: 246.4
click at [891, 391] on div "[URL][DOMAIN_NAME]" at bounding box center [773, 391] width 272 height 34
paste input "greenville"
click at [859, 387] on icon "button" at bounding box center [861, 391] width 16 height 16
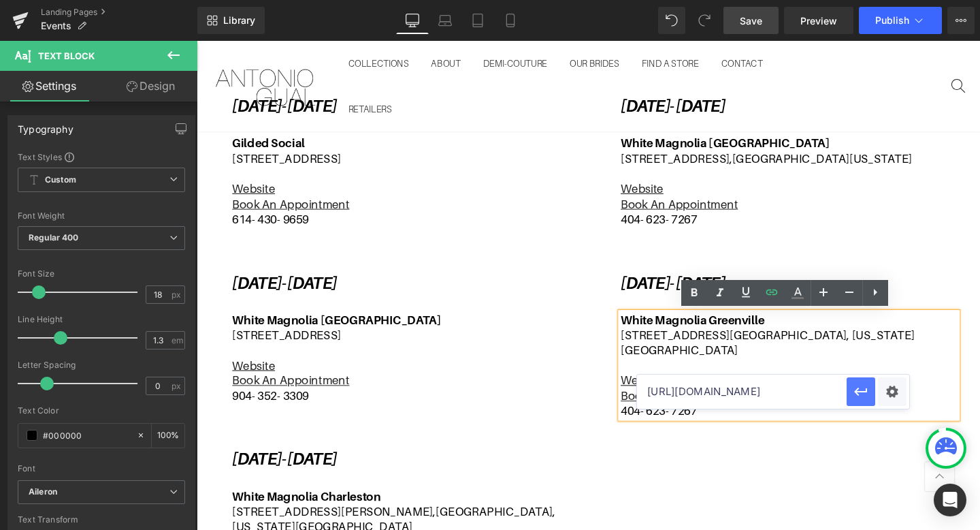
scroll to position [0, 0]
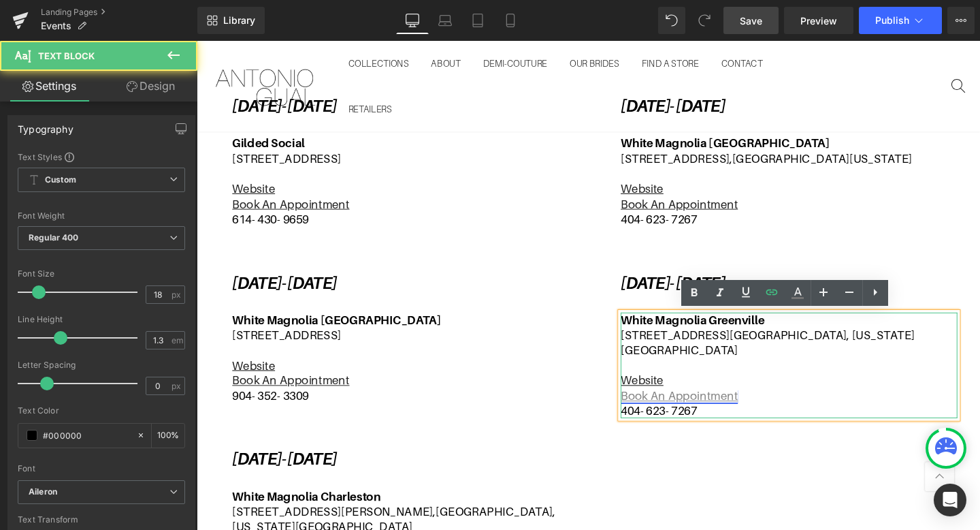
click at [739, 406] on u "Book An Appointment" at bounding box center [704, 413] width 123 height 14
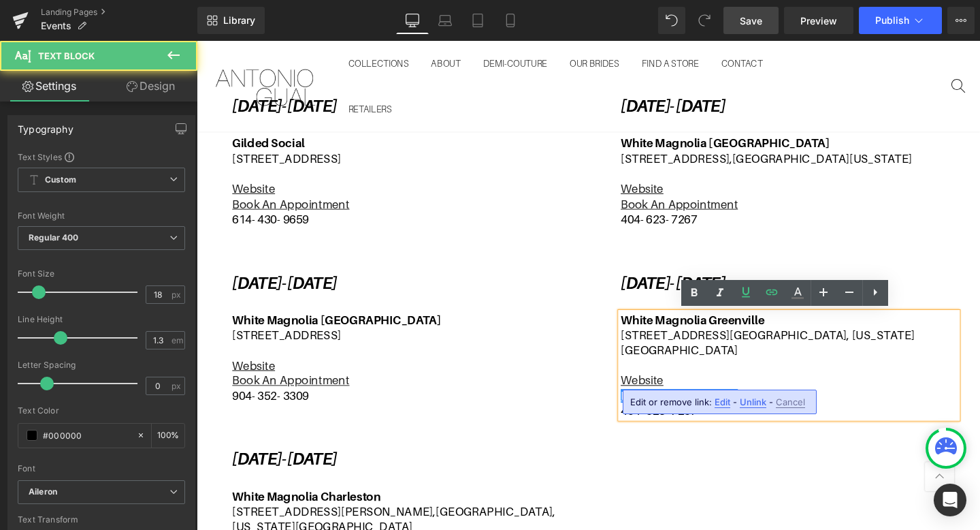
click at [720, 399] on span "Edit" at bounding box center [723, 402] width 16 height 12
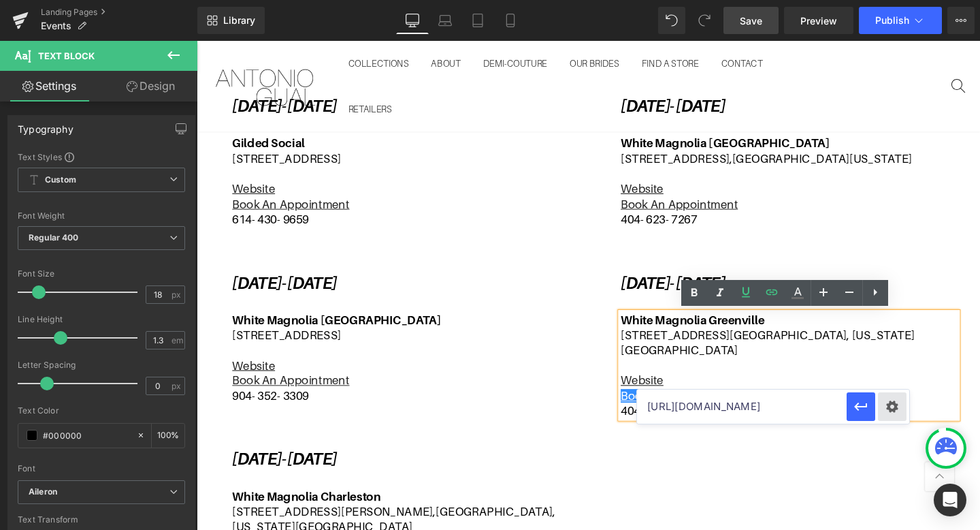
drag, startPoint x: 649, startPoint y: 404, endPoint x: 897, endPoint y: 404, distance: 248.5
click at [897, 404] on div "[URL][DOMAIN_NAME]" at bounding box center [773, 406] width 272 height 34
paste input "greenville"
type input "[URL][DOMAIN_NAME]"
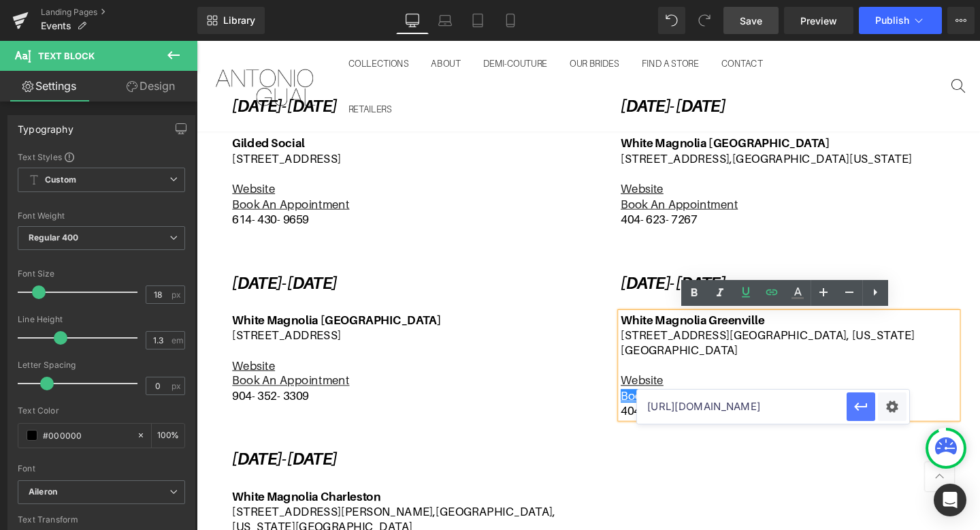
click at [863, 408] on icon "button" at bounding box center [861, 406] width 16 height 16
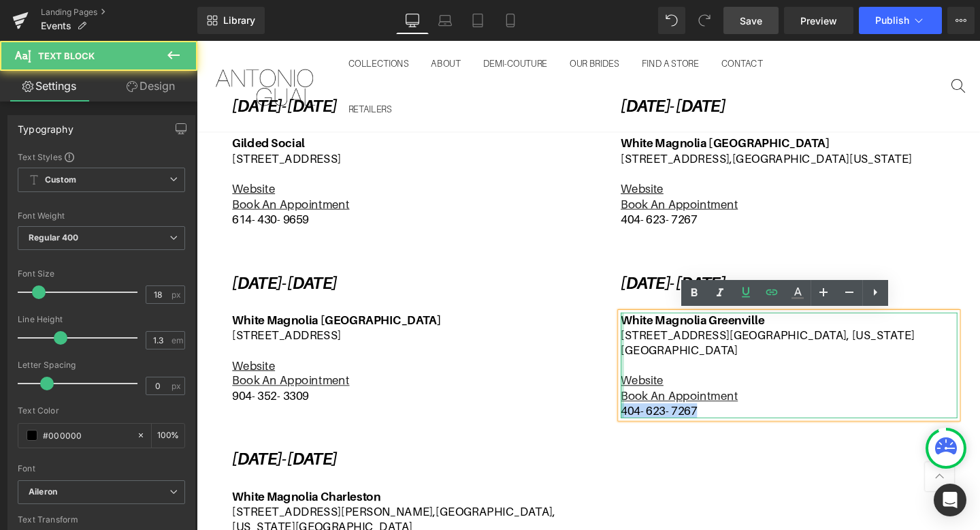
drag, startPoint x: 733, startPoint y: 414, endPoint x: 643, endPoint y: 417, distance: 89.9
click at [643, 417] on div "[GEOGRAPHIC_DATA][STREET_ADDRESS][US_STATE] Website Book An Appointment 404- 62…" at bounding box center [820, 382] width 354 height 112
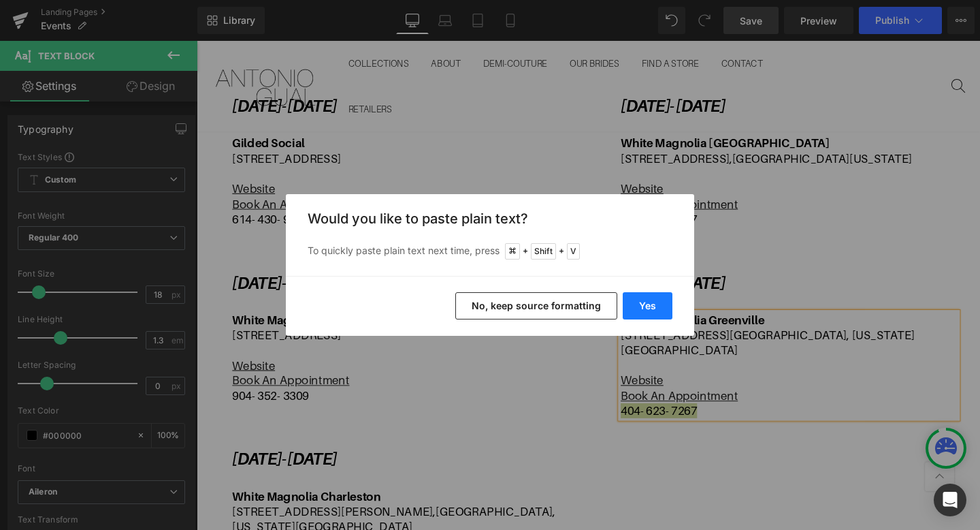
click at [651, 306] on button "Yes" at bounding box center [648, 305] width 50 height 27
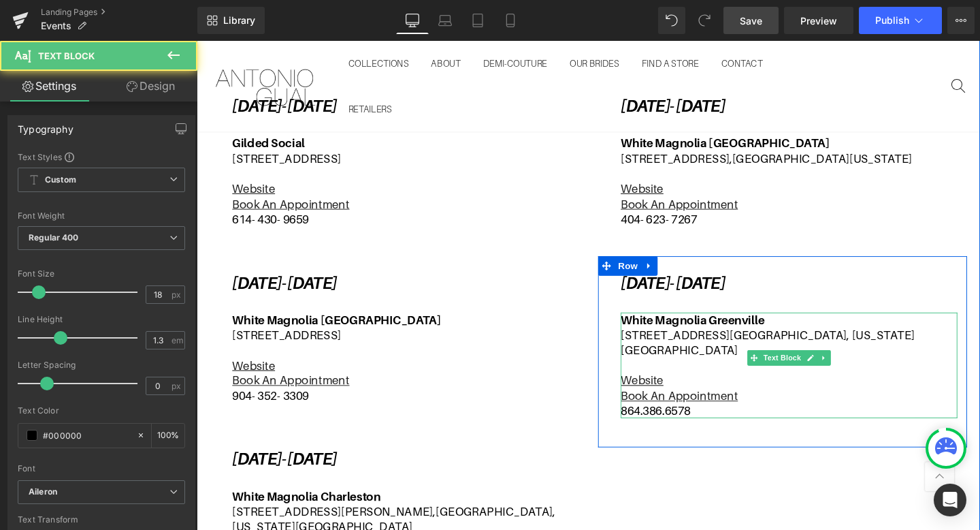
click at [692, 421] on p "864.386.6578" at bounding box center [820, 429] width 354 height 16
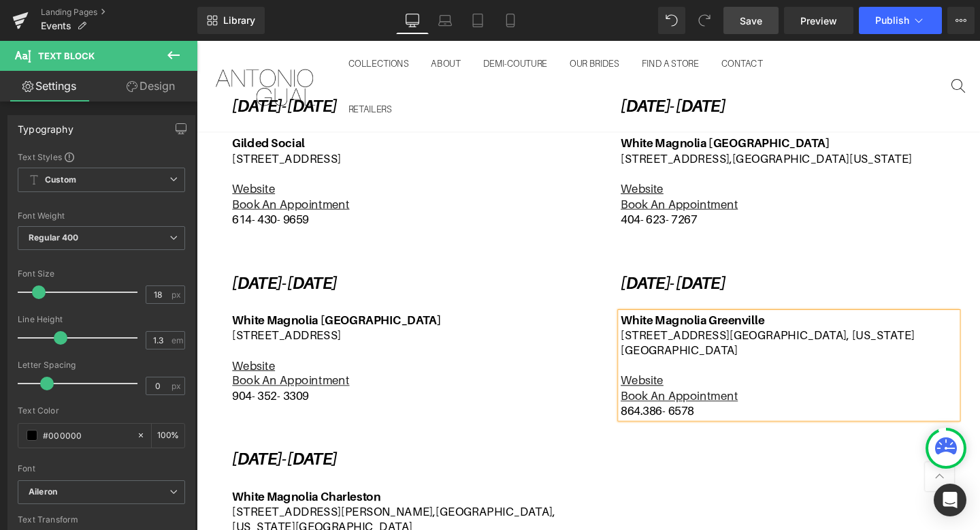
click at [669, 421] on p "864.386- 6578" at bounding box center [820, 429] width 354 height 16
click at [735, 421] on p "864- 386- 6578" at bounding box center [820, 429] width 354 height 16
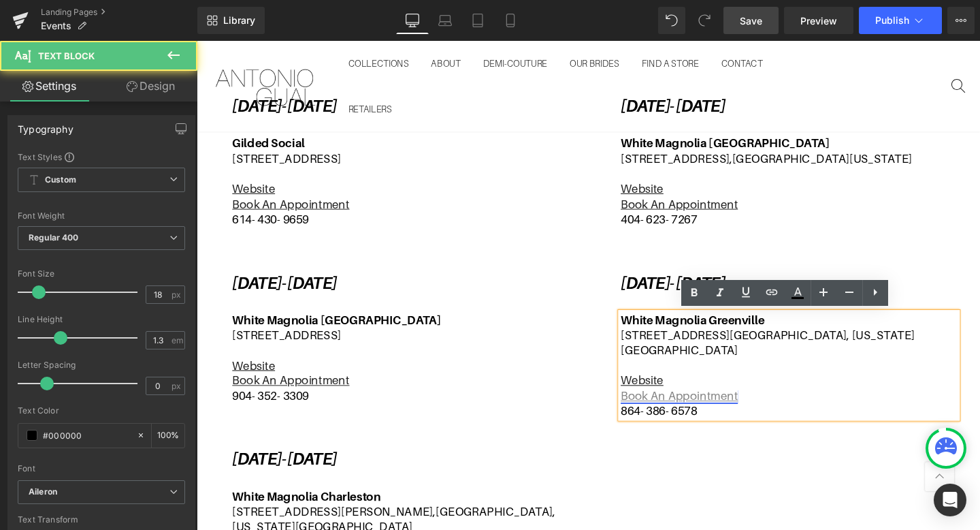
click at [727, 406] on u "Book An Appointment" at bounding box center [704, 413] width 123 height 14
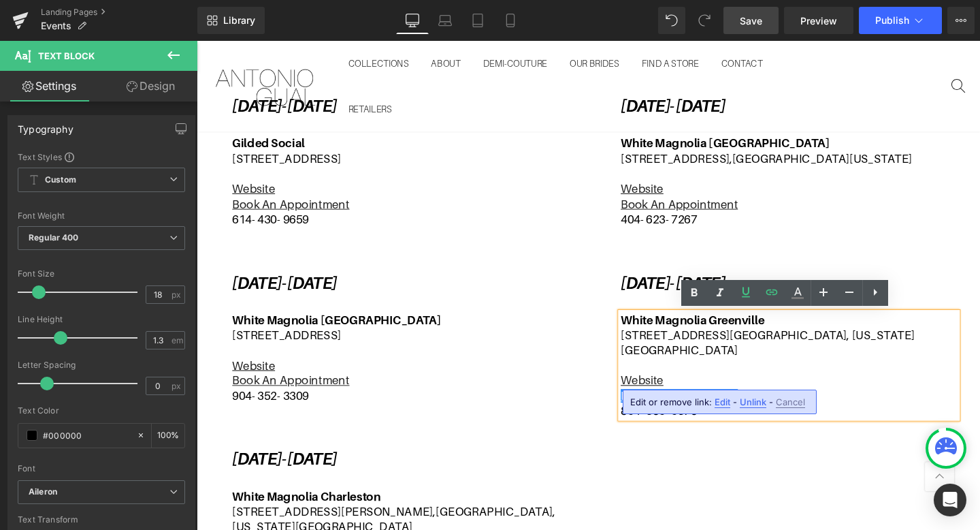
click at [727, 402] on span "Edit" at bounding box center [723, 402] width 16 height 12
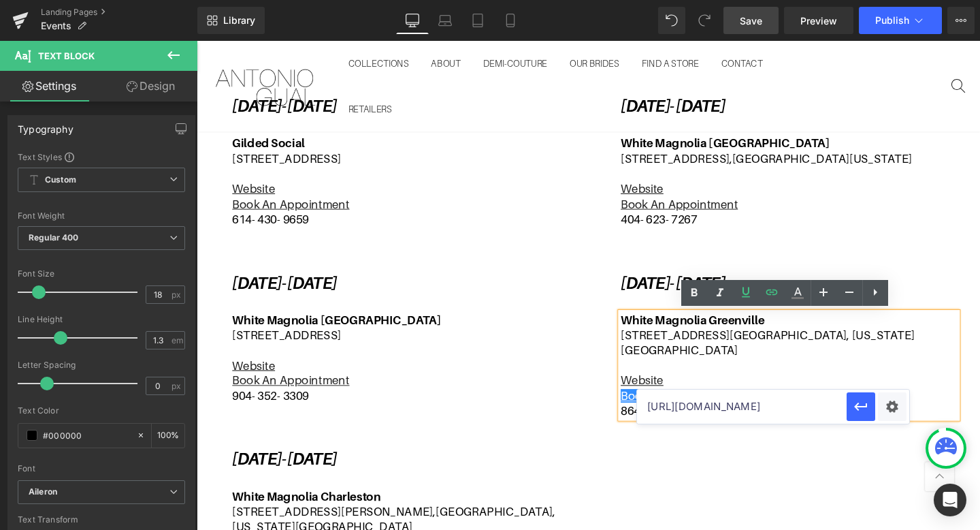
click at [831, 411] on input "[URL][DOMAIN_NAME]" at bounding box center [742, 406] width 210 height 34
click at [836, 408] on input "[URL][DOMAIN_NAME]" at bounding box center [742, 406] width 210 height 34
click at [860, 411] on icon "button" at bounding box center [861, 406] width 16 height 16
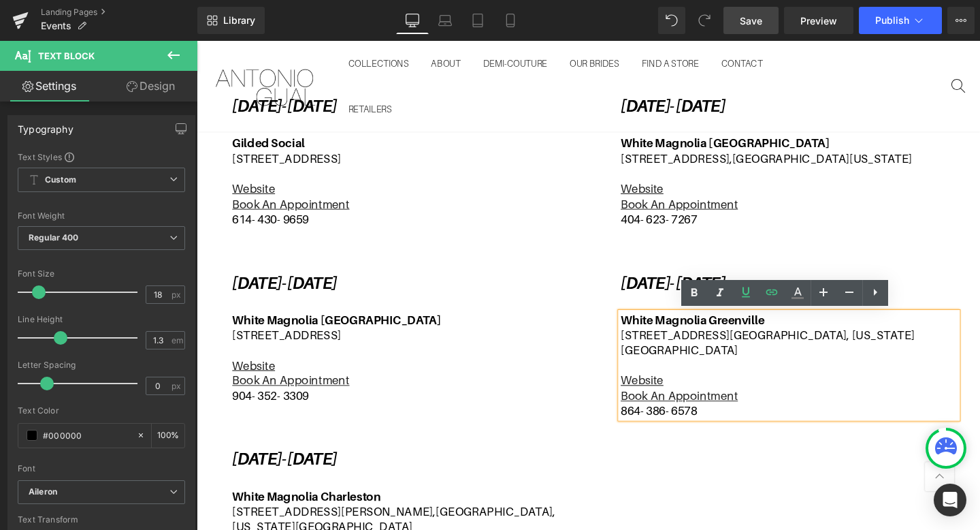
click at [831, 481] on div "[DATE]- [DATE] Text Block Gilded Social [STREET_ADDRESS] Website Book An Appoin…" at bounding box center [608, 340] width 817 height 639
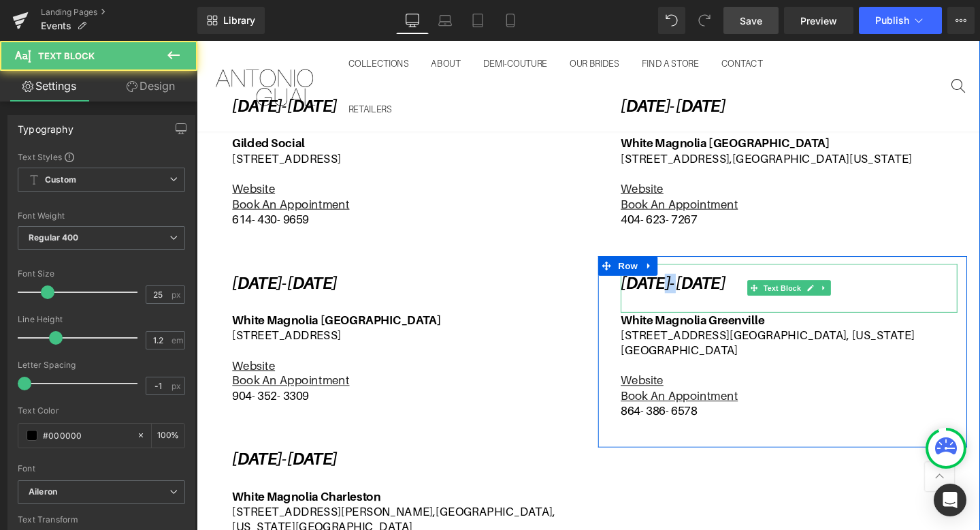
drag, startPoint x: 722, startPoint y: 291, endPoint x: 697, endPoint y: 291, distance: 25.2
click at [697, 291] on icon "[DATE]- [DATE]" at bounding box center [698, 295] width 110 height 20
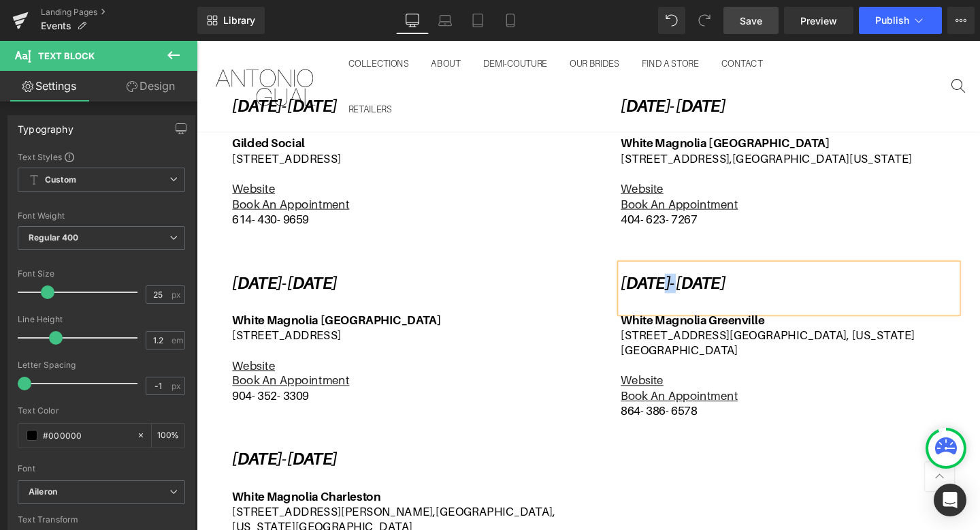
click at [697, 291] on icon "[DATE]- [DATE]" at bounding box center [698, 295] width 110 height 20
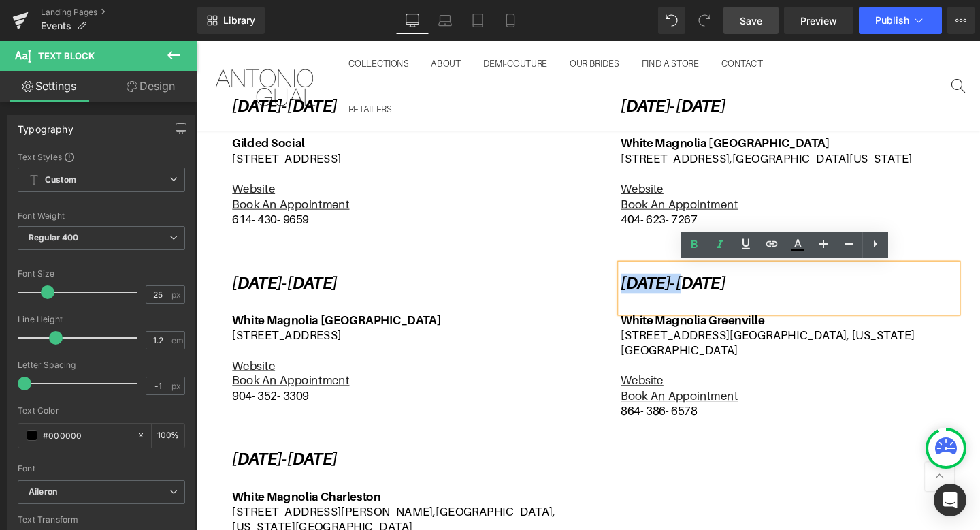
drag, startPoint x: 724, startPoint y: 293, endPoint x: 648, endPoint y: 294, distance: 75.6
click at [648, 294] on icon "[DATE]- [DATE]" at bounding box center [698, 295] width 110 height 20
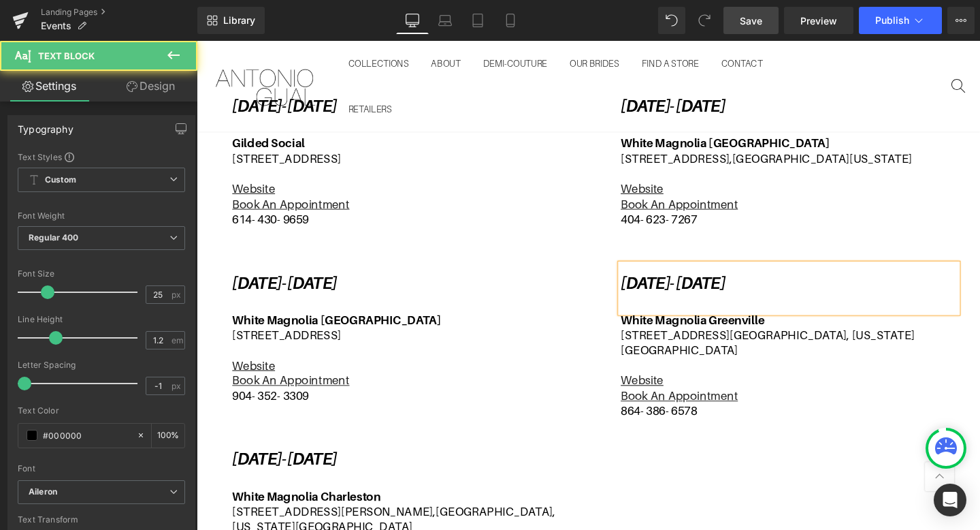
click at [713, 287] on icon "[DATE]- [DATE]" at bounding box center [698, 295] width 110 height 20
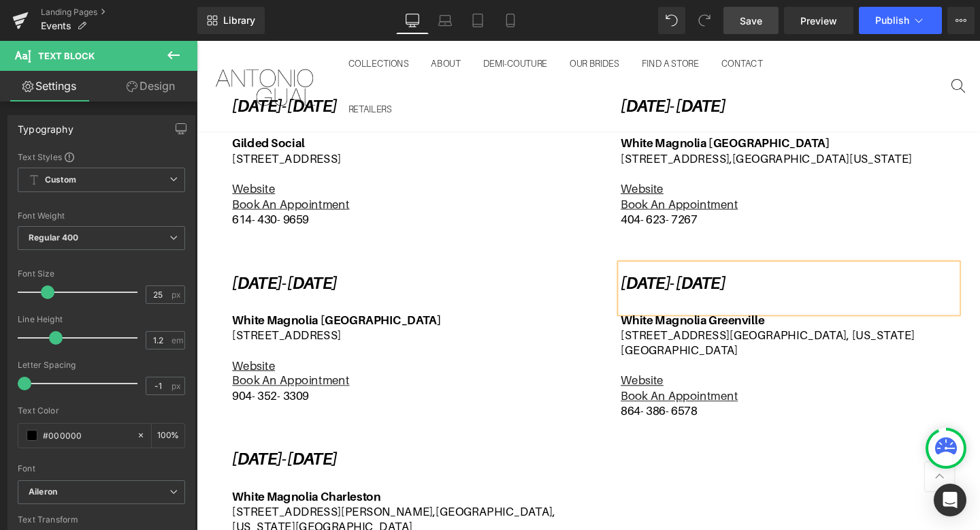
drag, startPoint x: 741, startPoint y: 293, endPoint x: 816, endPoint y: 292, distance: 74.2
click at [752, 292] on icon "[DATE]- [DATE]" at bounding box center [698, 295] width 110 height 20
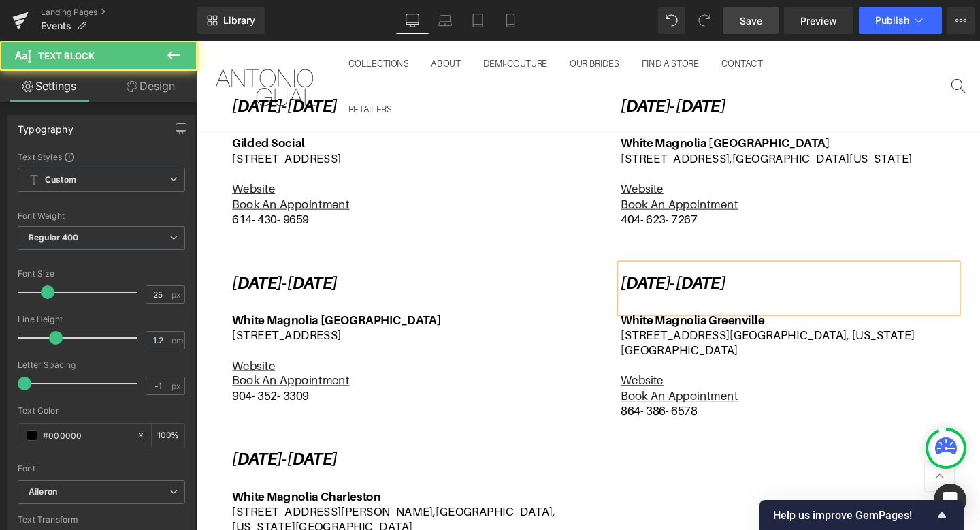
click at [752, 293] on icon "[DATE]- [DATE]" at bounding box center [698, 295] width 110 height 20
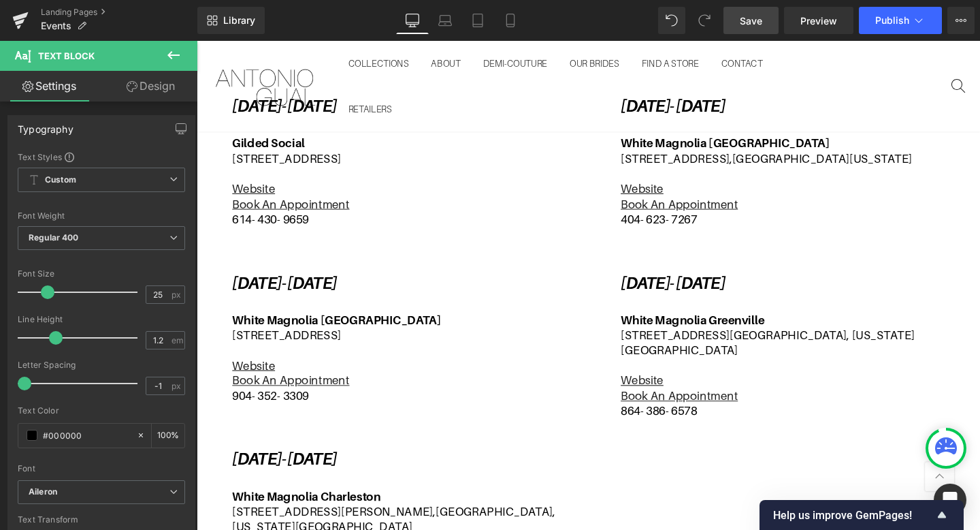
click at [754, 27] on span "Save" at bounding box center [751, 21] width 22 height 14
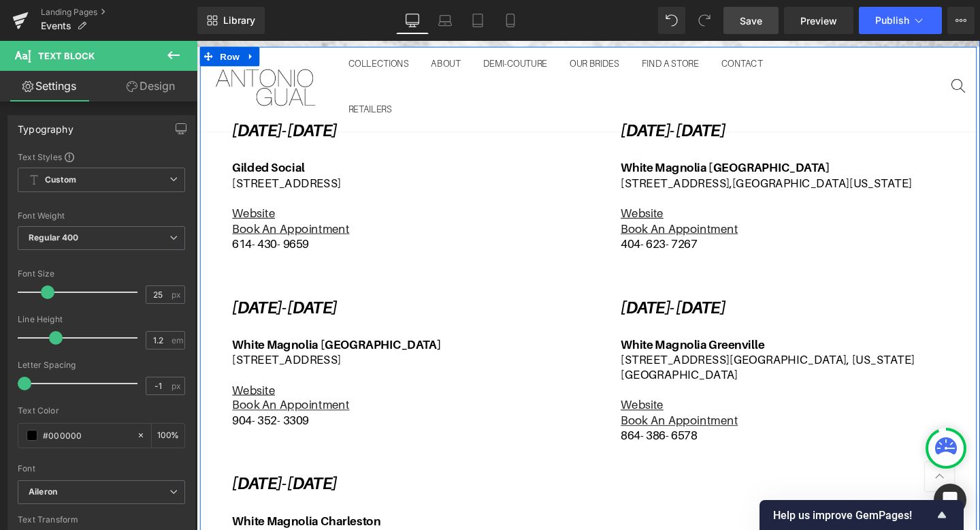
scroll to position [464, 0]
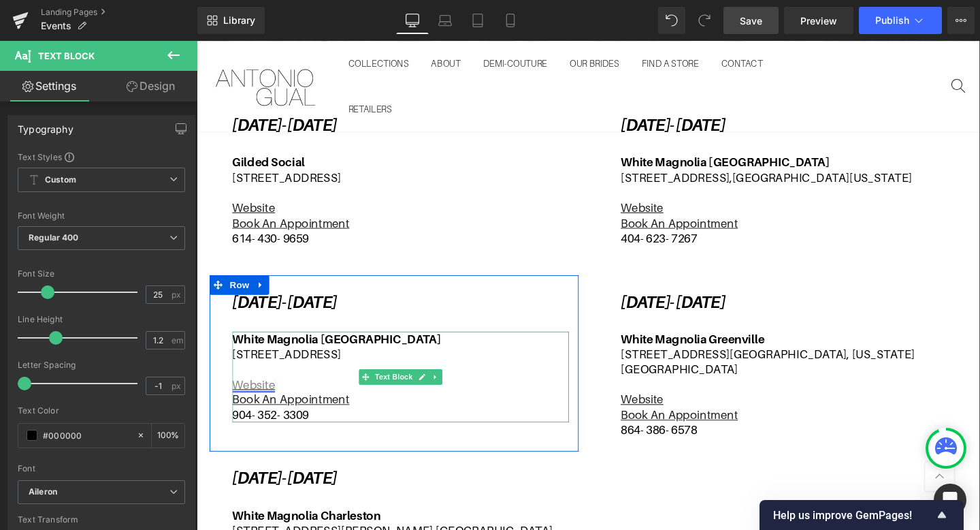
click at [262, 398] on link "Website" at bounding box center [256, 402] width 45 height 14
click at [259, 402] on link "Website" at bounding box center [256, 402] width 45 height 14
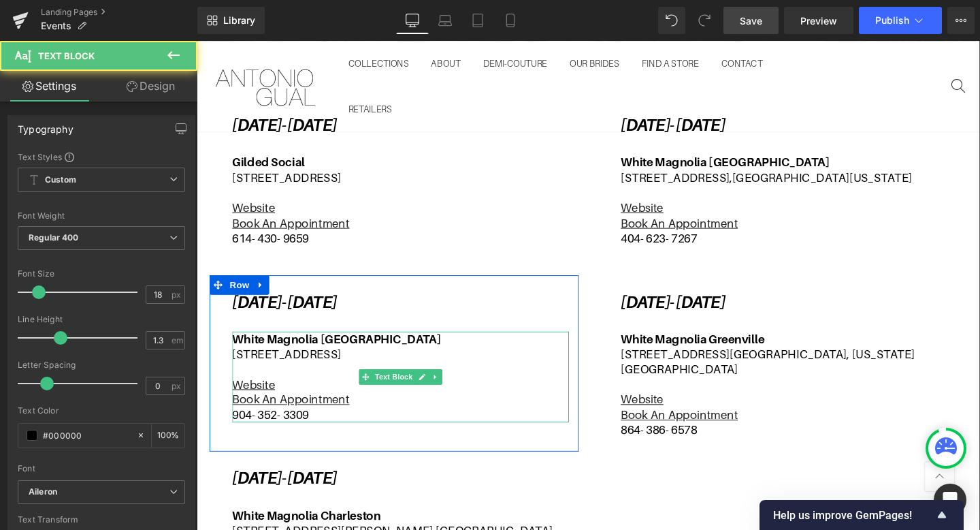
click at [312, 406] on p "Website" at bounding box center [411, 402] width 354 height 16
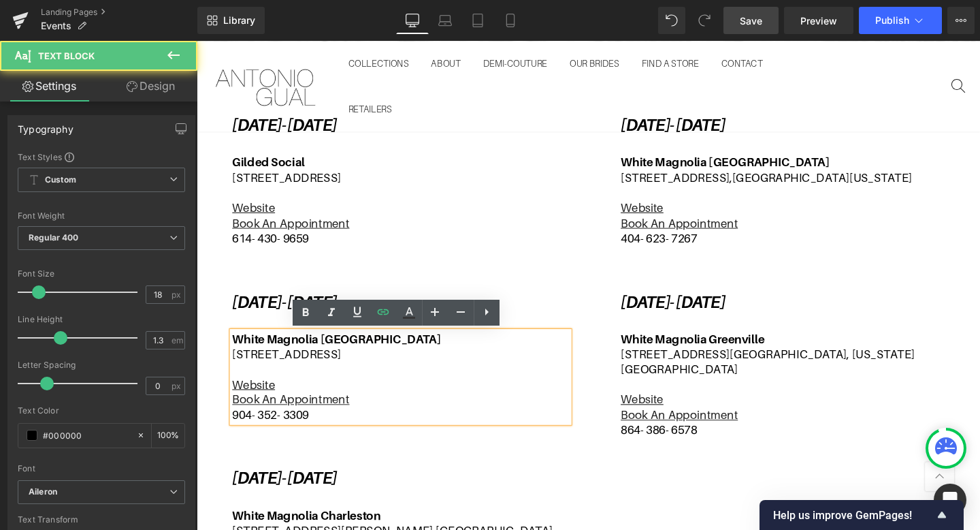
click at [312, 394] on p "Website" at bounding box center [411, 402] width 354 height 16
click at [257, 404] on link "Website" at bounding box center [256, 402] width 45 height 14
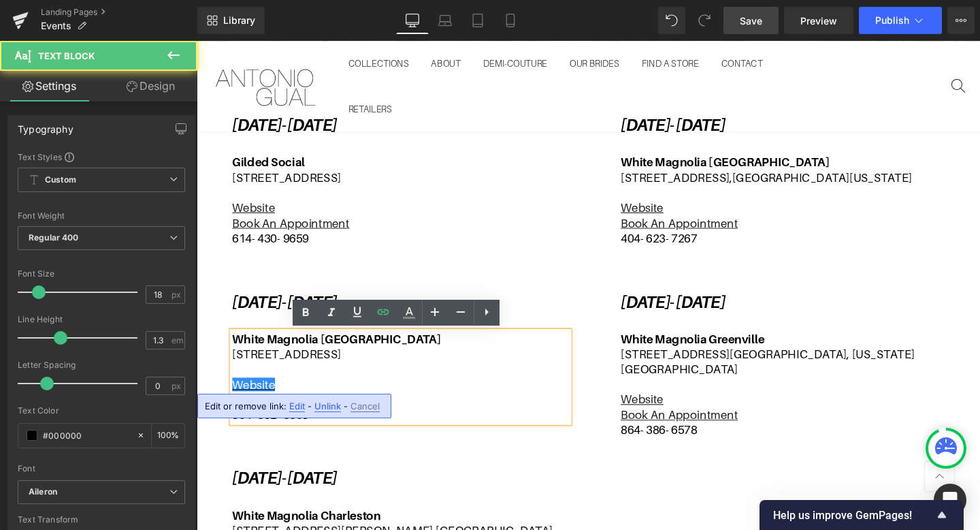
click at [298, 404] on span "Edit" at bounding box center [297, 406] width 16 height 12
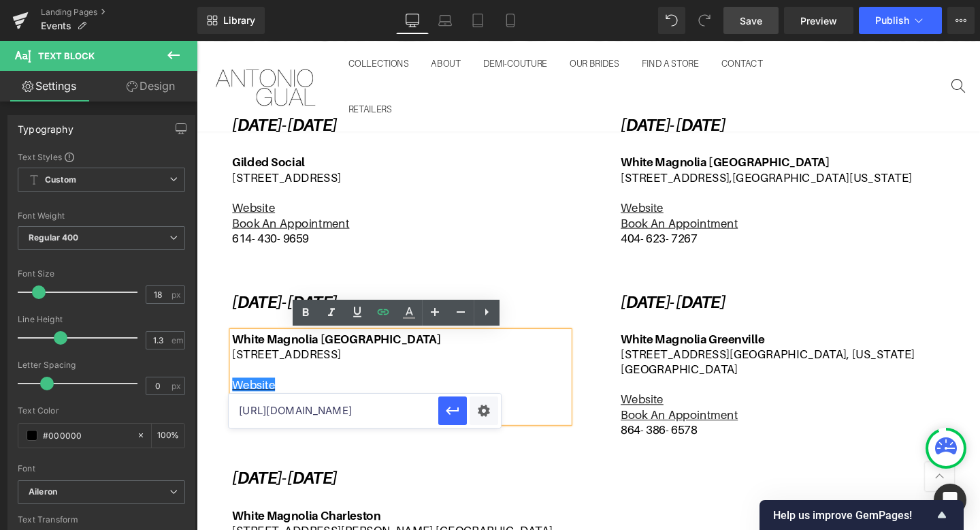
click at [421, 410] on input "[URL][DOMAIN_NAME]" at bounding box center [334, 410] width 210 height 34
click at [455, 407] on icon "button" at bounding box center [453, 410] width 16 height 16
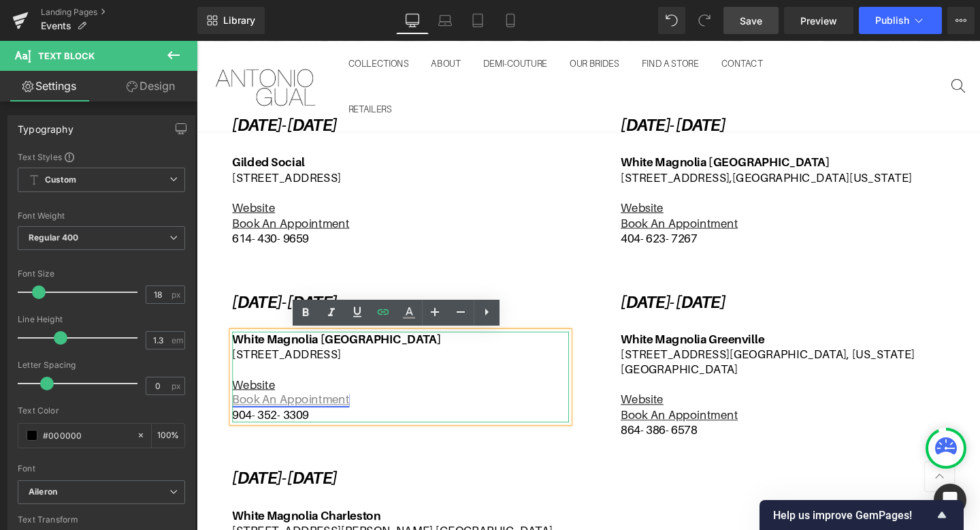
click at [336, 423] on u "Book An Appointment" at bounding box center [295, 418] width 123 height 14
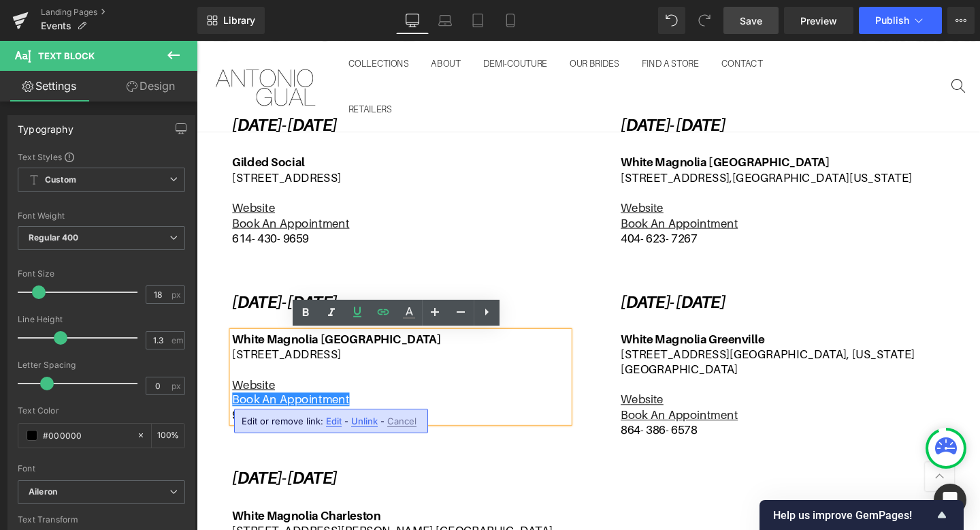
click at [334, 421] on span "Edit" at bounding box center [334, 421] width 16 height 12
type input "[URL][DOMAIN_NAME]"
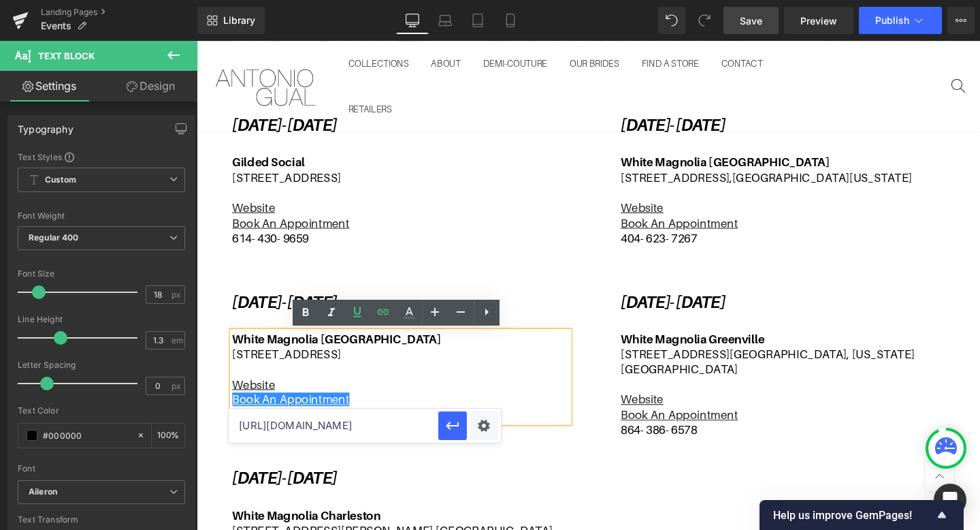
click at [409, 421] on input "[URL][DOMAIN_NAME]" at bounding box center [334, 425] width 210 height 34
click at [429, 423] on input "[URL][DOMAIN_NAME]" at bounding box center [334, 425] width 210 height 34
click at [427, 432] on input "[URL][DOMAIN_NAME]" at bounding box center [334, 425] width 210 height 34
click at [423, 427] on input "[URL][DOMAIN_NAME]" at bounding box center [334, 425] width 210 height 34
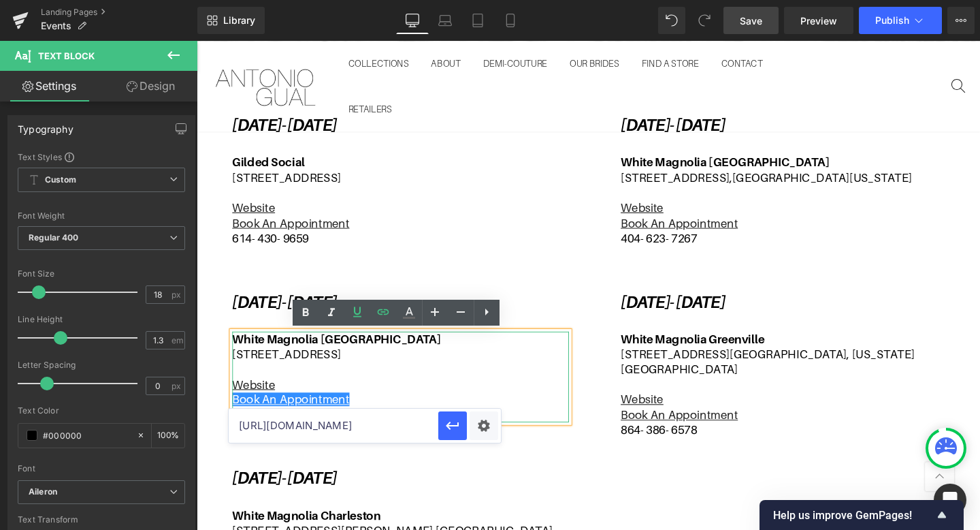
click at [421, 404] on p "Website" at bounding box center [411, 402] width 354 height 16
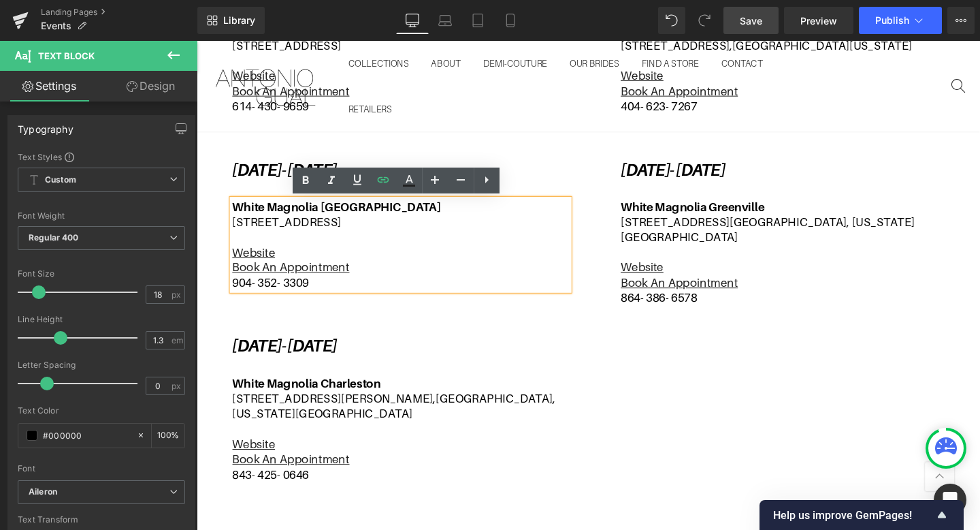
scroll to position [602, 0]
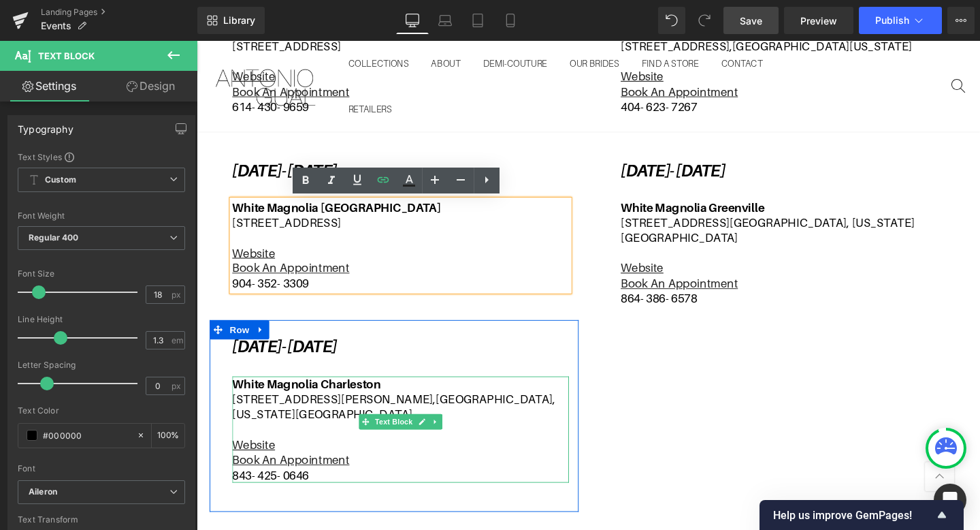
click at [265, 473] on p "Book An Appointment" at bounding box center [411, 481] width 354 height 16
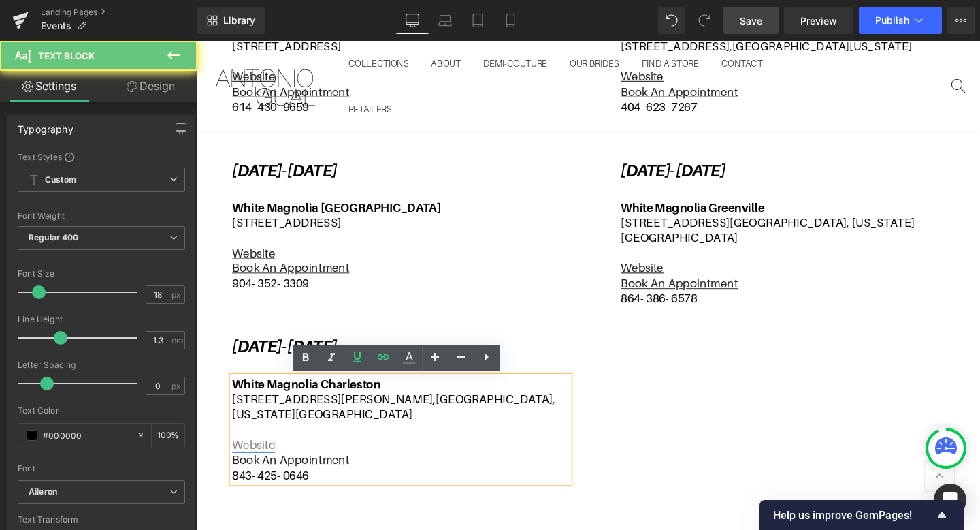
click at [269, 458] on link "Website" at bounding box center [256, 465] width 45 height 14
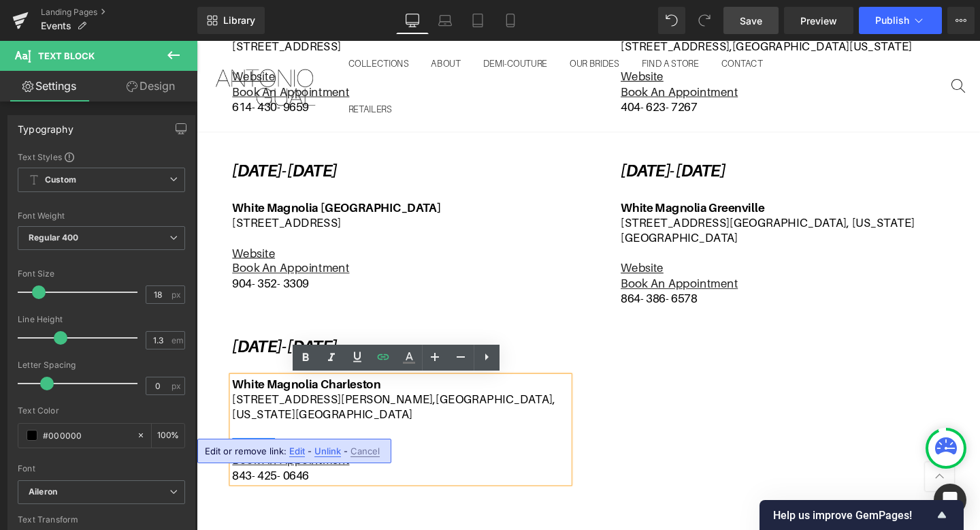
click at [302, 453] on span "Edit" at bounding box center [297, 451] width 16 height 12
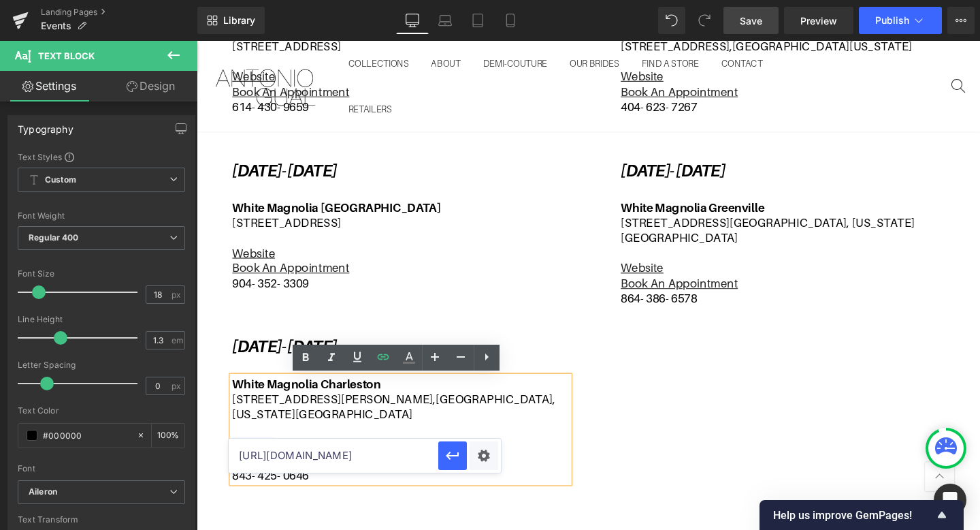
click at [421, 457] on input "[URL][DOMAIN_NAME]" at bounding box center [334, 455] width 210 height 34
click at [446, 452] on icon "button" at bounding box center [453, 455] width 16 height 16
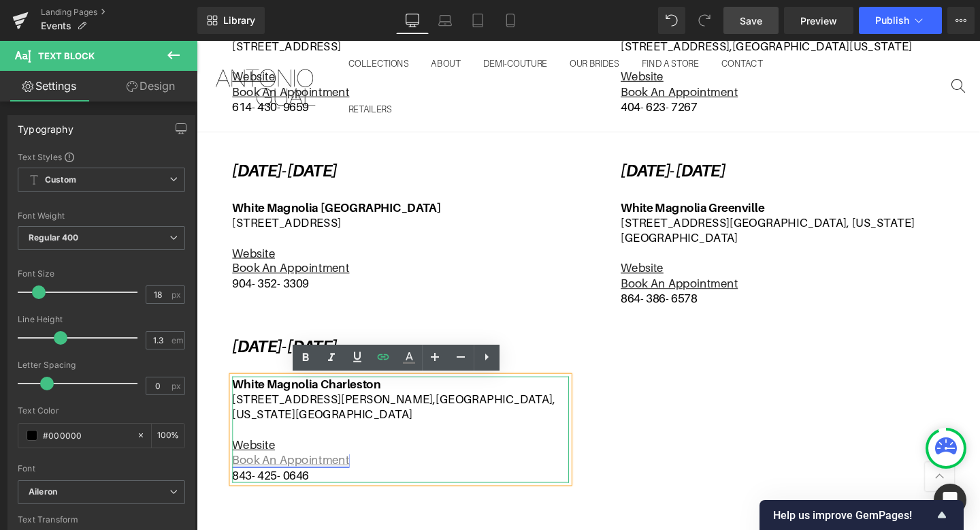
click at [340, 474] on u "Book An Appointment" at bounding box center [295, 481] width 123 height 14
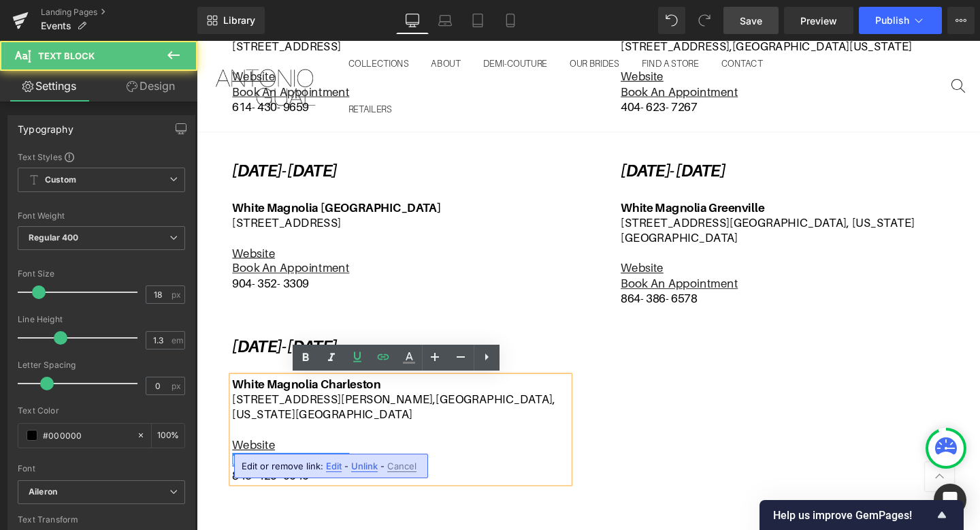
click at [332, 468] on span "Edit" at bounding box center [334, 466] width 16 height 12
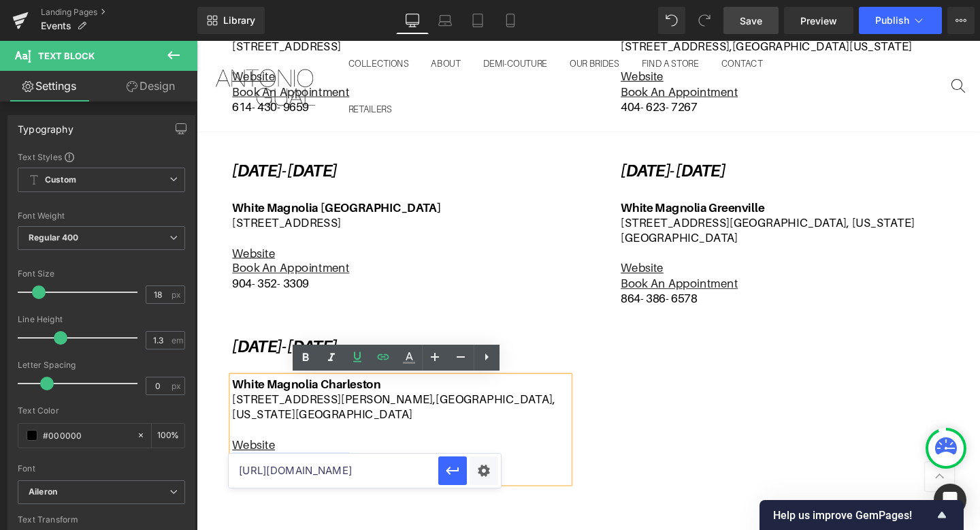
click at [422, 468] on input "[URL][DOMAIN_NAME]" at bounding box center [334, 470] width 210 height 34
click at [449, 472] on icon "button" at bounding box center [453, 470] width 16 height 16
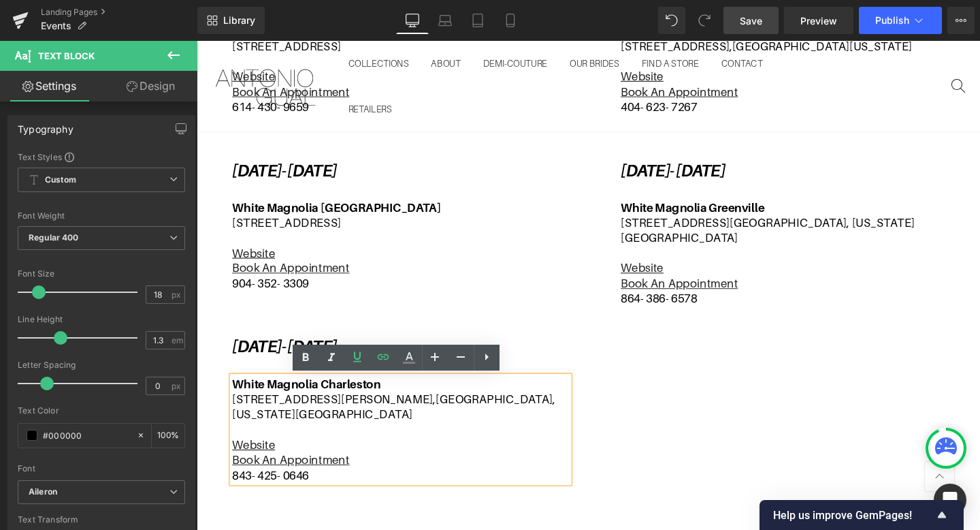
click at [666, 453] on div "[DATE]- [DATE] Text Block Gilded Social [STREET_ADDRESS] Website Book An Appoin…" at bounding box center [608, 222] width 817 height 639
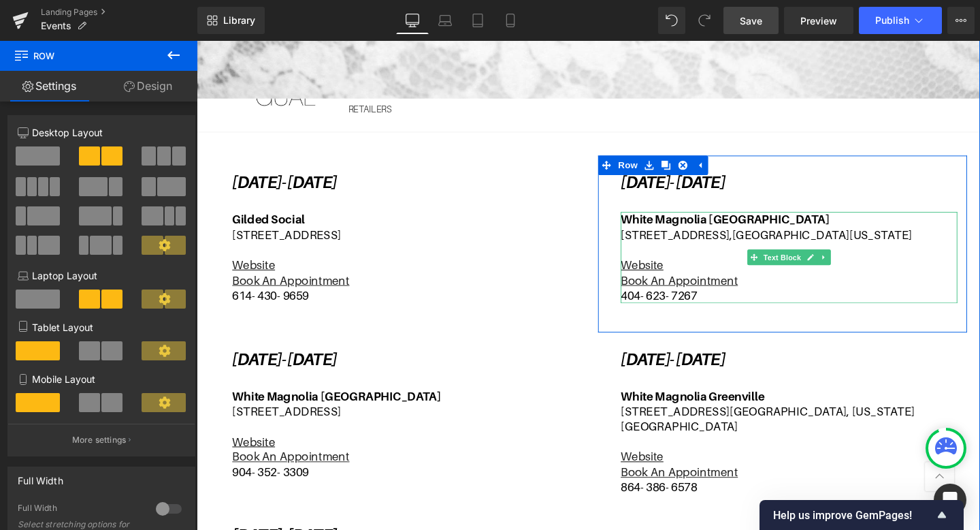
scroll to position [402, 0]
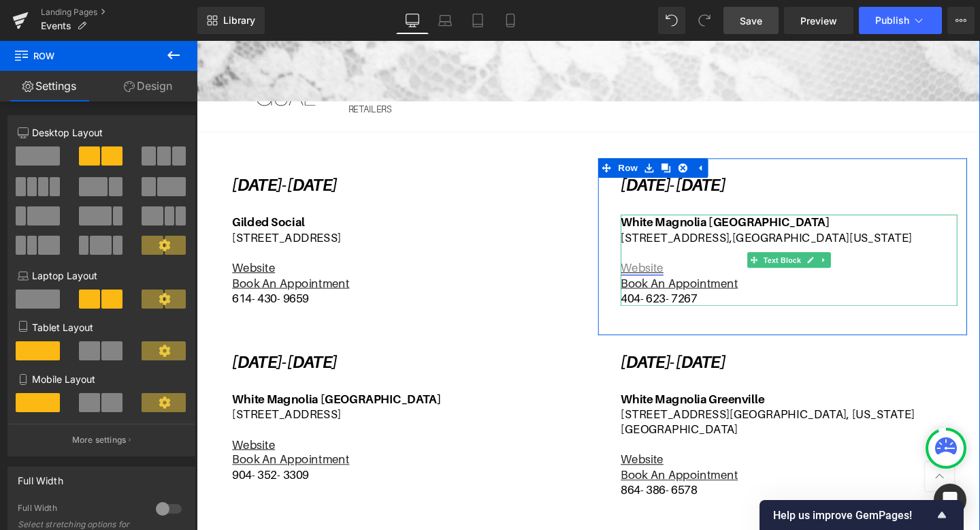
click at [668, 279] on link "Website" at bounding box center [665, 279] width 45 height 14
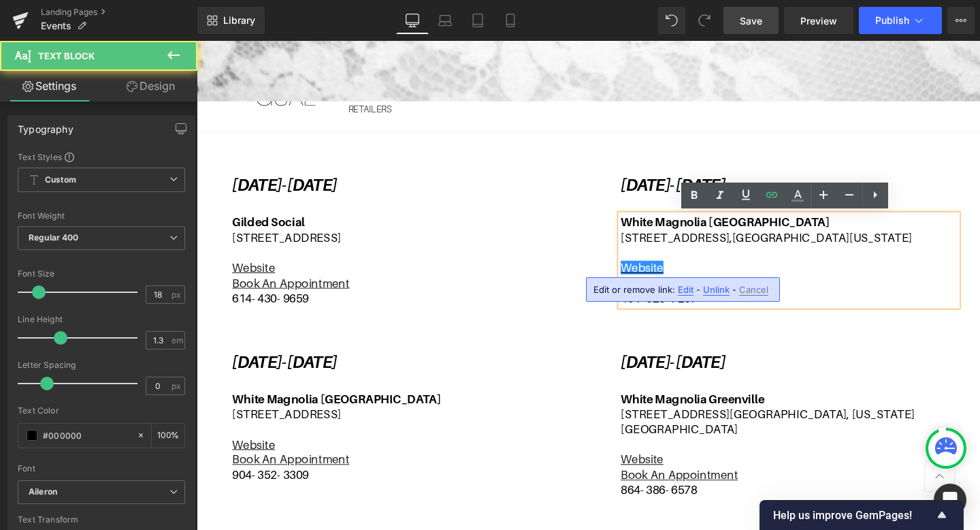
click at [681, 289] on span "Edit" at bounding box center [686, 290] width 16 height 12
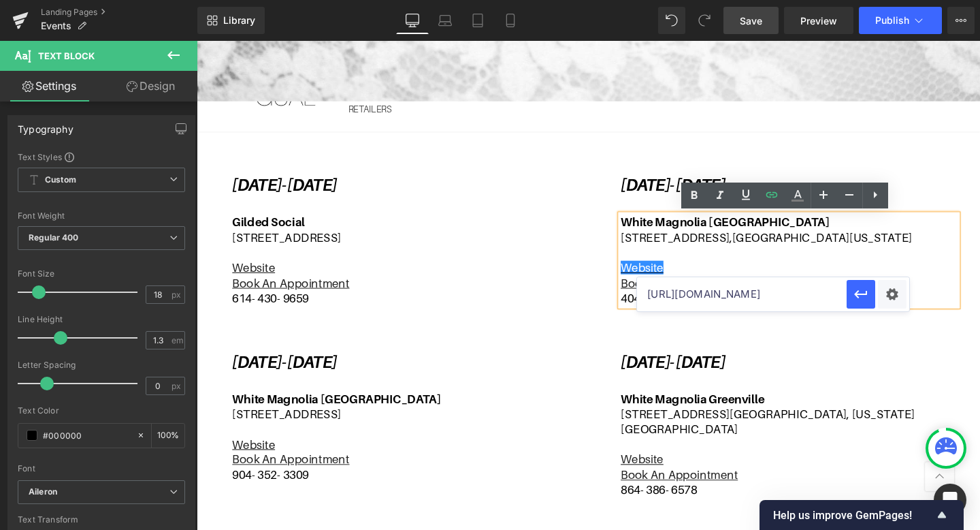
click at [833, 294] on input "[URL][DOMAIN_NAME]" at bounding box center [742, 294] width 210 height 34
click at [865, 288] on icon "button" at bounding box center [861, 294] width 16 height 16
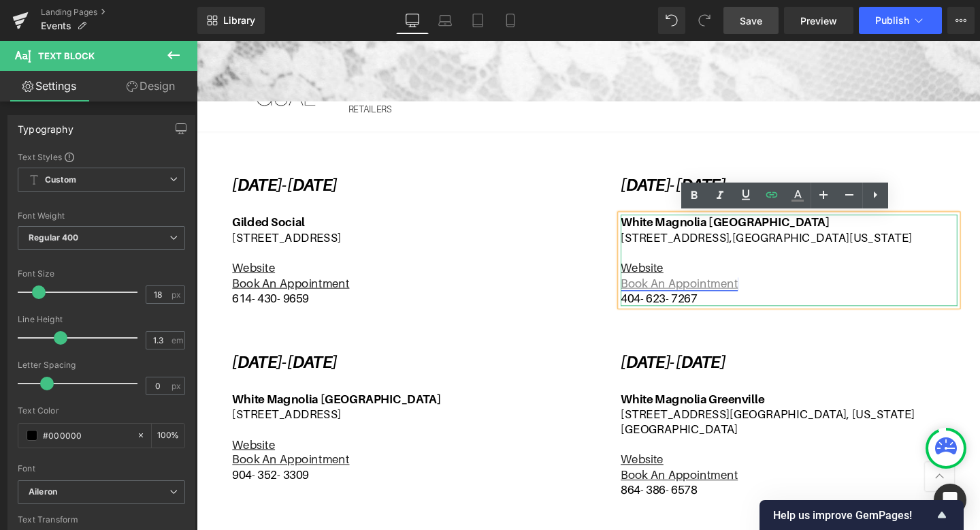
click at [699, 295] on u "Book An Appointment" at bounding box center [704, 295] width 123 height 14
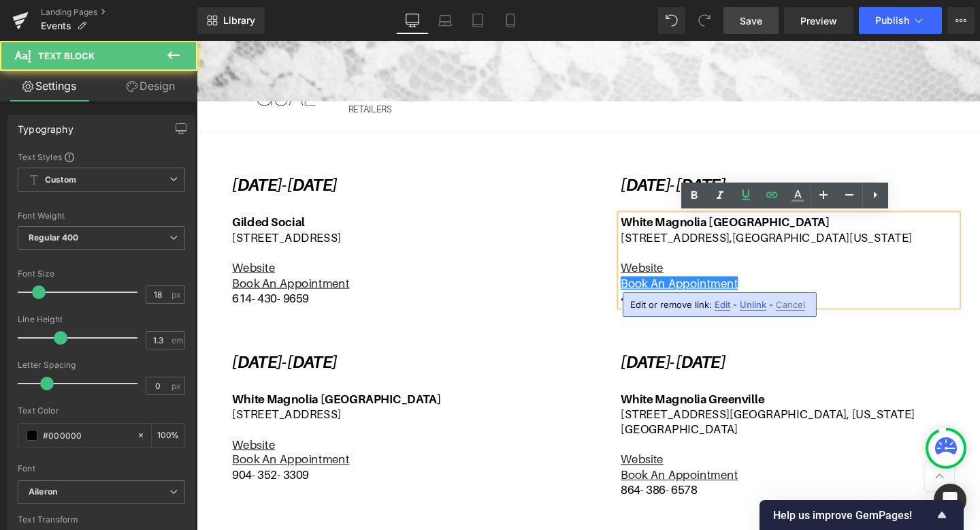
click at [718, 304] on span "Edit" at bounding box center [723, 305] width 16 height 12
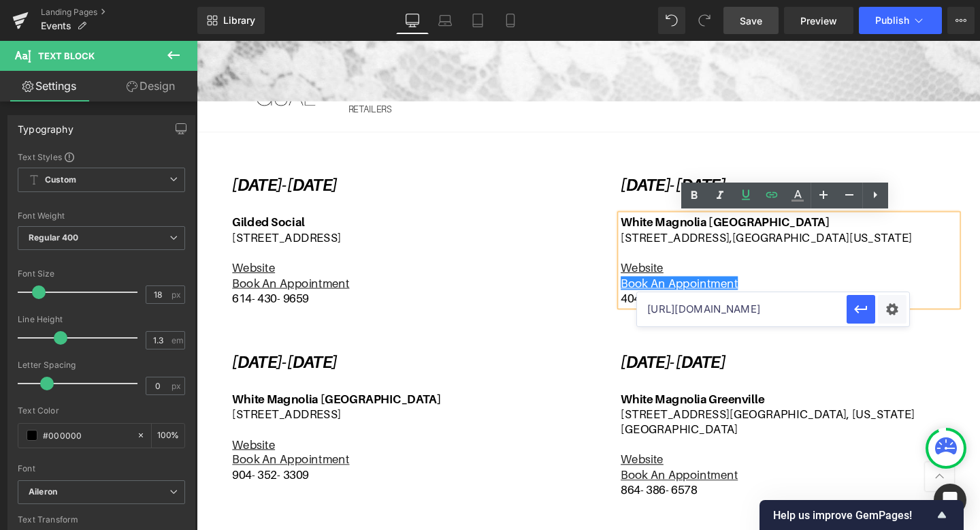
click at [831, 308] on input "[URL][DOMAIN_NAME]" at bounding box center [742, 309] width 210 height 34
click at [856, 310] on icon "button" at bounding box center [860, 309] width 13 height 8
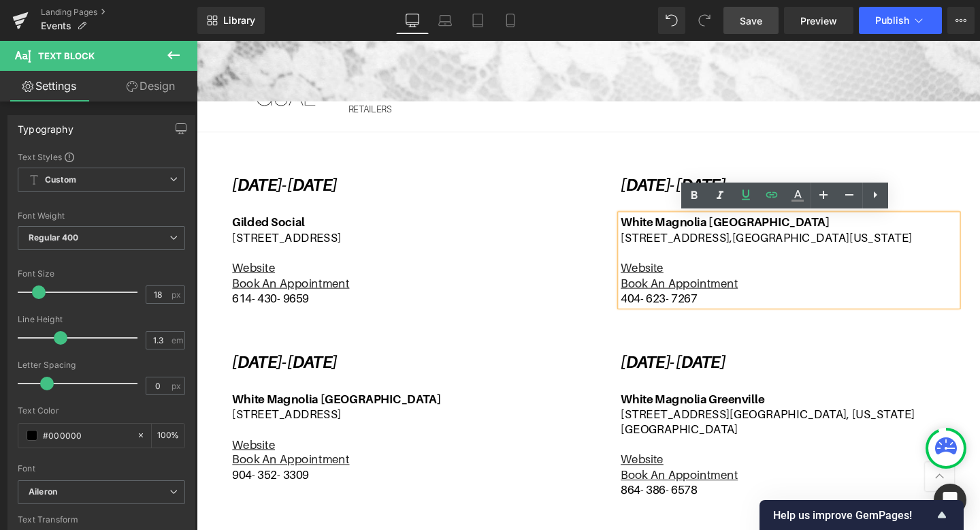
scroll to position [0, 0]
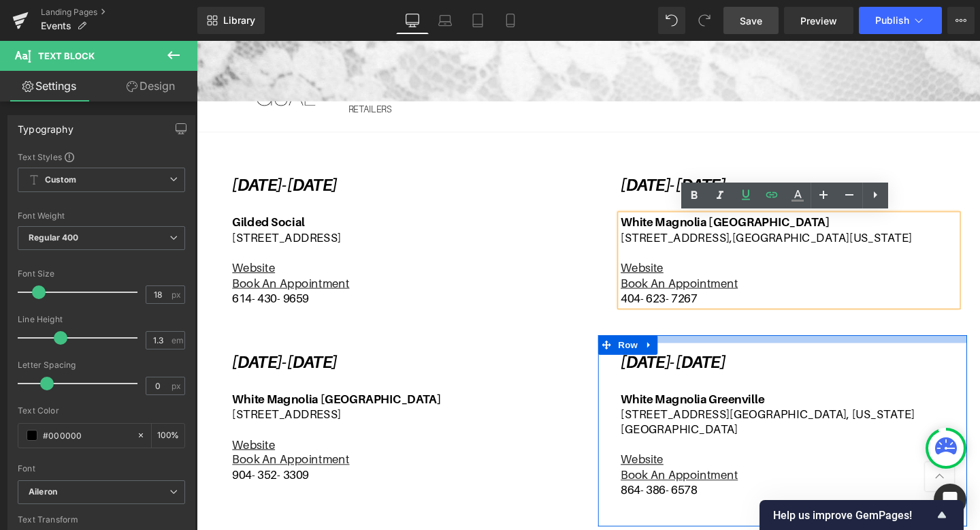
click at [863, 352] on div at bounding box center [813, 354] width 388 height 8
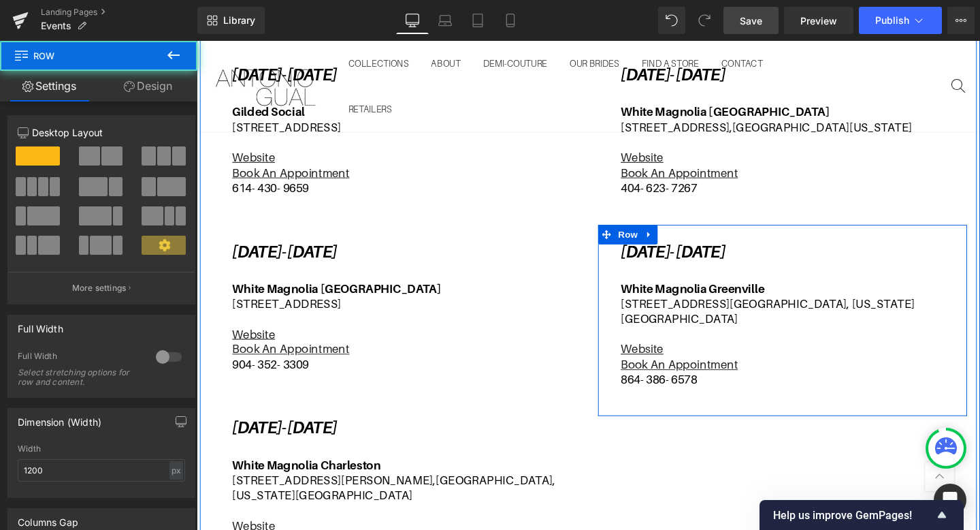
scroll to position [537, 0]
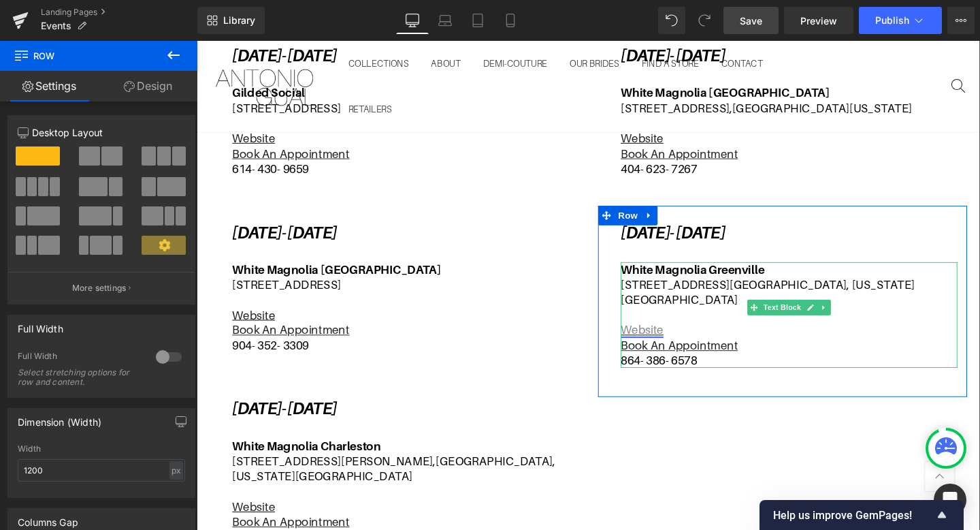
click at [671, 338] on link "Website" at bounding box center [665, 345] width 45 height 14
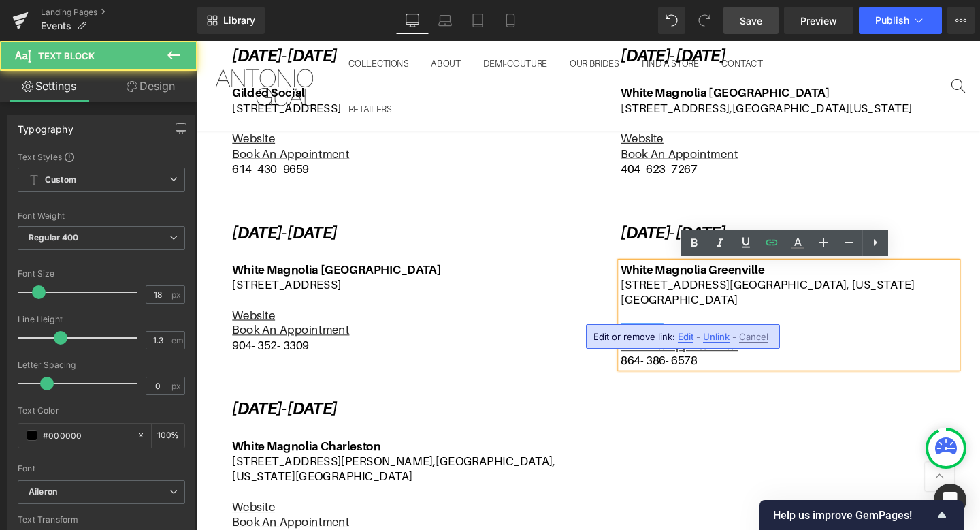
click at [683, 334] on span "Edit" at bounding box center [686, 337] width 16 height 12
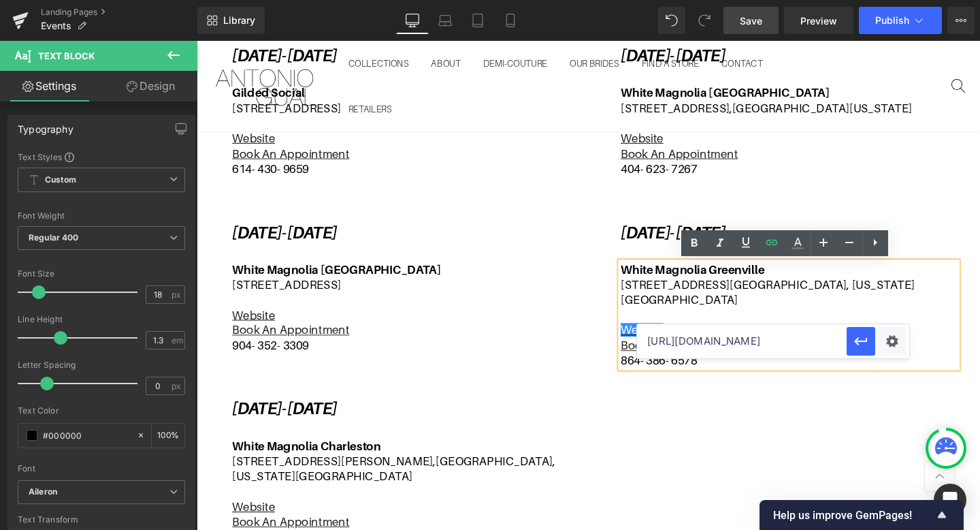
click at [828, 338] on input "[URL][DOMAIN_NAME]" at bounding box center [742, 341] width 210 height 34
click at [862, 341] on icon "button" at bounding box center [860, 342] width 13 height 8
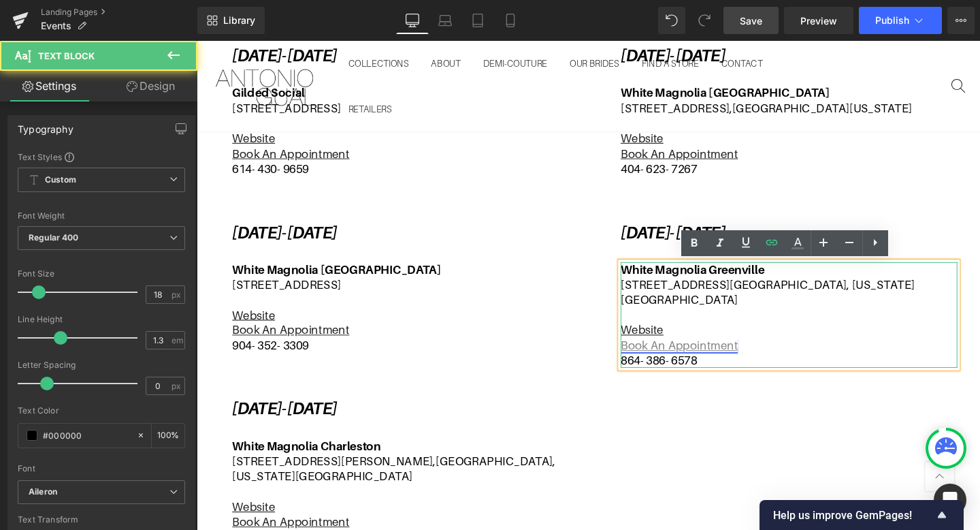
click at [747, 354] on u "Book An Appointment" at bounding box center [704, 361] width 123 height 14
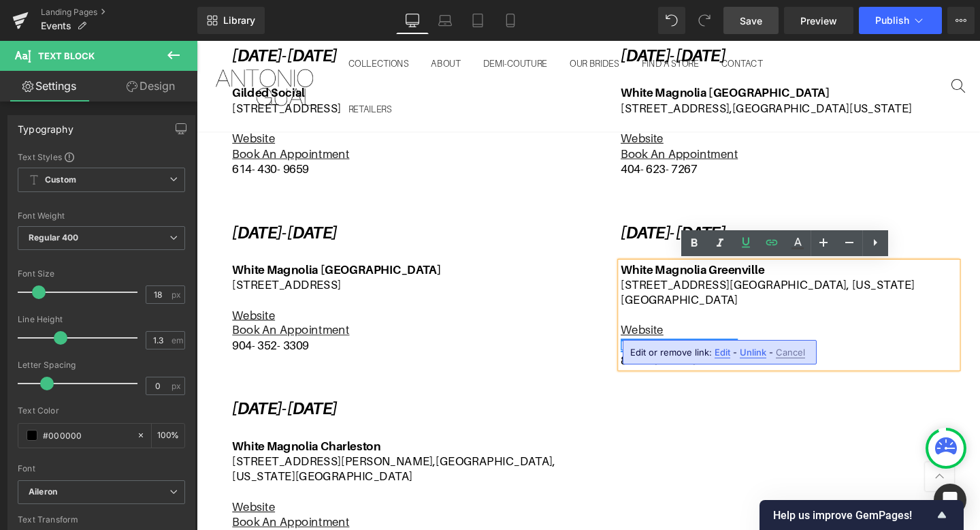
click at [718, 350] on span "Edit" at bounding box center [723, 353] width 16 height 12
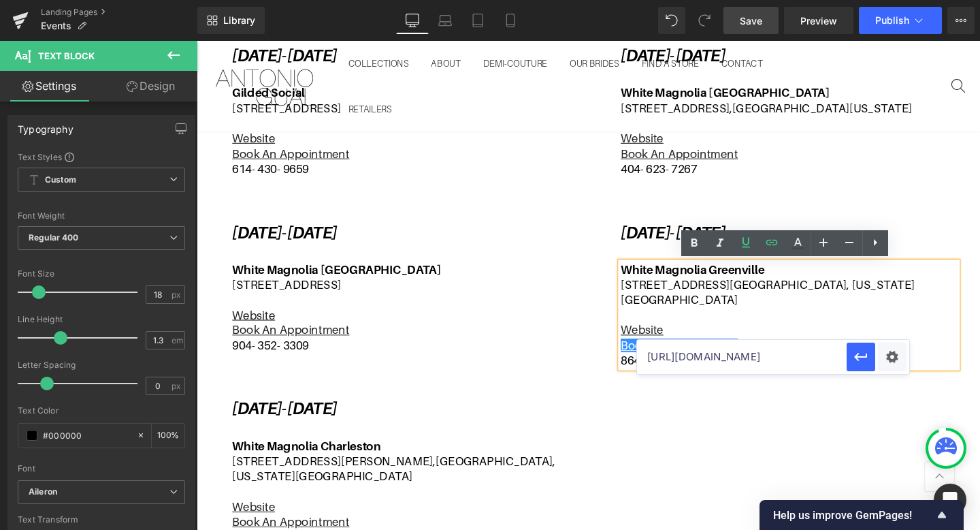
click at [826, 353] on input "[URL][DOMAIN_NAME]" at bounding box center [742, 357] width 210 height 34
click at [862, 356] on icon "button" at bounding box center [860, 357] width 13 height 8
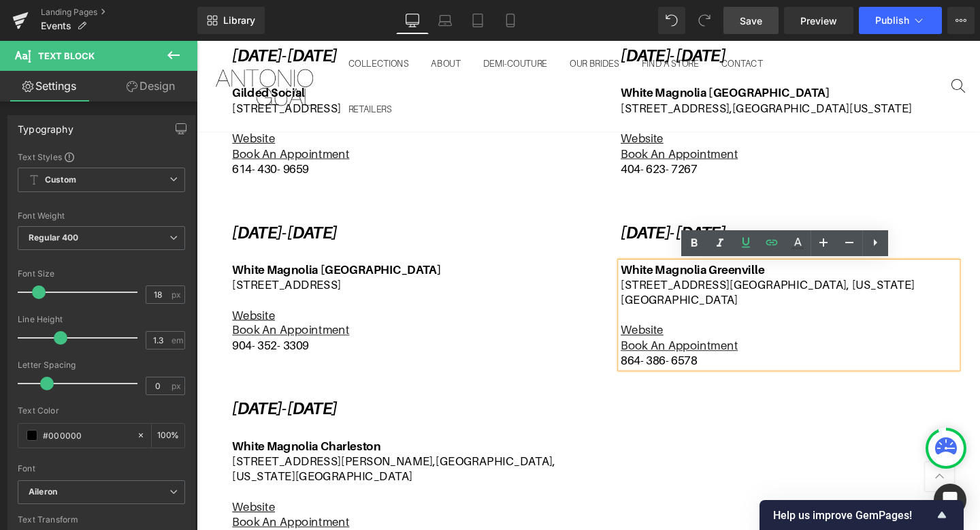
click at [905, 430] on div "[DATE]- [DATE] Text Block Gilded Social [STREET_ADDRESS] Website Book An Appoin…" at bounding box center [608, 288] width 817 height 639
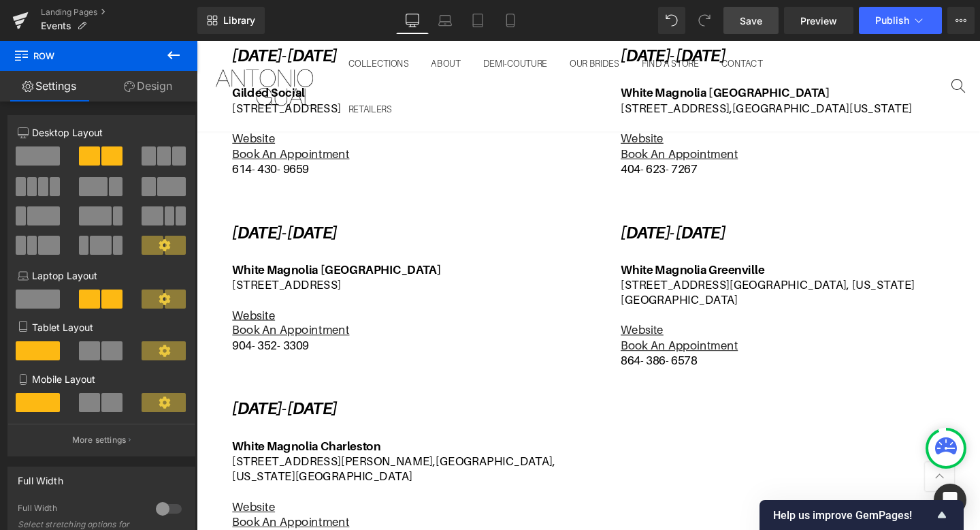
click at [752, 20] on span "Save" at bounding box center [751, 21] width 22 height 14
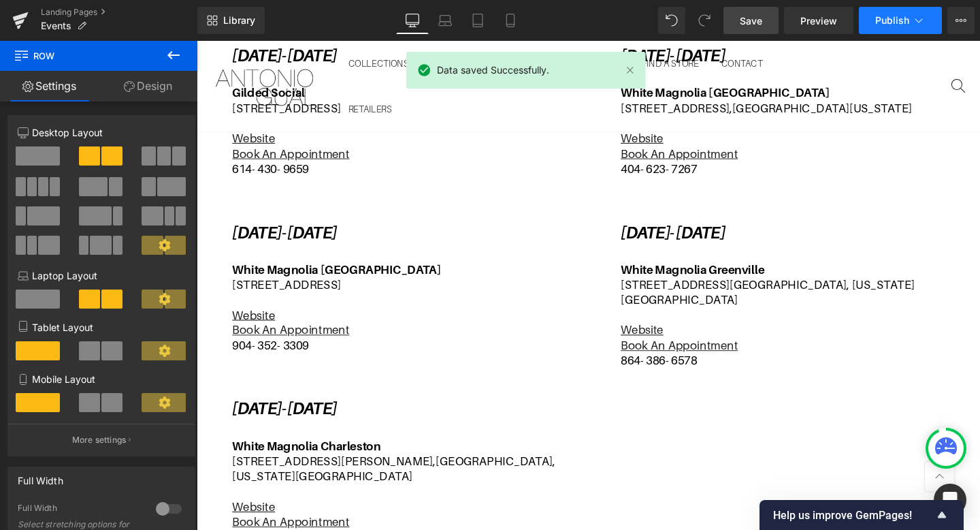
click at [895, 27] on button "Publish" at bounding box center [900, 20] width 83 height 27
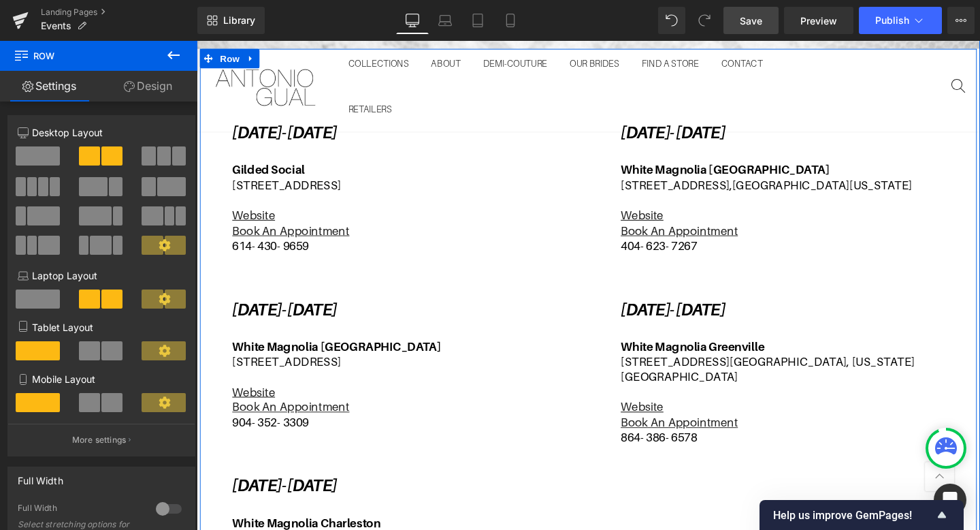
scroll to position [308, 0]
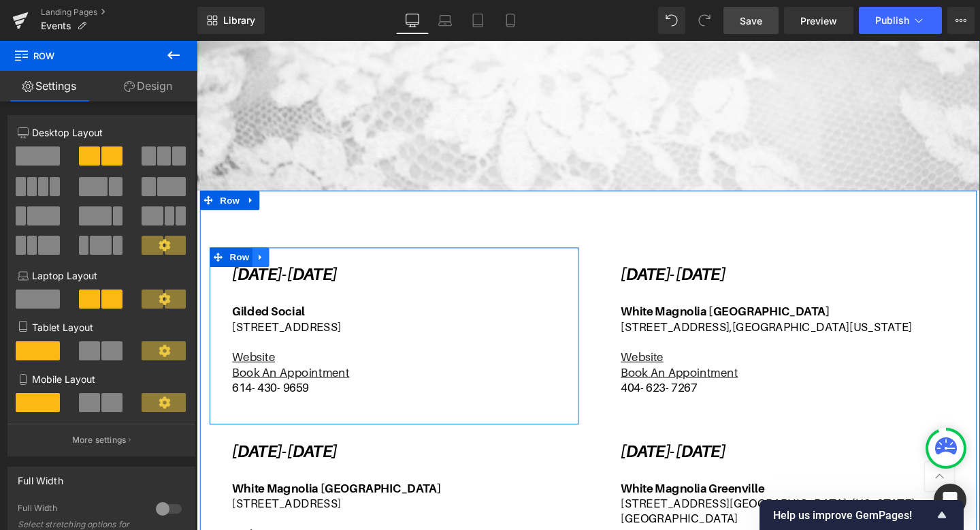
click at [259, 265] on link at bounding box center [264, 268] width 18 height 20
click at [295, 265] on icon at bounding box center [300, 268] width 10 height 10
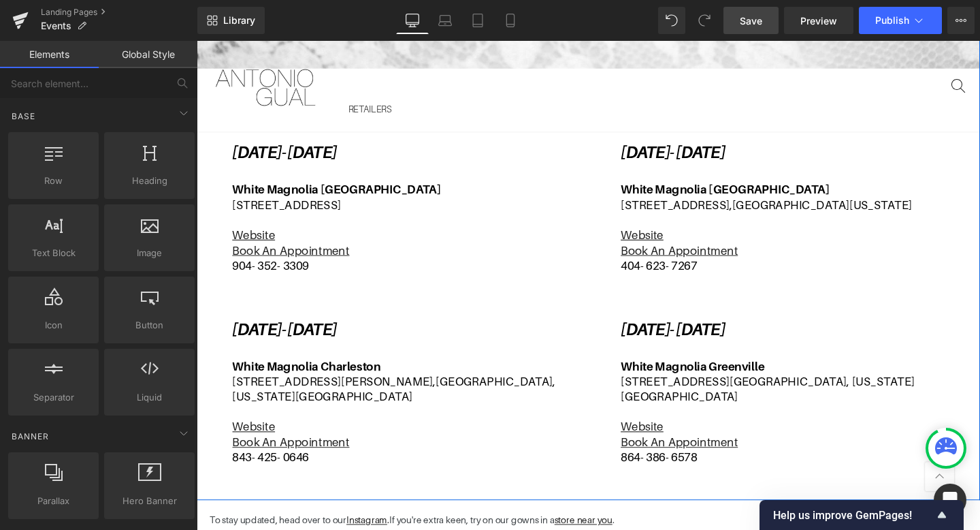
scroll to position [435, 0]
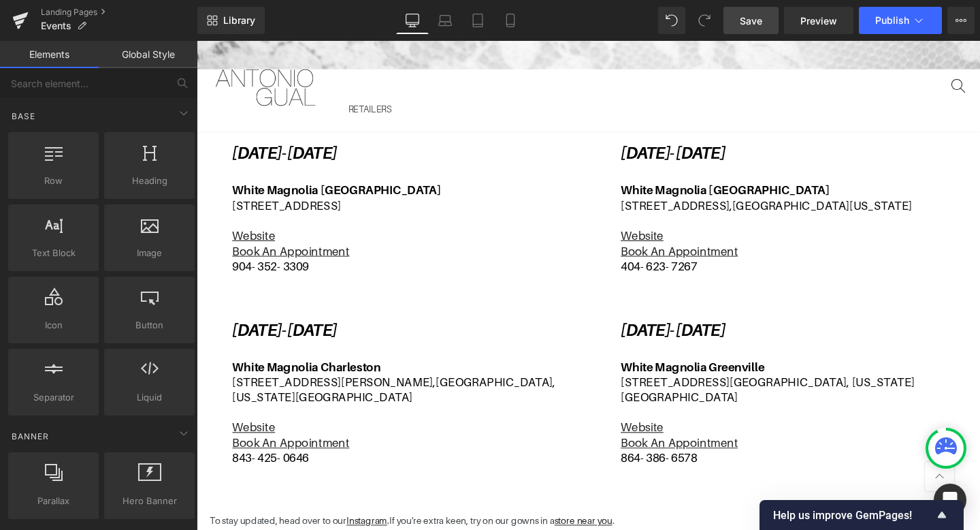
click at [763, 24] on link "Save" at bounding box center [751, 20] width 55 height 27
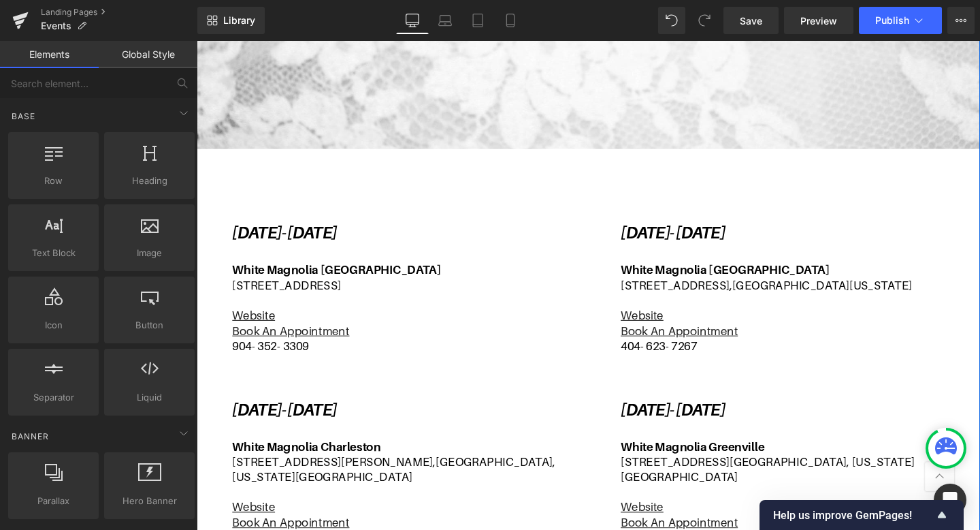
scroll to position [325, 0]
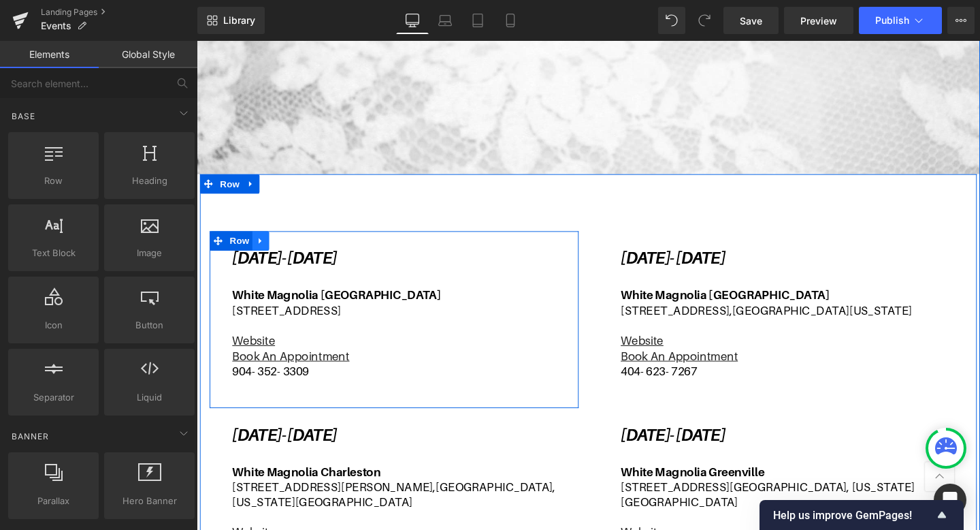
click at [268, 251] on icon at bounding box center [264, 251] width 10 height 10
click at [287, 251] on icon at bounding box center [282, 251] width 10 height 10
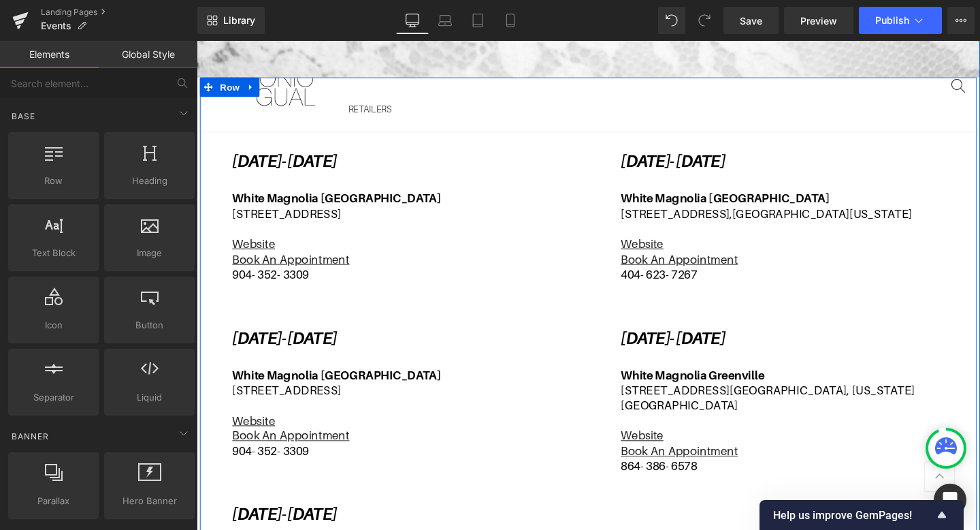
scroll to position [382, 0]
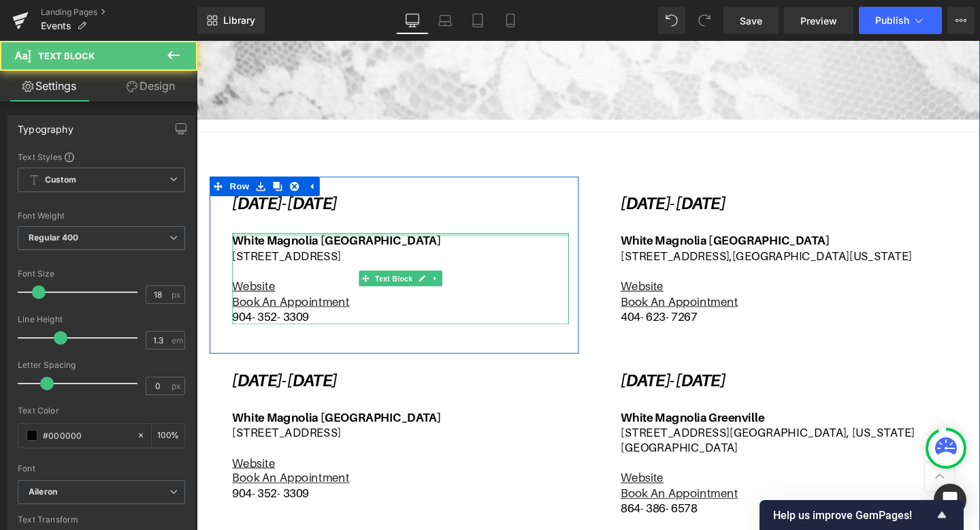
click at [410, 246] on div at bounding box center [411, 244] width 354 height 3
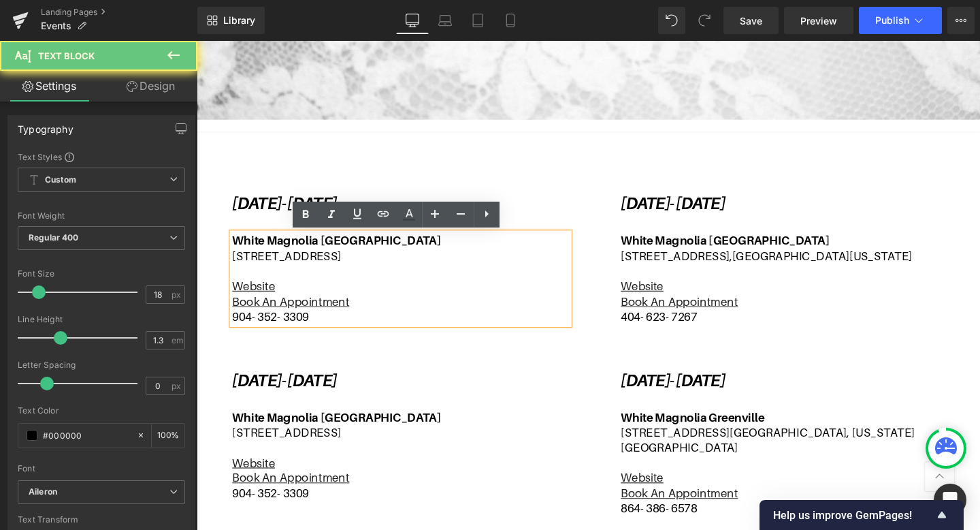
click at [411, 252] on p "White Magnolia [GEOGRAPHIC_DATA]" at bounding box center [411, 251] width 354 height 16
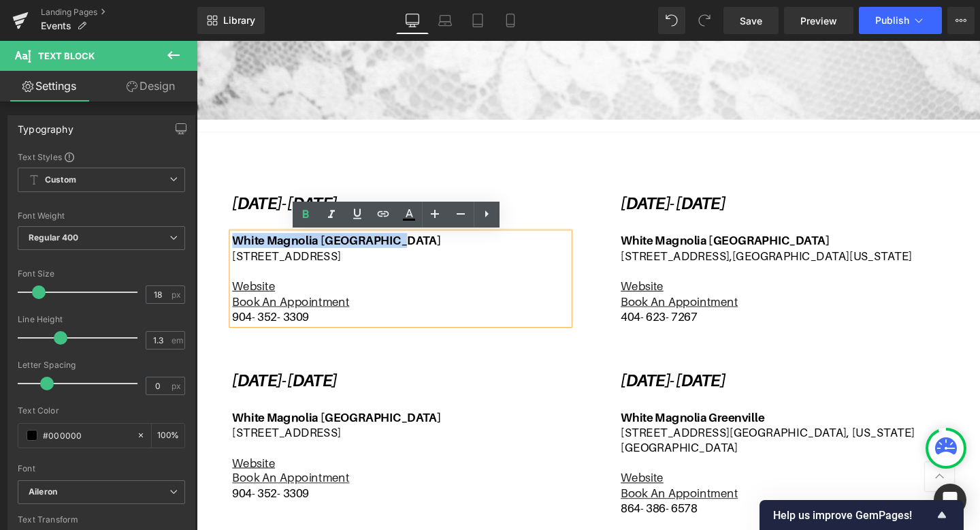
drag, startPoint x: 411, startPoint y: 252, endPoint x: 239, endPoint y: 251, distance: 171.6
click at [239, 251] on p "White Magnolia [GEOGRAPHIC_DATA]" at bounding box center [411, 251] width 354 height 16
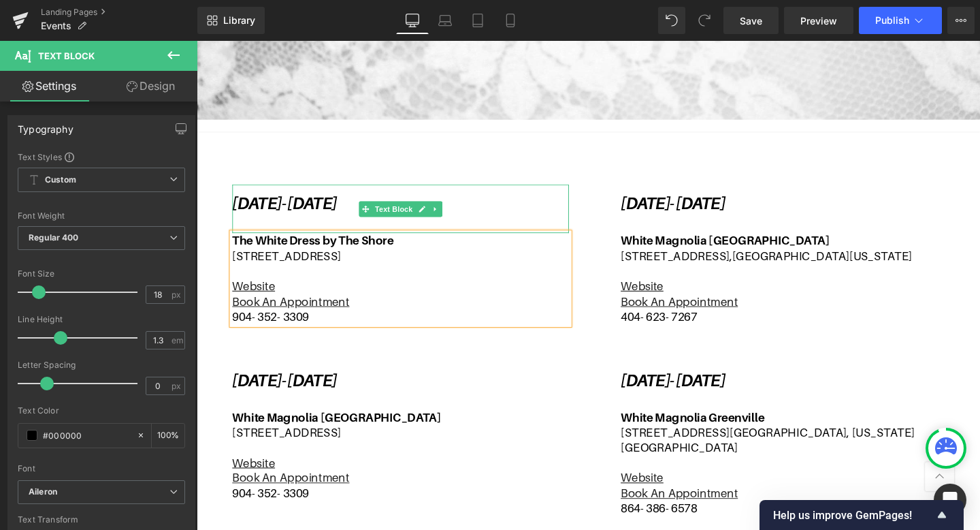
click at [336, 210] on icon "[DATE]- [DATE]" at bounding box center [289, 212] width 110 height 20
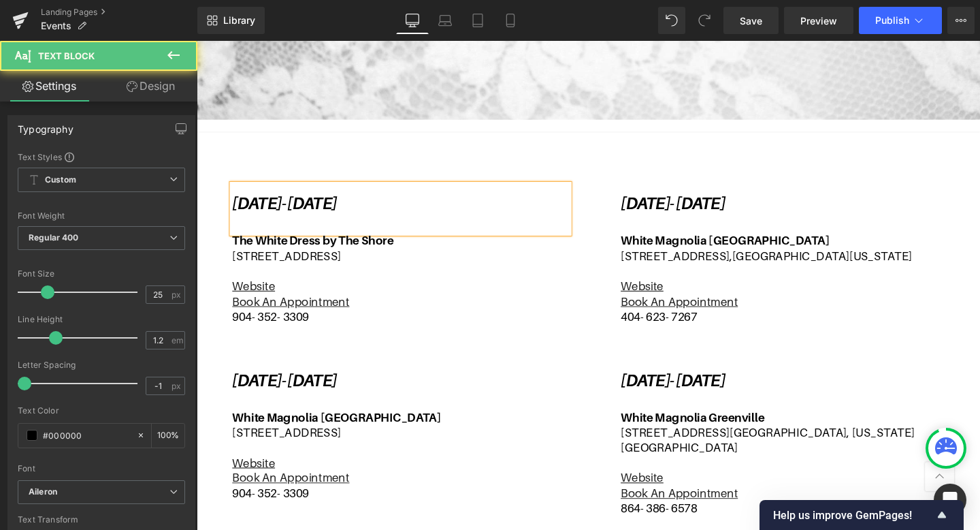
click at [336, 210] on icon "[DATE]- [DATE]" at bounding box center [289, 212] width 110 height 20
click at [344, 214] on icon "[DATE]- [DATE]" at bounding box center [289, 212] width 110 height 20
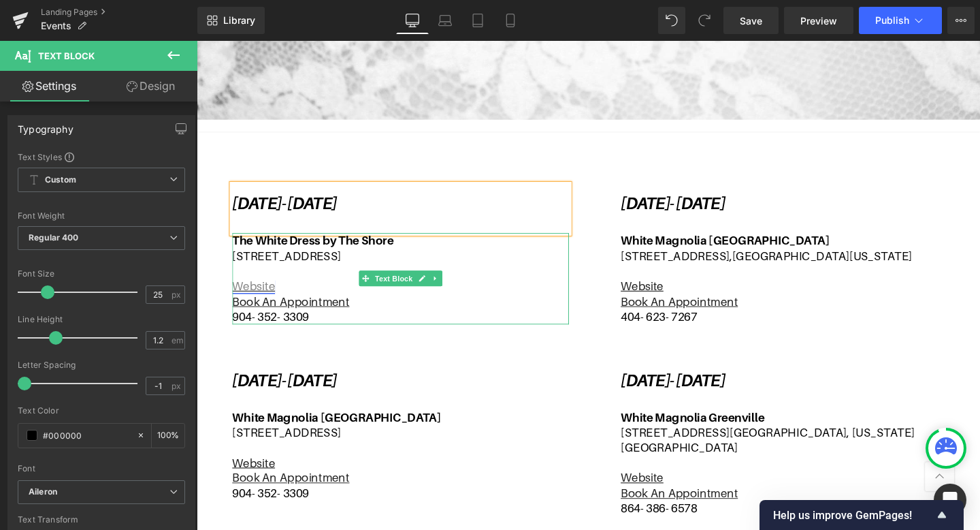
click at [268, 299] on link "Website" at bounding box center [256, 298] width 45 height 14
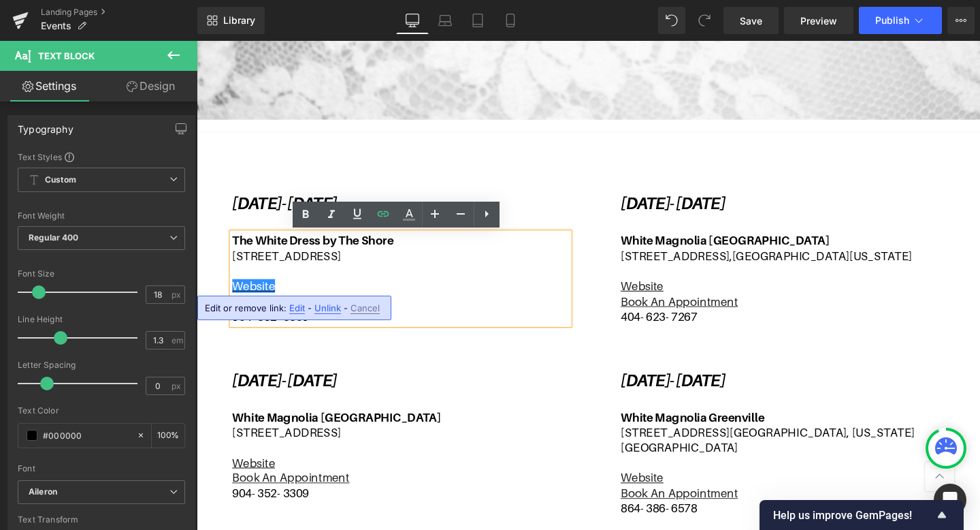
drag, startPoint x: 485, startPoint y: 261, endPoint x: 236, endPoint y: 271, distance: 249.3
click at [236, 271] on p "[STREET_ADDRESS]" at bounding box center [411, 267] width 354 height 16
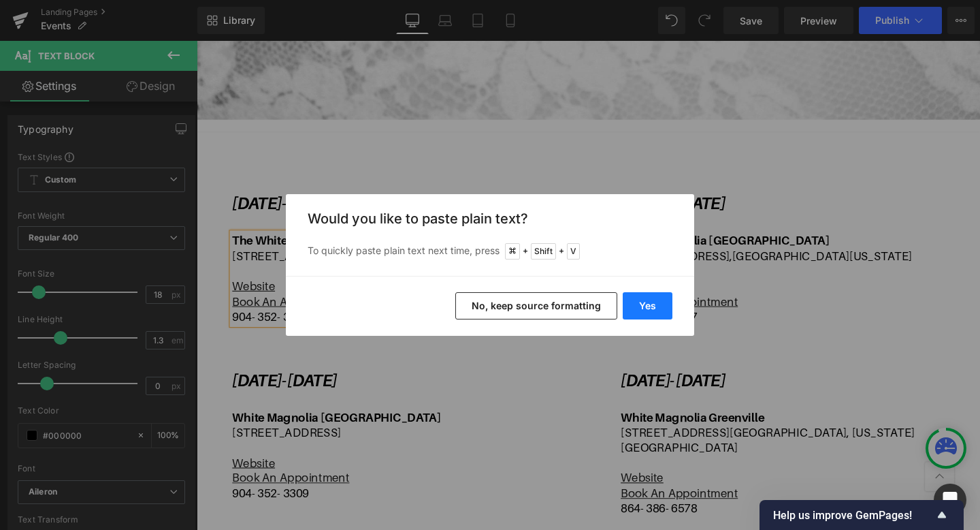
click at [641, 300] on button "Yes" at bounding box center [648, 305] width 50 height 27
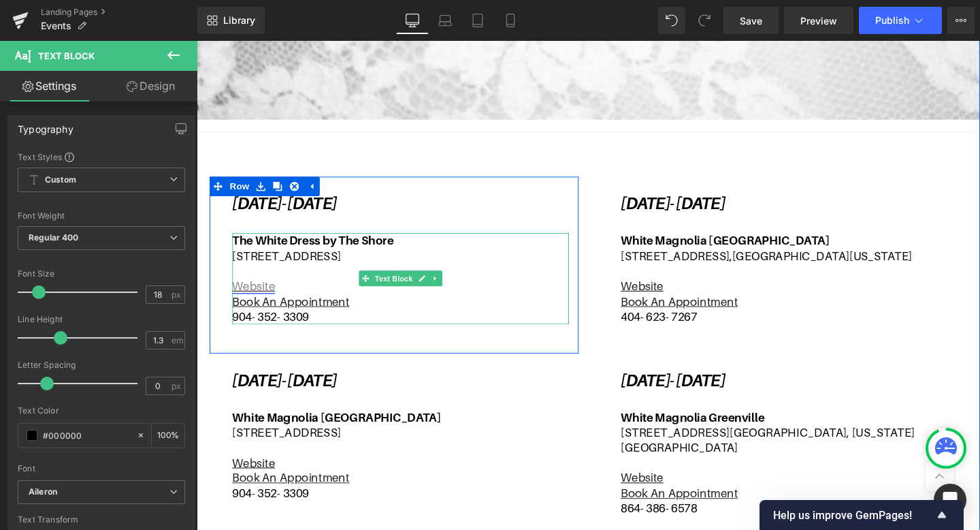
click at [268, 300] on link "Website" at bounding box center [256, 298] width 45 height 14
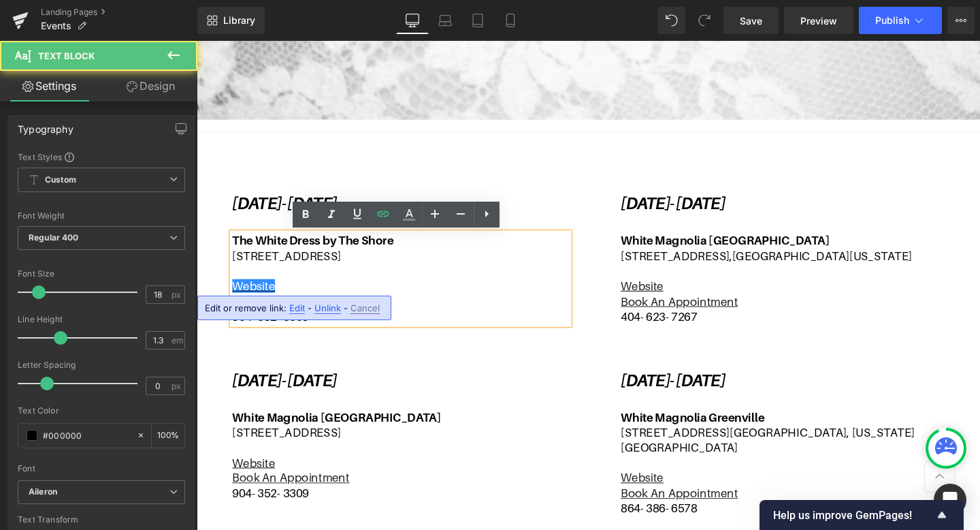
click at [300, 308] on span "Edit" at bounding box center [297, 308] width 16 height 12
type input "[URL][DOMAIN_NAME]"
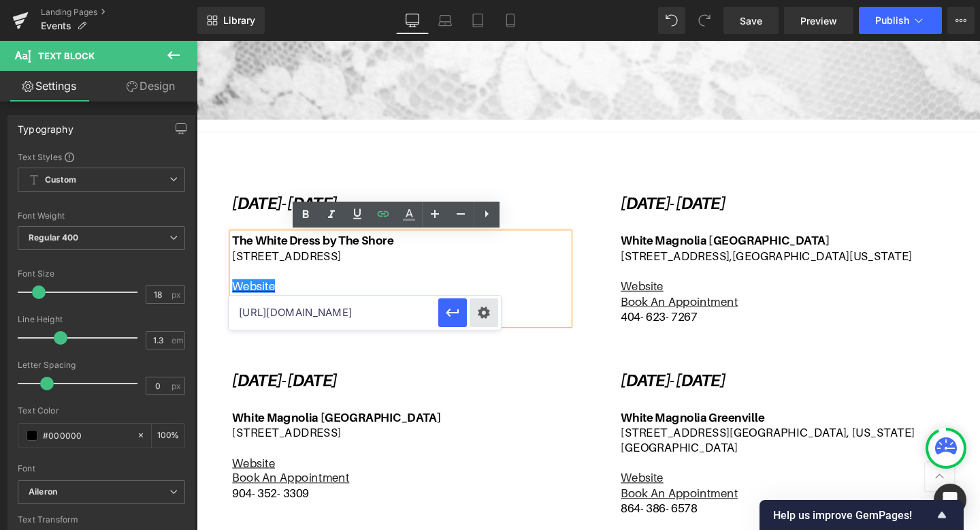
scroll to position [0, 64]
drag, startPoint x: 239, startPoint y: 308, endPoint x: 489, endPoint y: 311, distance: 249.9
click at [489, 311] on div "[URL][DOMAIN_NAME]" at bounding box center [365, 312] width 272 height 34
paste input "[URL][DOMAIN_NAME]"
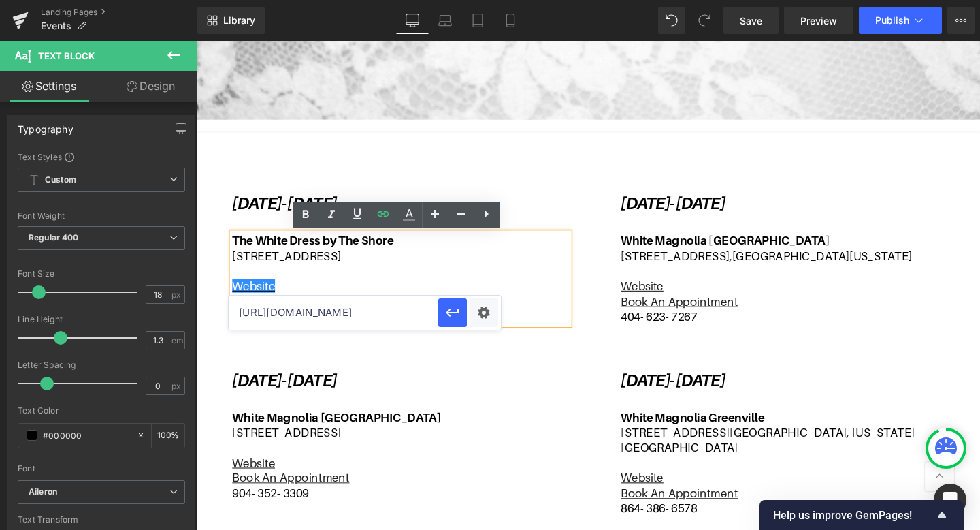
scroll to position [0, 31]
click at [451, 306] on icon "button" at bounding box center [453, 312] width 16 height 16
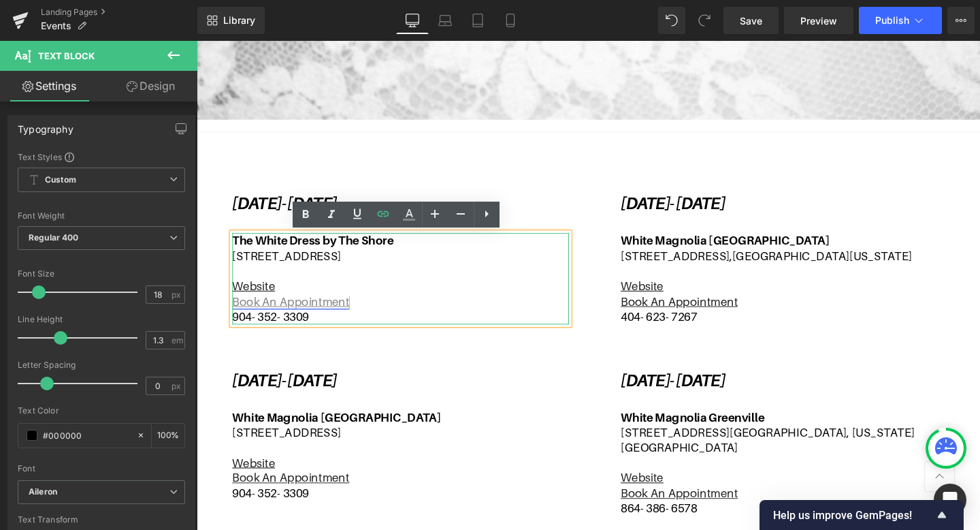
click at [329, 319] on u "Book An Appointment" at bounding box center [295, 315] width 123 height 14
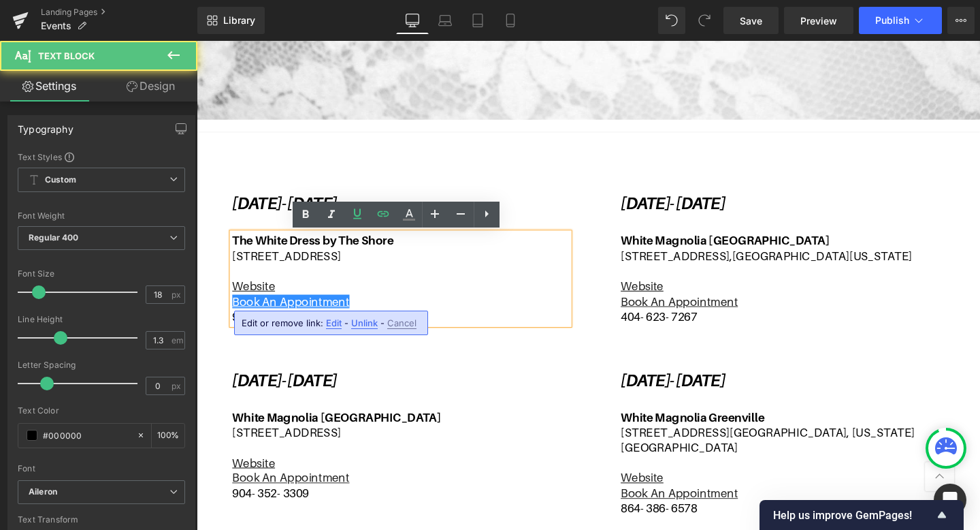
click at [327, 323] on span "Edit" at bounding box center [334, 323] width 16 height 12
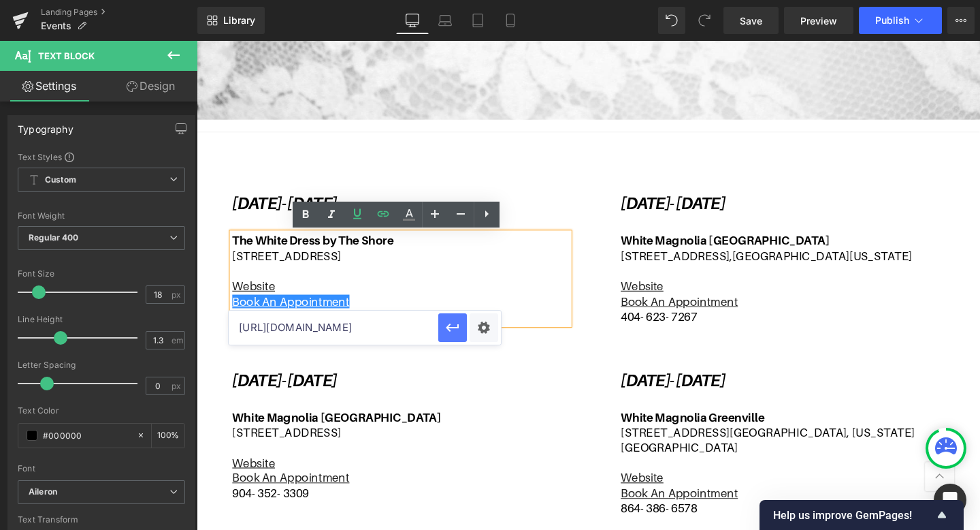
drag, startPoint x: 240, startPoint y: 326, endPoint x: 458, endPoint y: 336, distance: 218.8
click at [458, 336] on div "[URL][DOMAIN_NAME]" at bounding box center [365, 327] width 272 height 34
paste input "[DOMAIN_NAME][URL]"
type input "[URL][DOMAIN_NAME]"
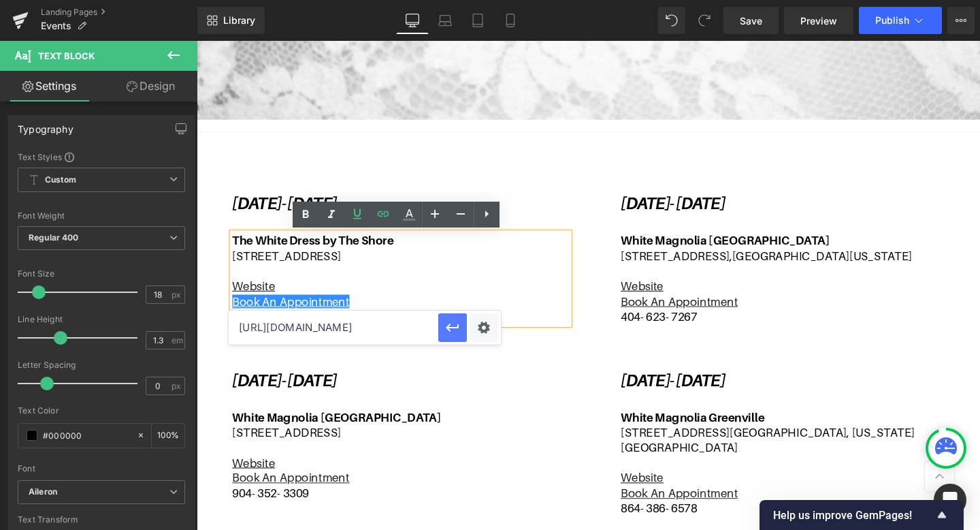
click at [447, 321] on icon "button" at bounding box center [453, 327] width 16 height 16
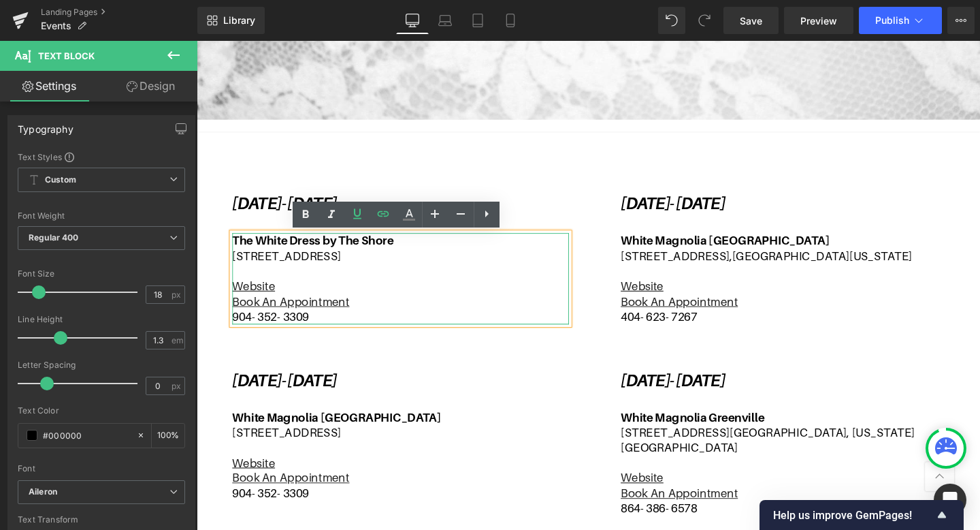
click at [344, 334] on div "The White Dress by The Shore [STREET_ADDRESS] Website Book An Appointment 904- …" at bounding box center [411, 290] width 354 height 95
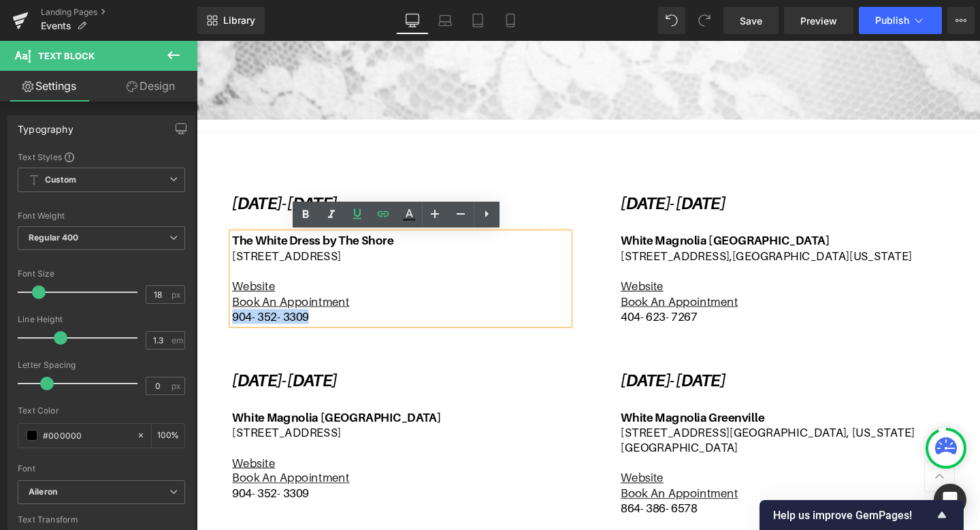
drag, startPoint x: 344, startPoint y: 330, endPoint x: 237, endPoint y: 325, distance: 107.7
click at [237, 325] on p "904- 352- 3309" at bounding box center [411, 331] width 354 height 16
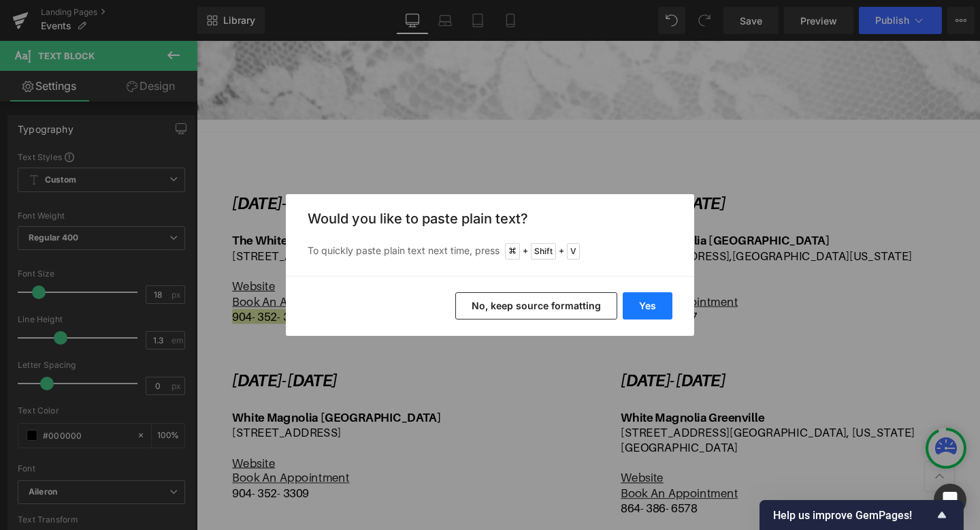
click at [655, 299] on button "Yes" at bounding box center [648, 305] width 50 height 27
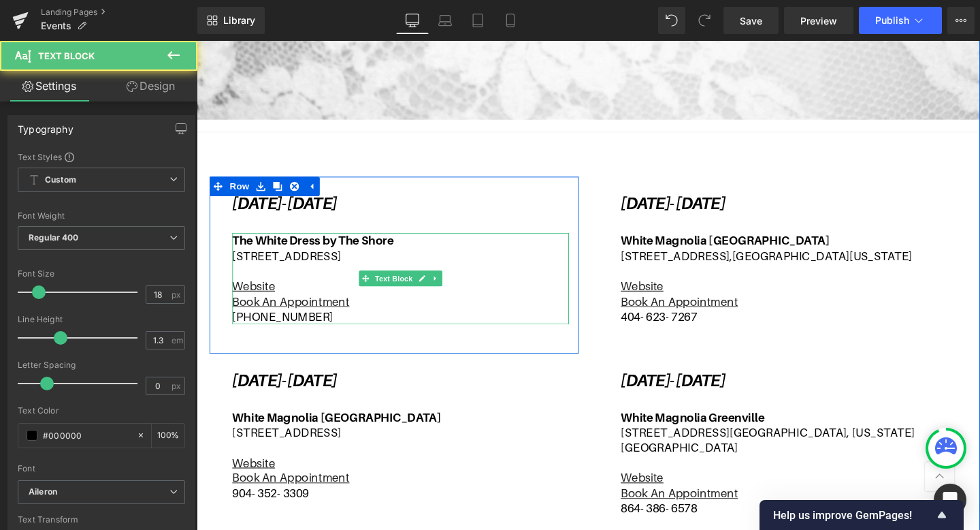
click at [293, 332] on p "[PHONE_NUMBER]" at bounding box center [411, 331] width 354 height 16
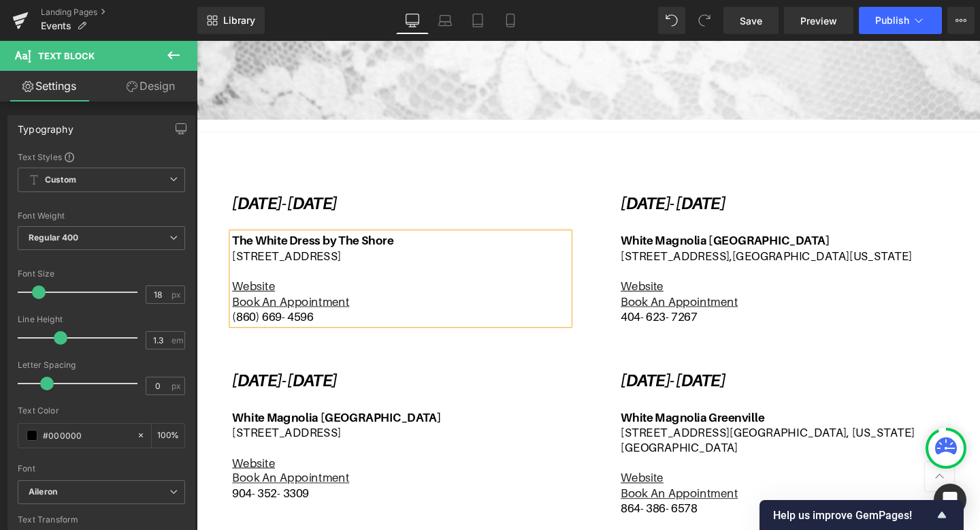
click at [263, 327] on p "(860) 669- 4596" at bounding box center [411, 331] width 354 height 16
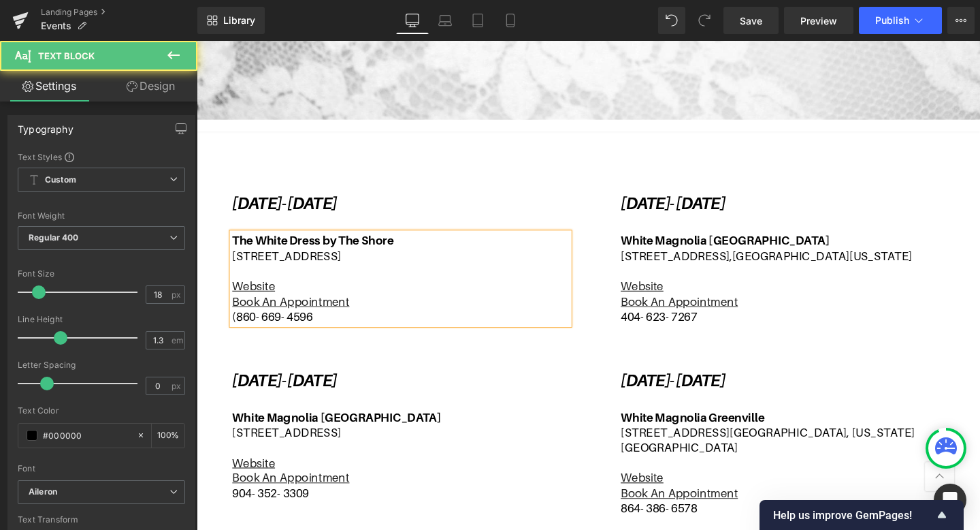
click at [242, 327] on p "(860- 669- 4596" at bounding box center [411, 331] width 354 height 16
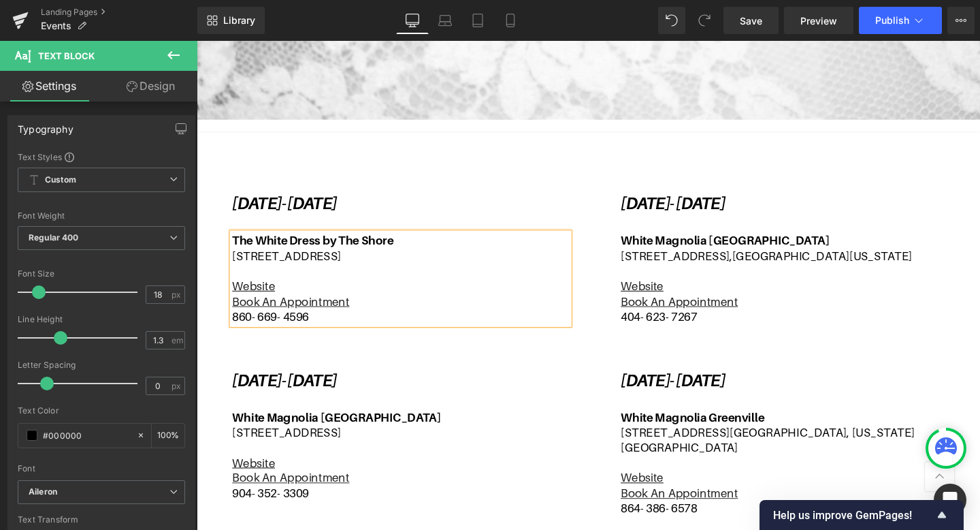
click at [387, 328] on p "860- 669- 4596" at bounding box center [411, 331] width 354 height 16
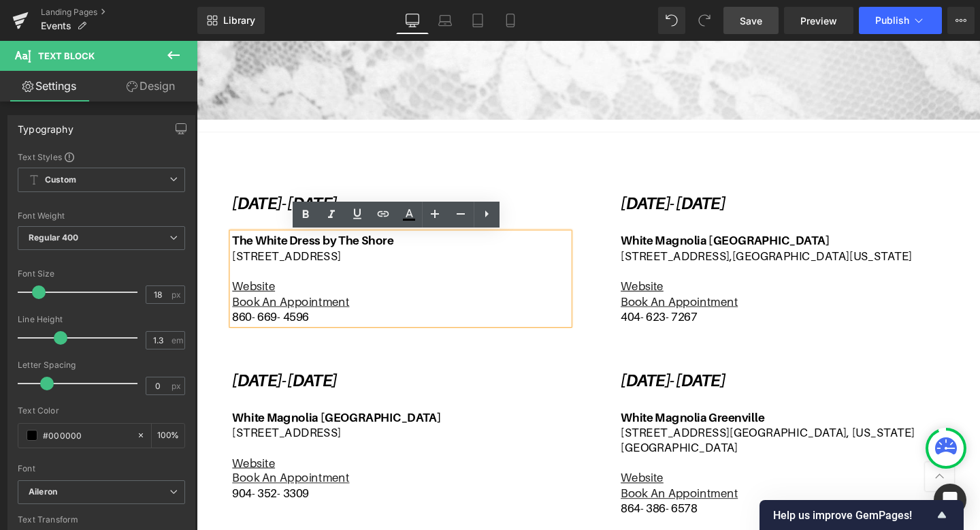
click at [736, 9] on link "Save" at bounding box center [751, 20] width 55 height 27
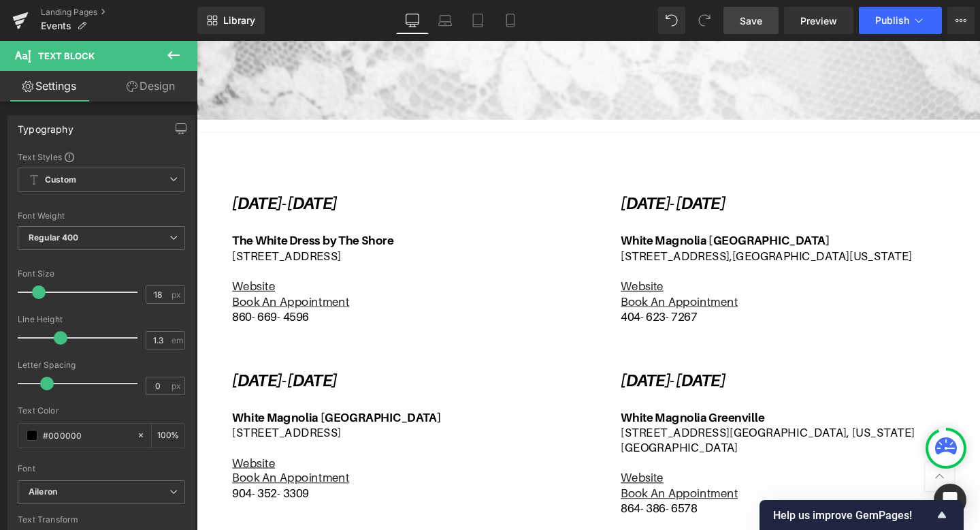
click at [754, 29] on link "Save" at bounding box center [751, 20] width 55 height 27
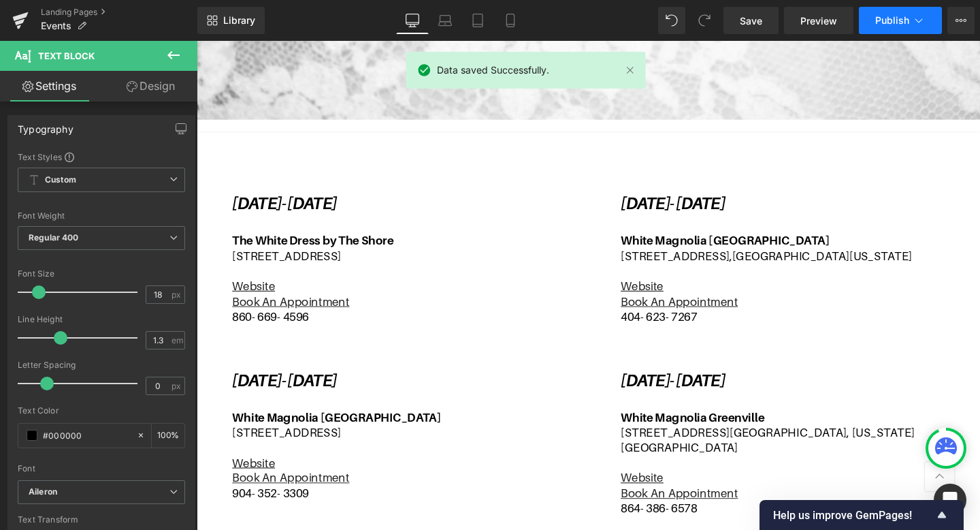
click at [889, 20] on span "Publish" at bounding box center [892, 20] width 34 height 11
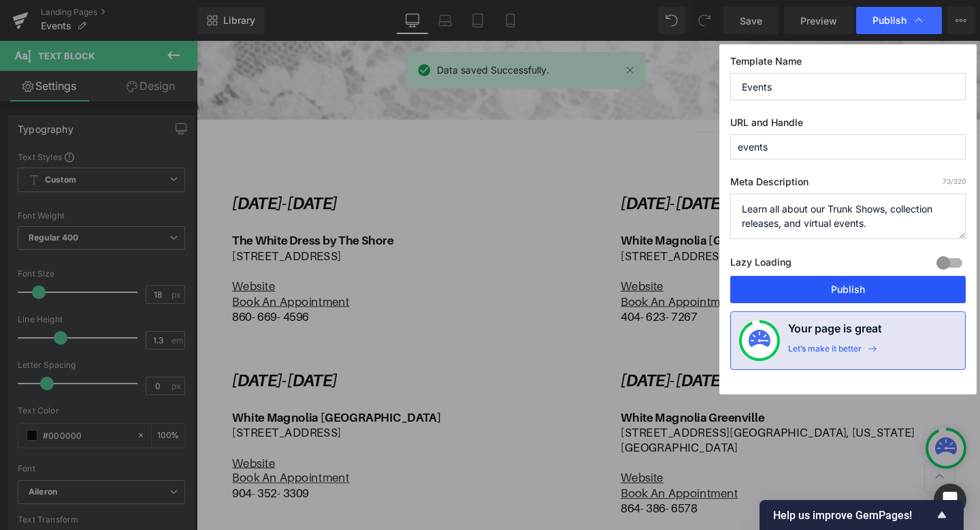
click at [786, 294] on button "Publish" at bounding box center [848, 289] width 236 height 27
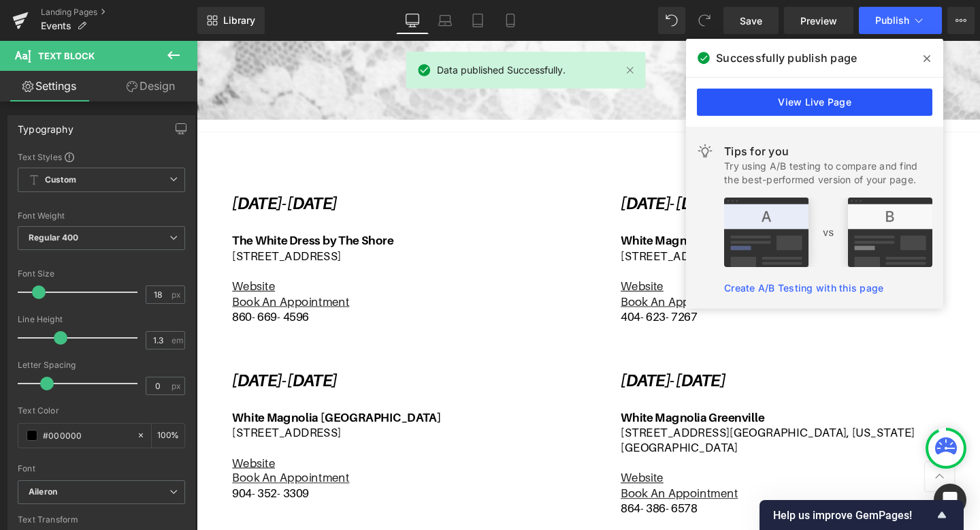
click at [826, 103] on link "View Live Page" at bounding box center [815, 101] width 236 height 27
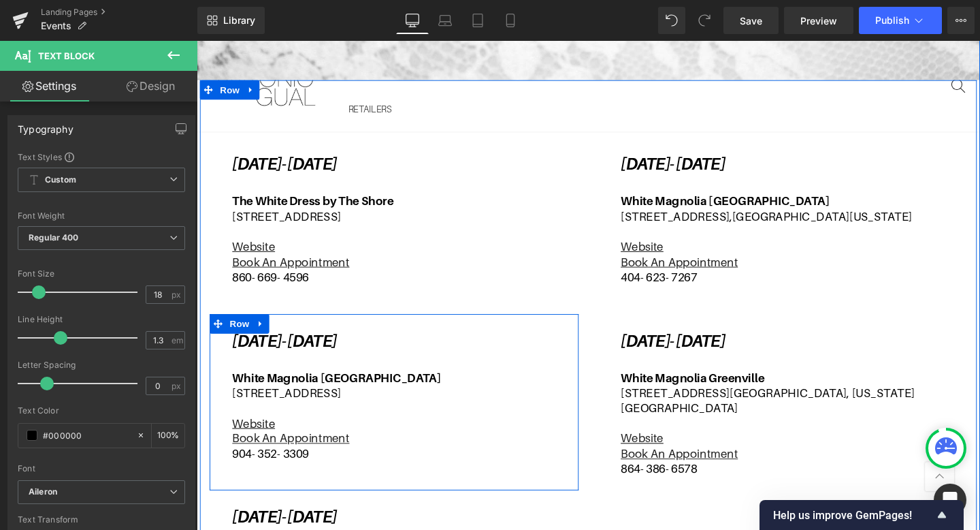
scroll to position [423, 0]
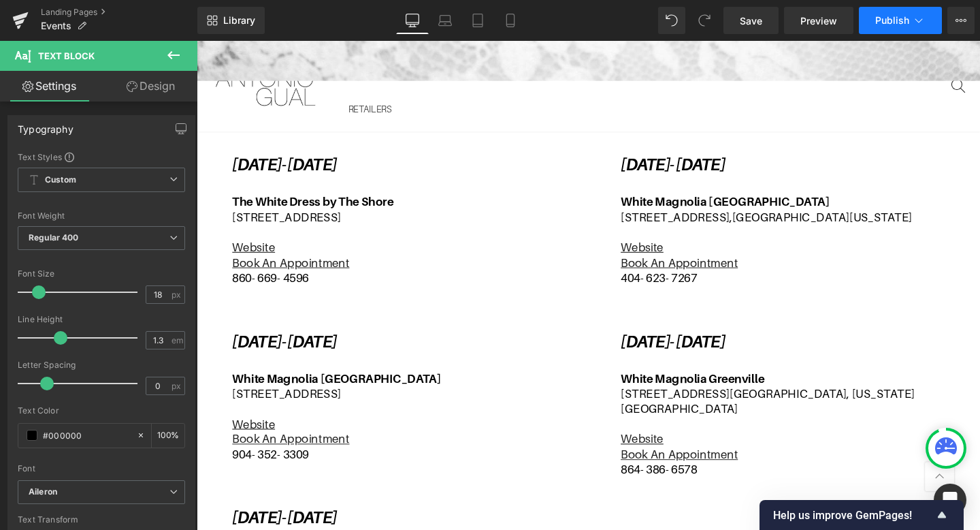
click at [910, 32] on button "Publish" at bounding box center [900, 20] width 83 height 27
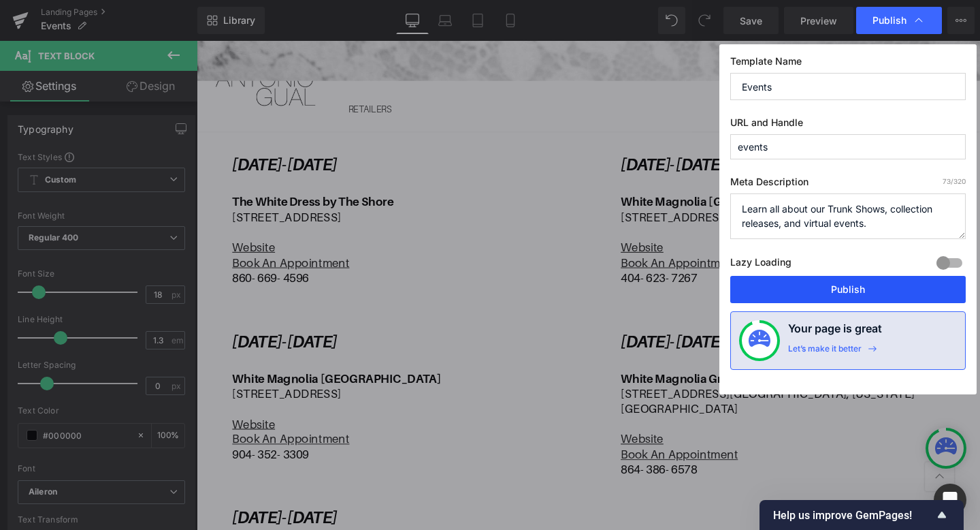
click at [833, 293] on button "Publish" at bounding box center [848, 289] width 236 height 27
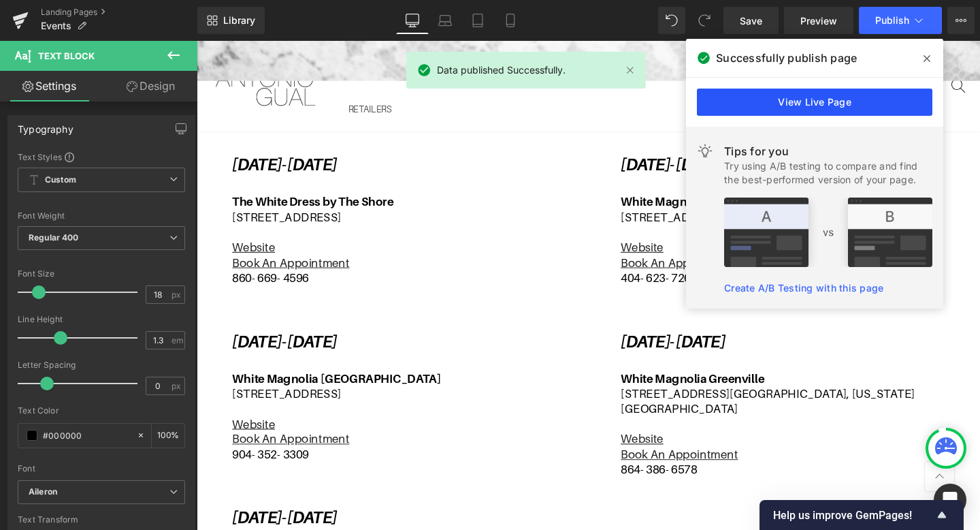
click at [852, 94] on link "View Live Page" at bounding box center [815, 101] width 236 height 27
